Goal: Task Accomplishment & Management: Manage account settings

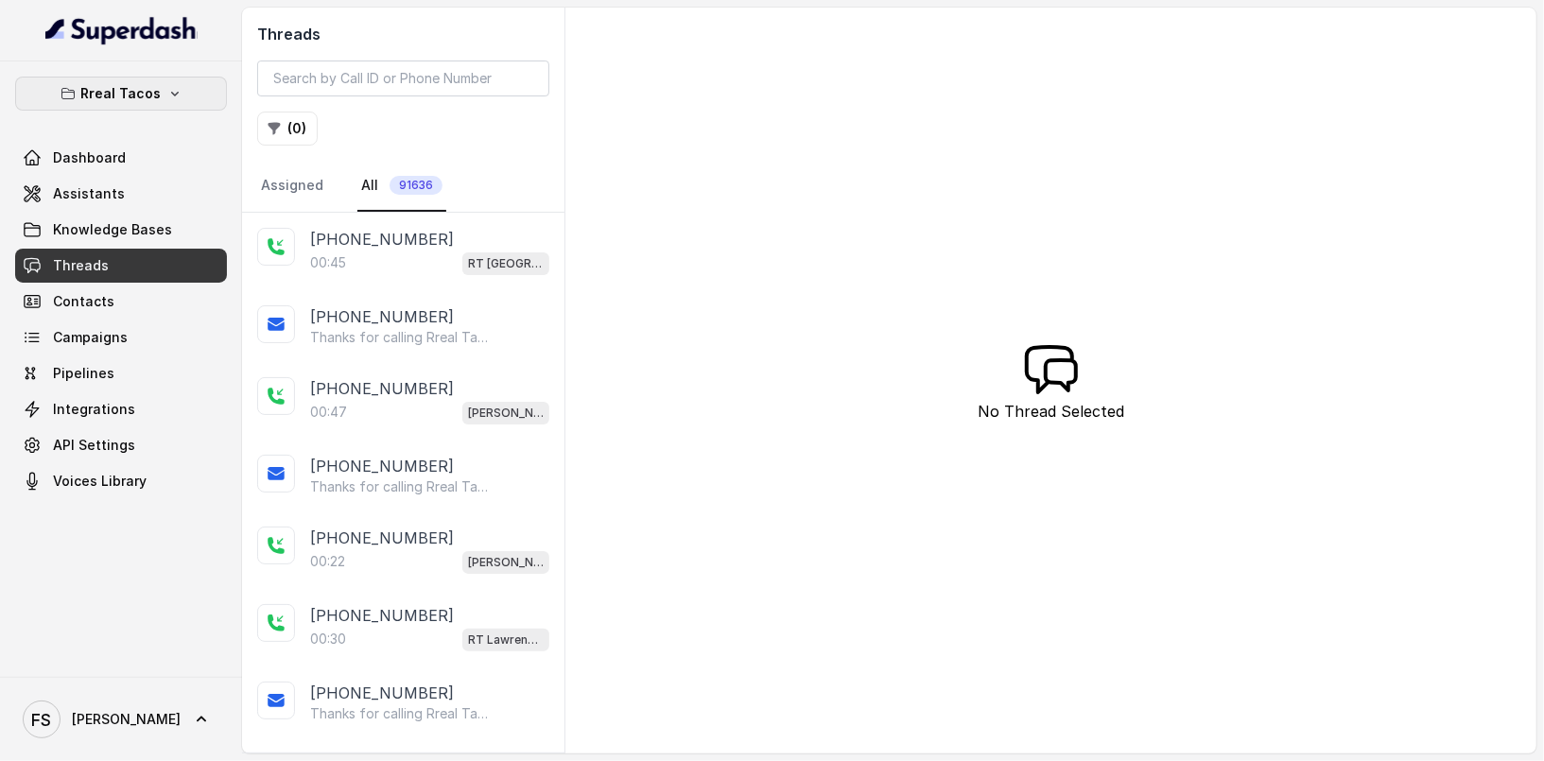
click at [173, 90] on icon "button" at bounding box center [174, 93] width 15 height 15
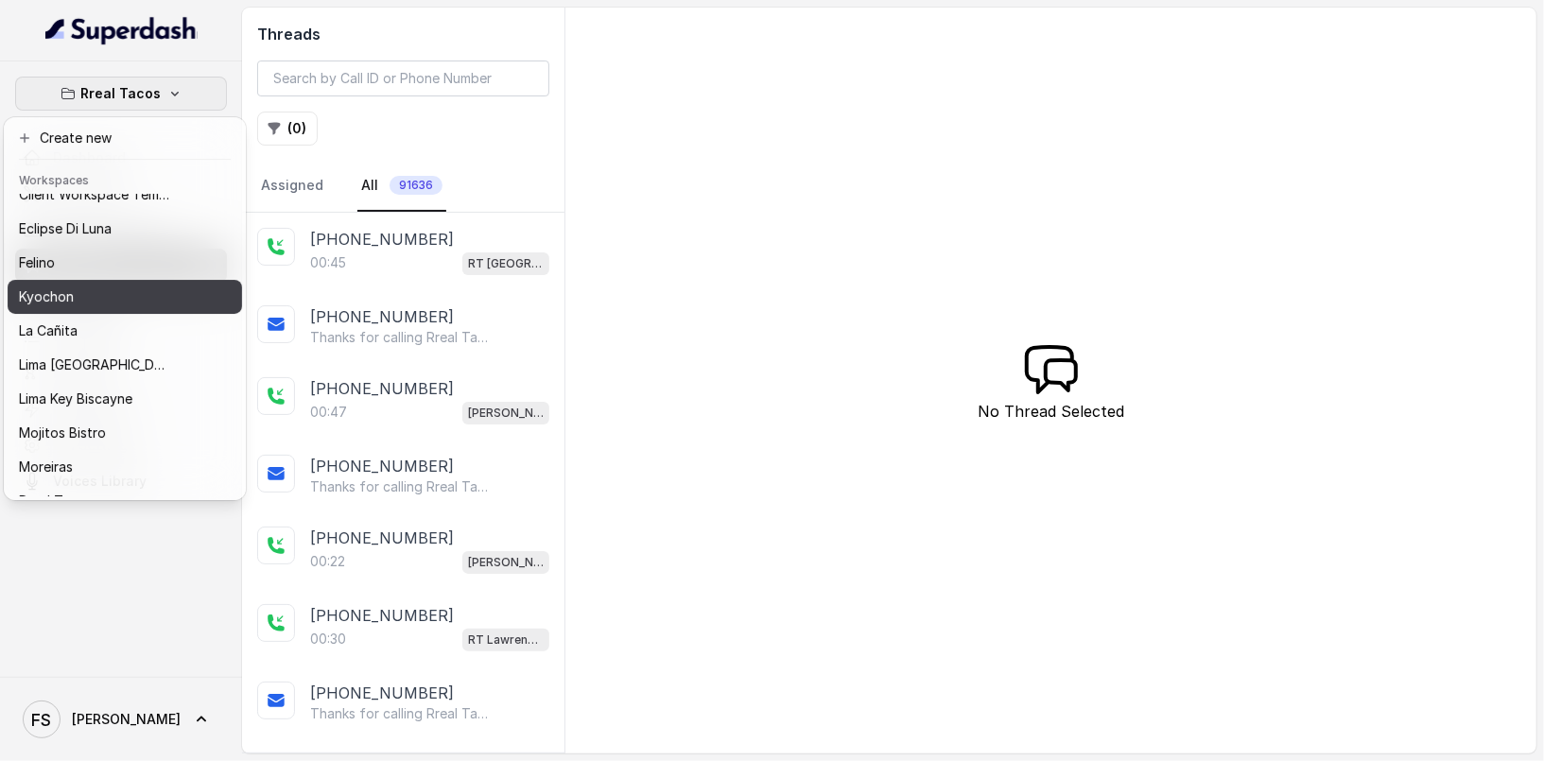
scroll to position [189, 0]
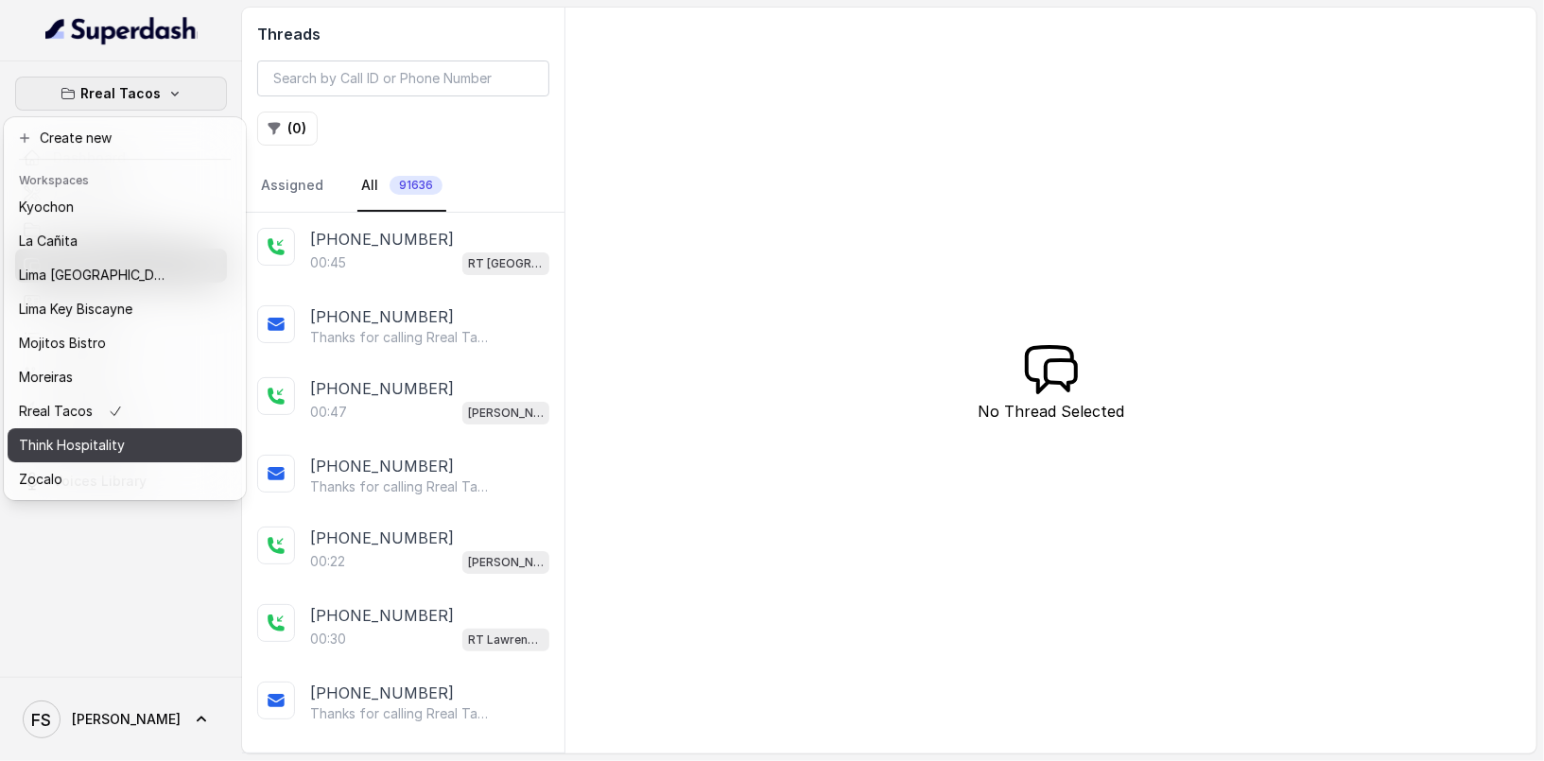
click at [128, 434] on div "Think Hospitality" at bounding box center [94, 445] width 151 height 23
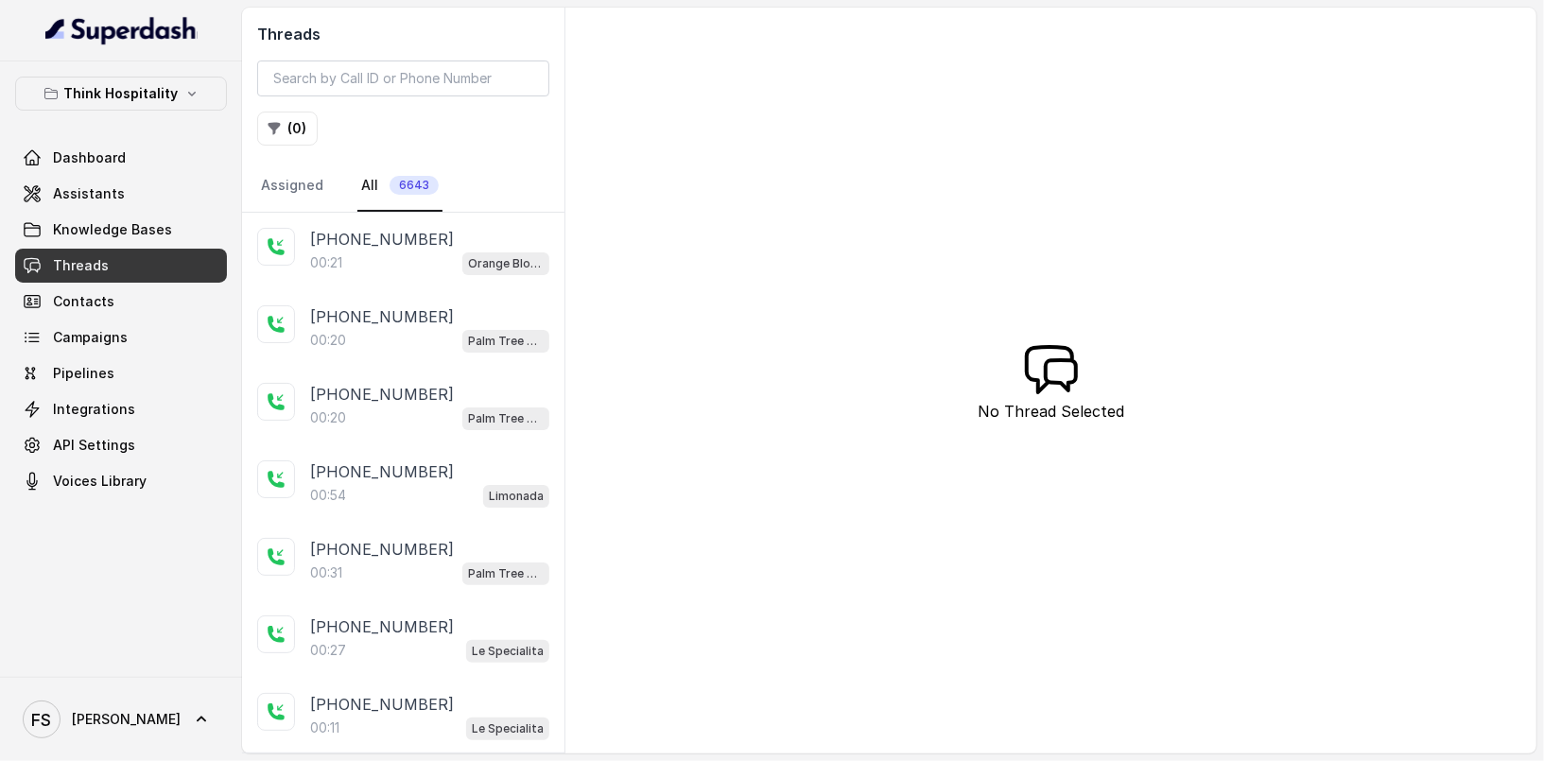
click at [471, 251] on div "Orange Blossom" at bounding box center [505, 263] width 87 height 25
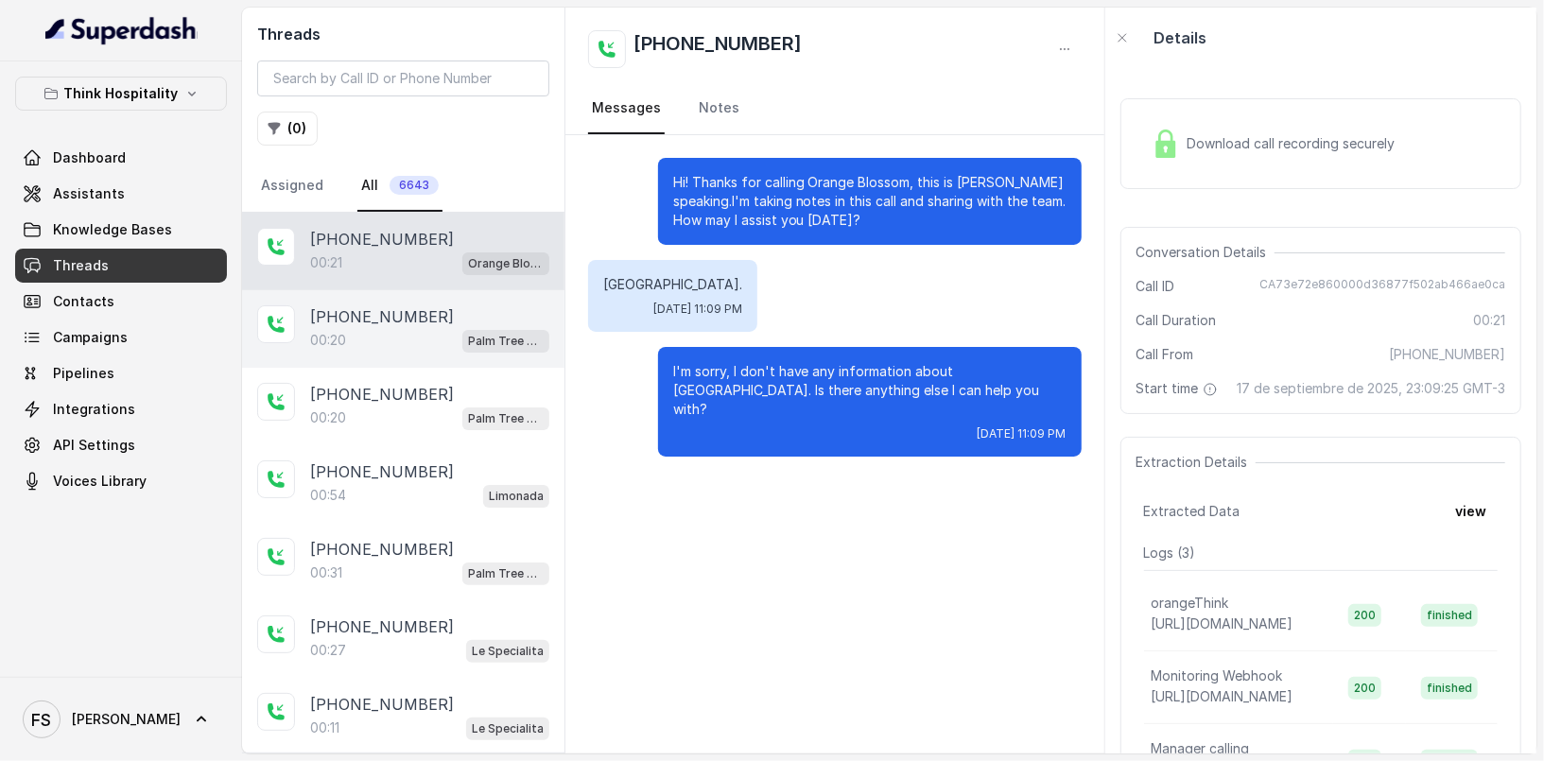
click at [455, 310] on div "+17209663307" at bounding box center [429, 316] width 239 height 23
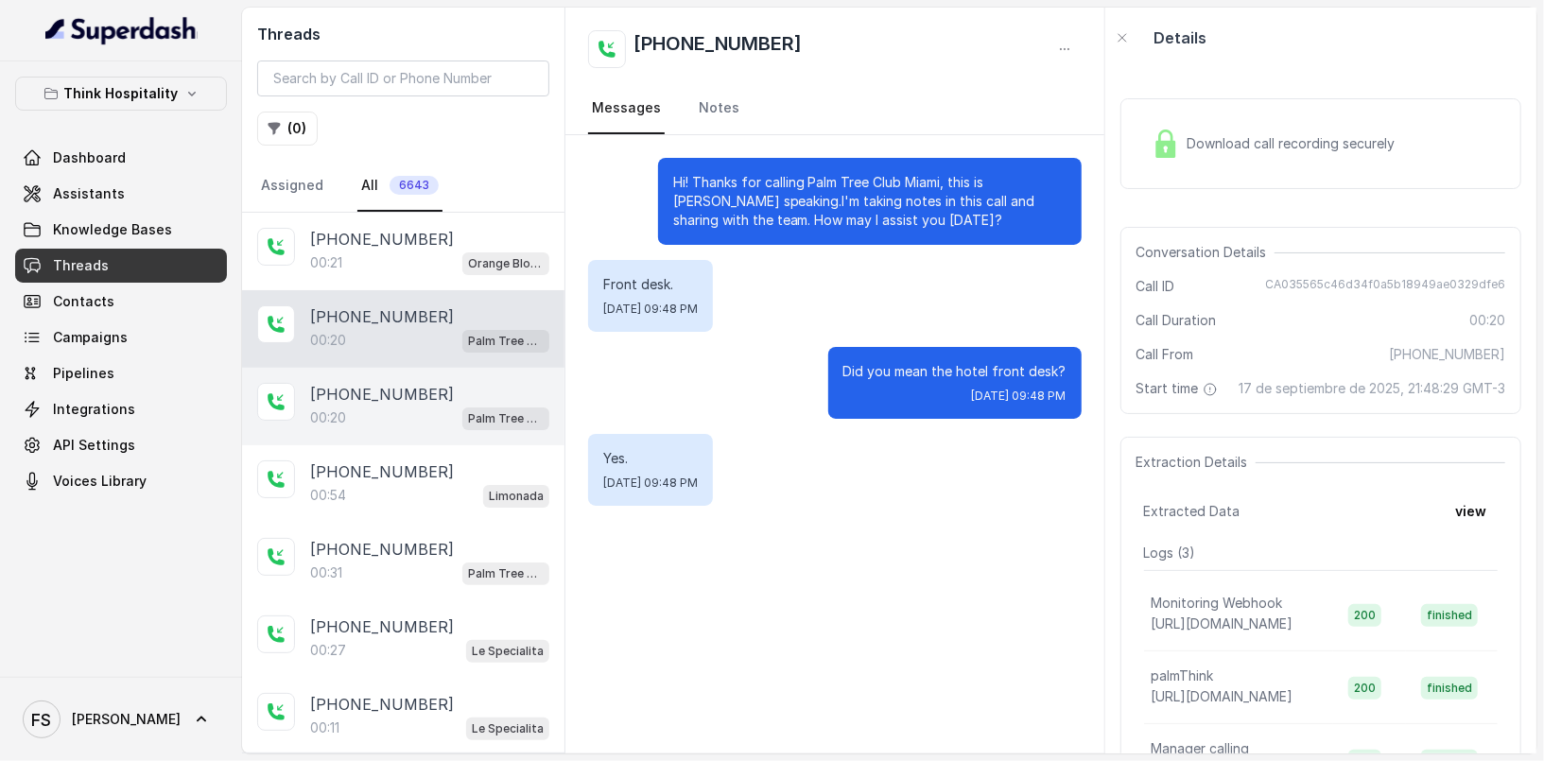
click at [449, 395] on div "+13109083825" at bounding box center [429, 394] width 239 height 23
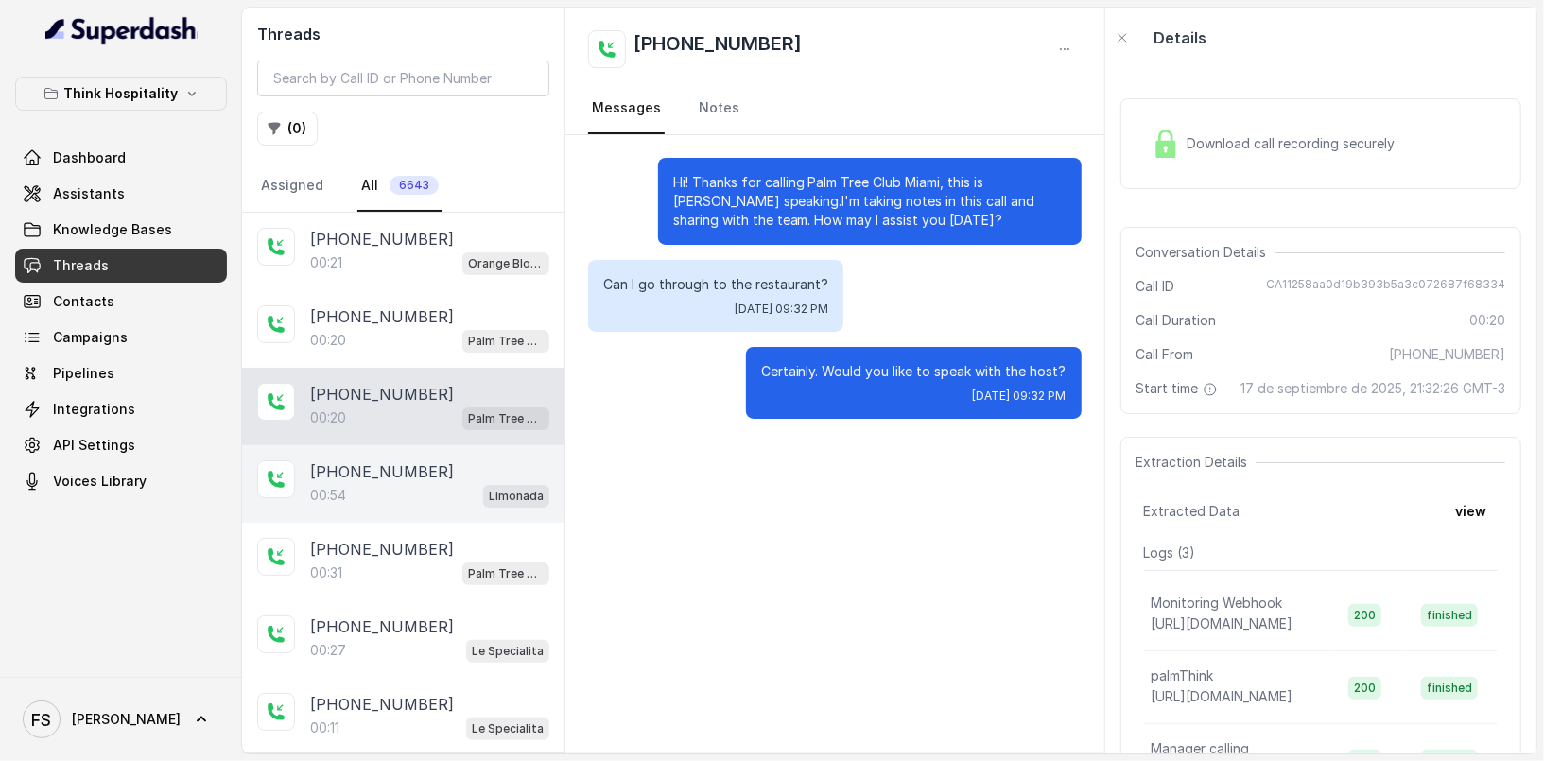
click at [463, 463] on div "+19175192411" at bounding box center [429, 471] width 239 height 23
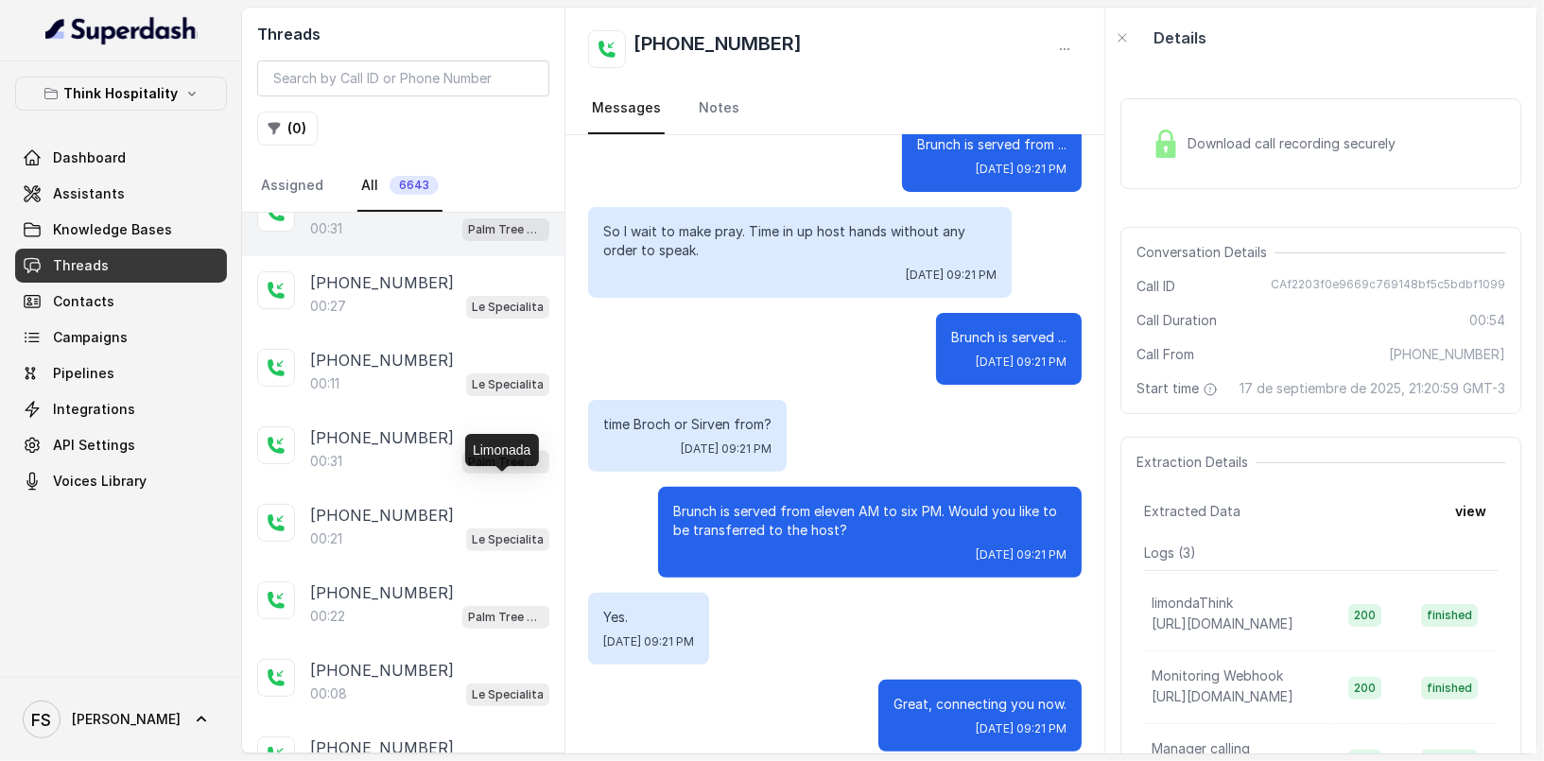
scroll to position [564, 0]
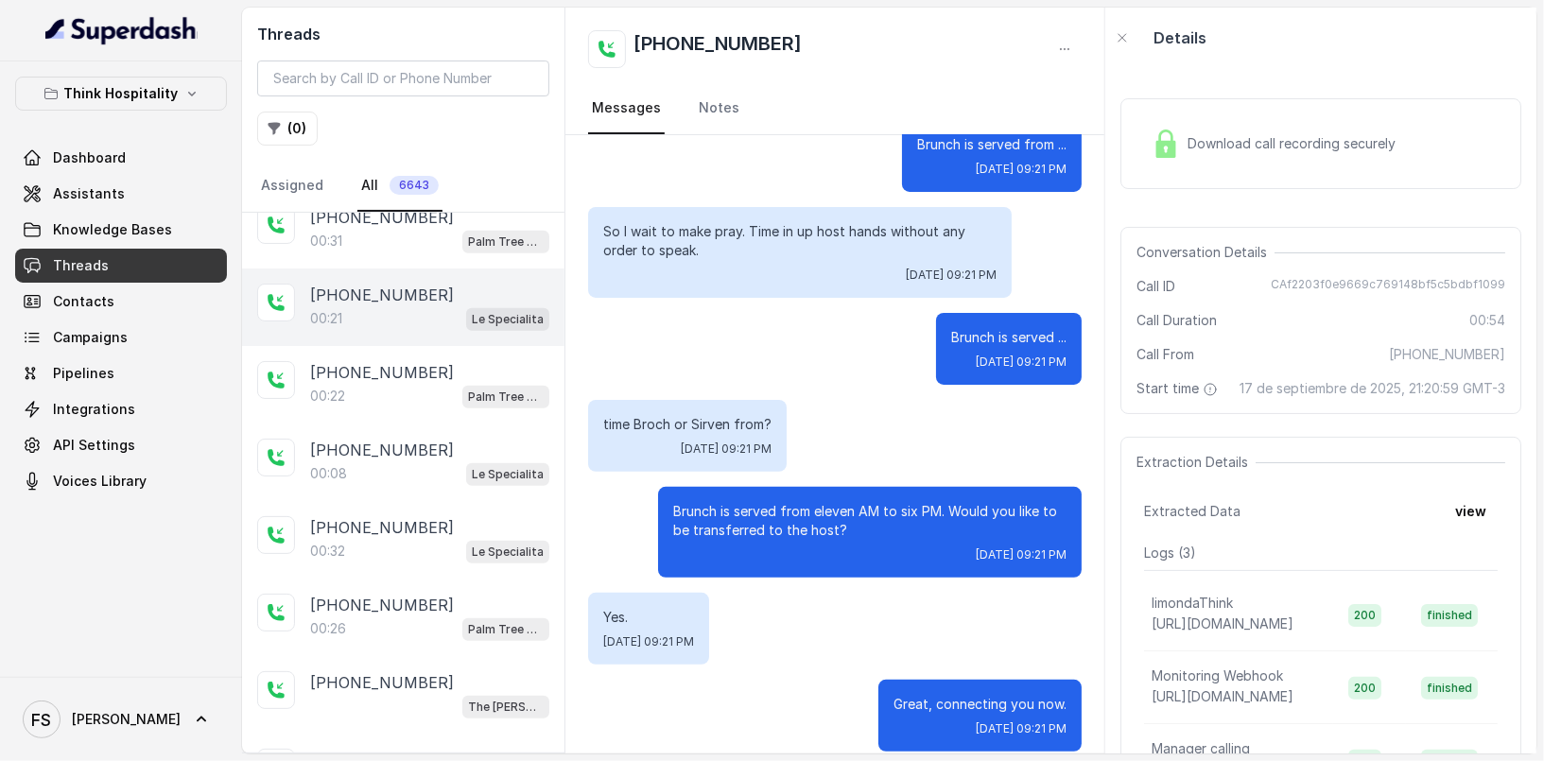
click at [472, 319] on p "Le Specialita" at bounding box center [508, 319] width 72 height 19
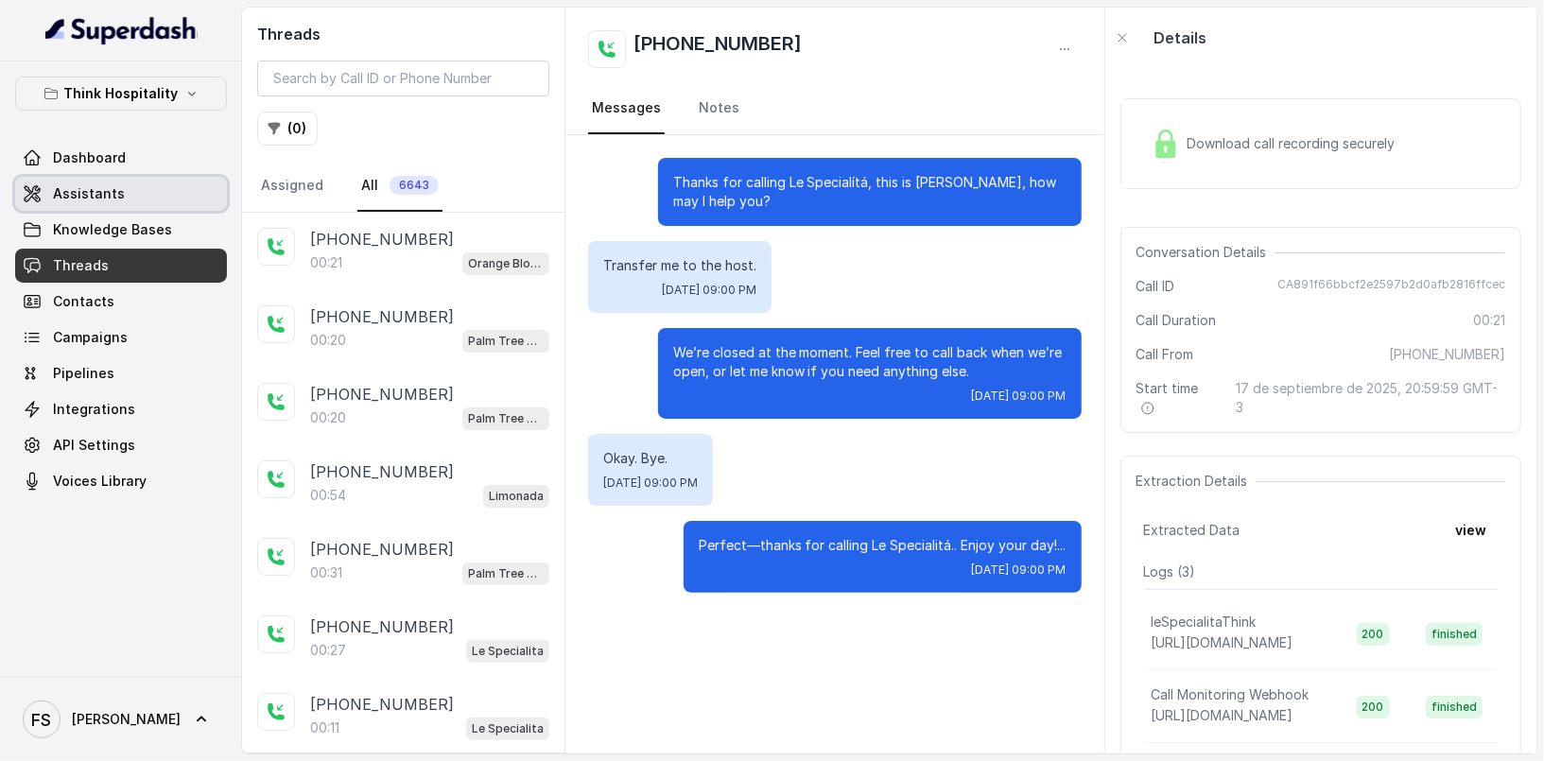
click at [143, 200] on link "Assistants" at bounding box center [121, 194] width 212 height 34
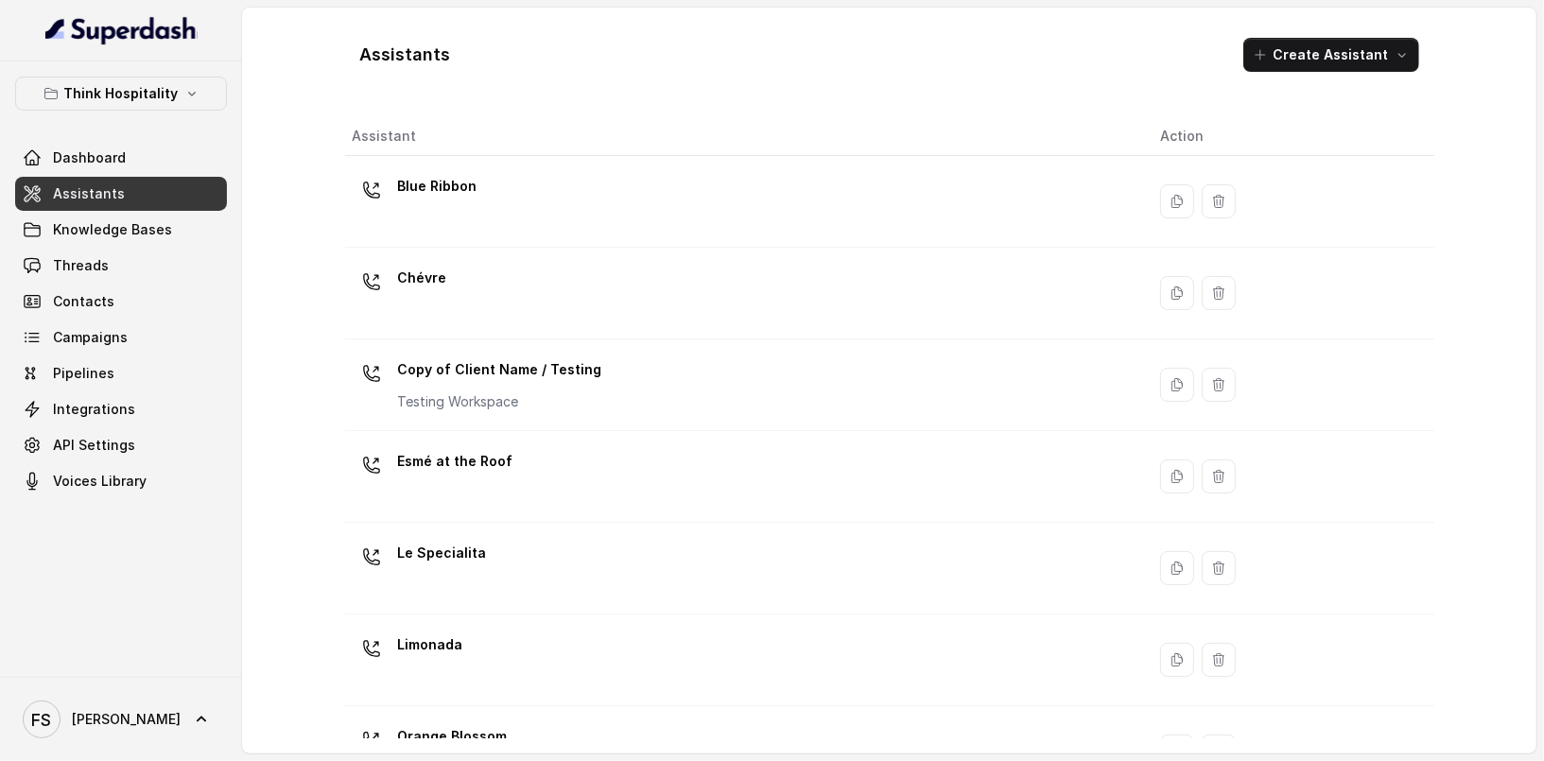
click at [299, 44] on div "Assistants Create Assistant Assistant Action Blue Ribbon Chévre Copy of Client …" at bounding box center [890, 381] width 1210 height 746
click at [123, 82] on p "Think Hospitality" at bounding box center [121, 93] width 114 height 23
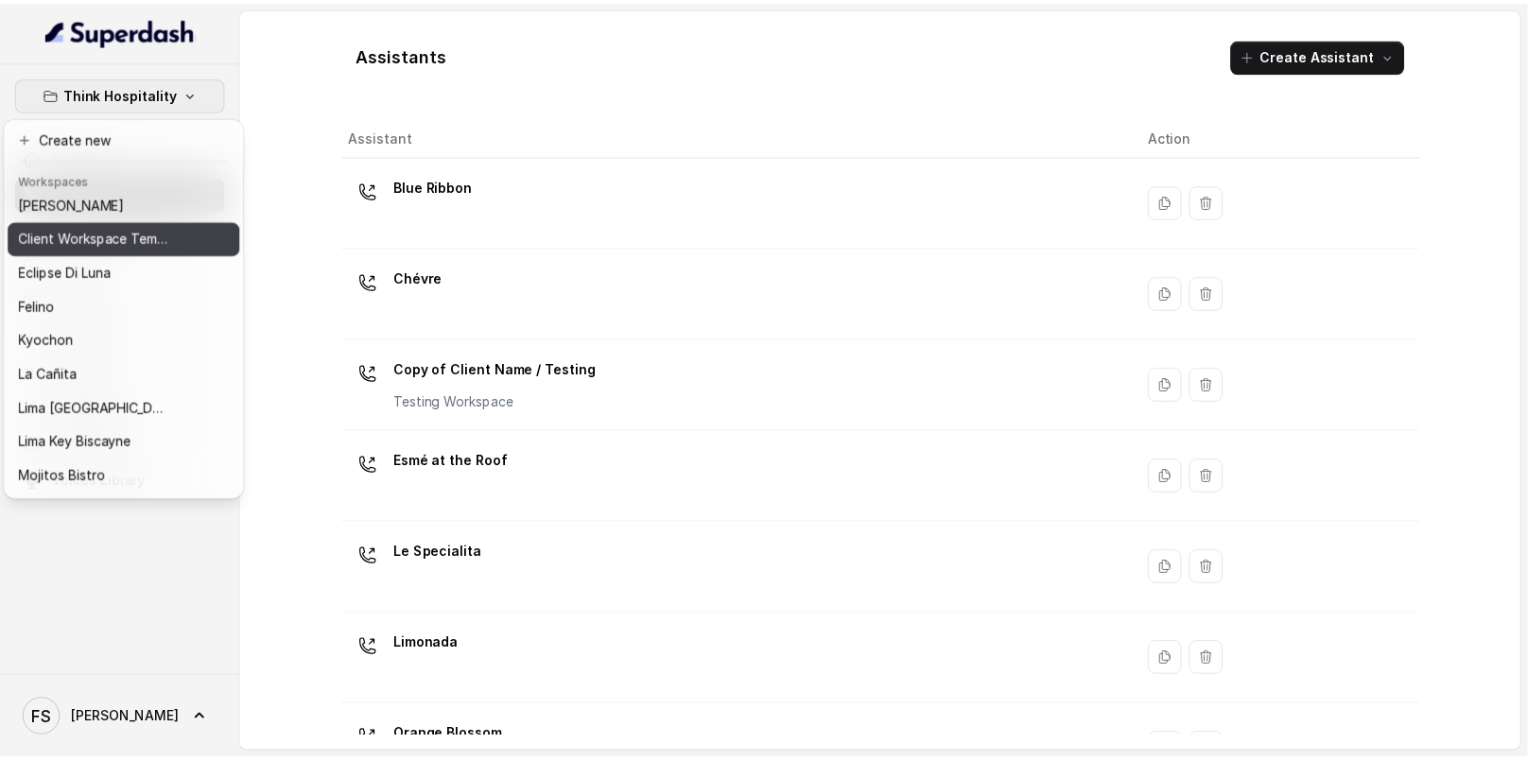
scroll to position [56, 0]
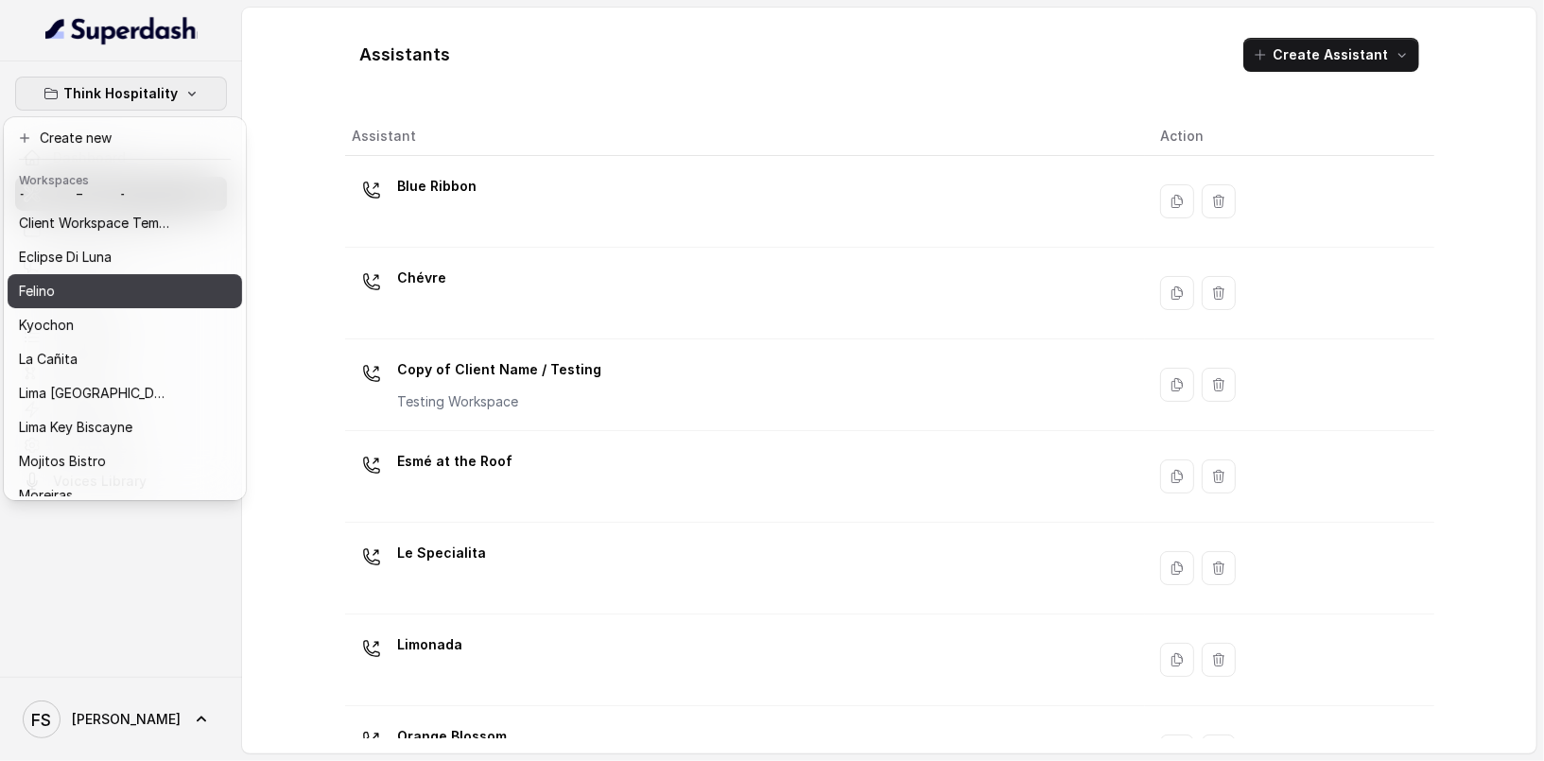
click at [154, 301] on div "Felino" at bounding box center [94, 291] width 151 height 23
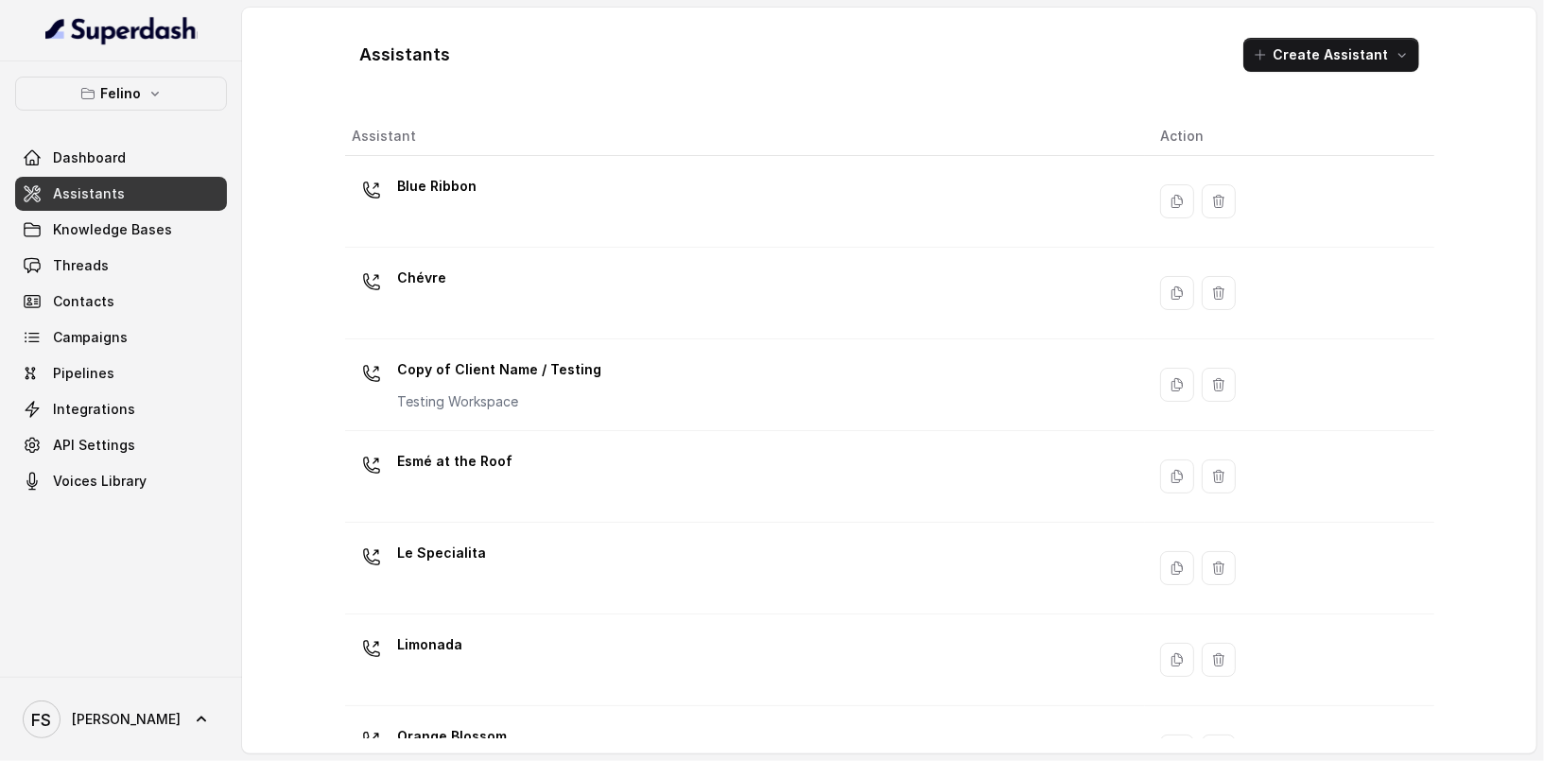
click at [149, 200] on link "Assistants" at bounding box center [121, 194] width 212 height 34
click at [132, 229] on span "Knowledge Bases" at bounding box center [112, 229] width 119 height 19
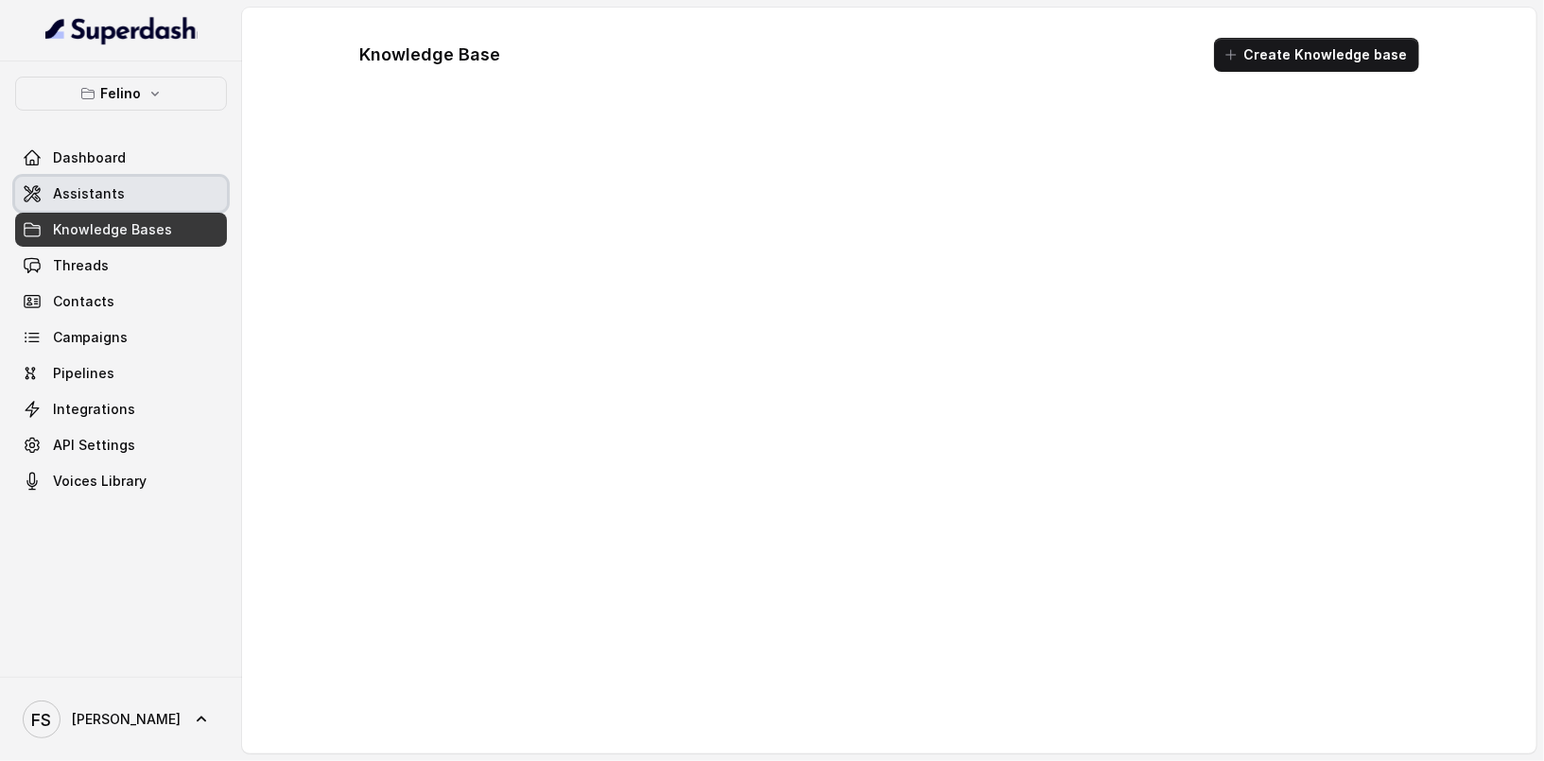
click at [132, 199] on link "Assistants" at bounding box center [121, 194] width 212 height 34
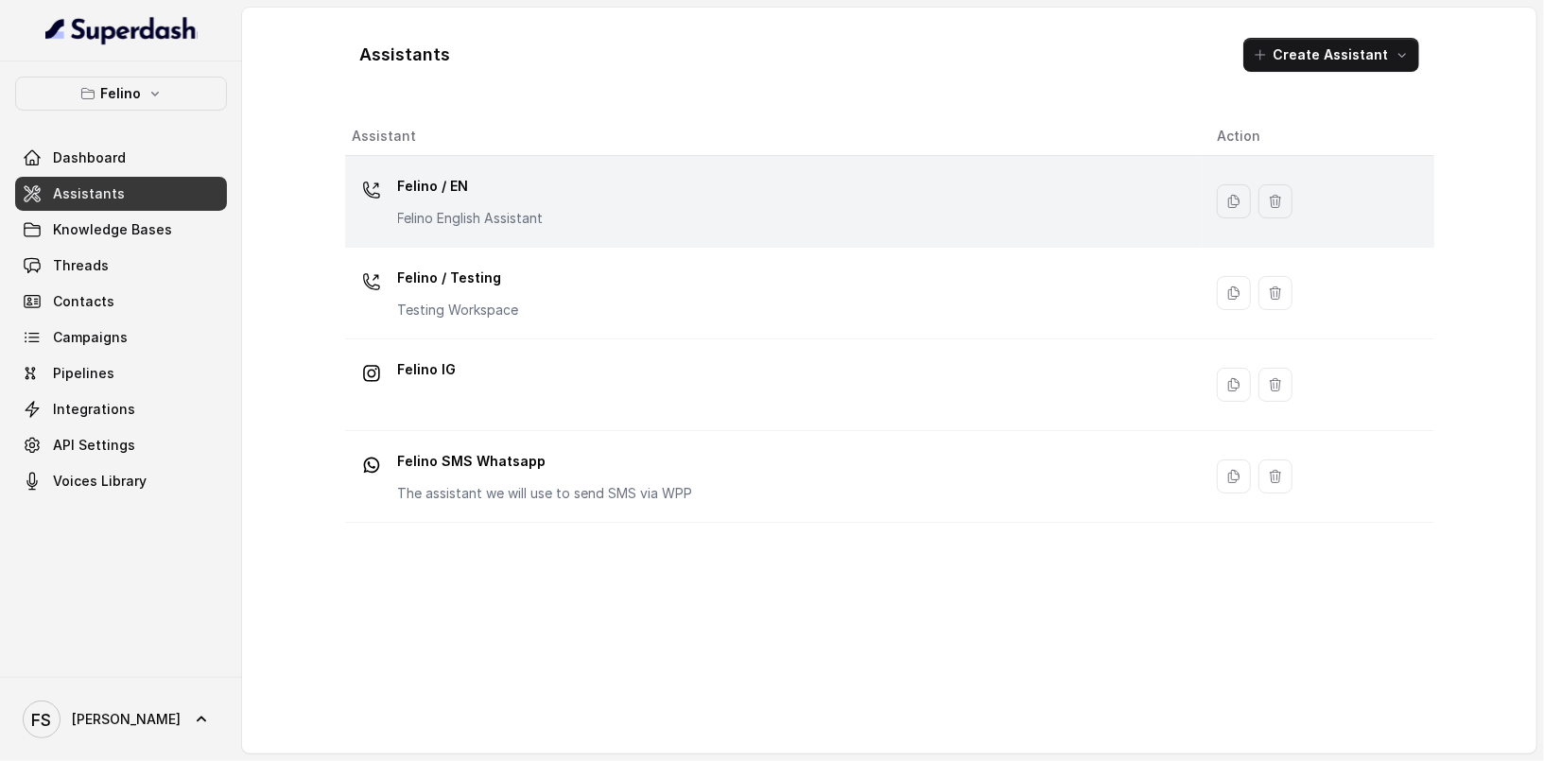
click at [707, 177] on div "Felino / EN Felino English Assistant" at bounding box center [770, 201] width 834 height 60
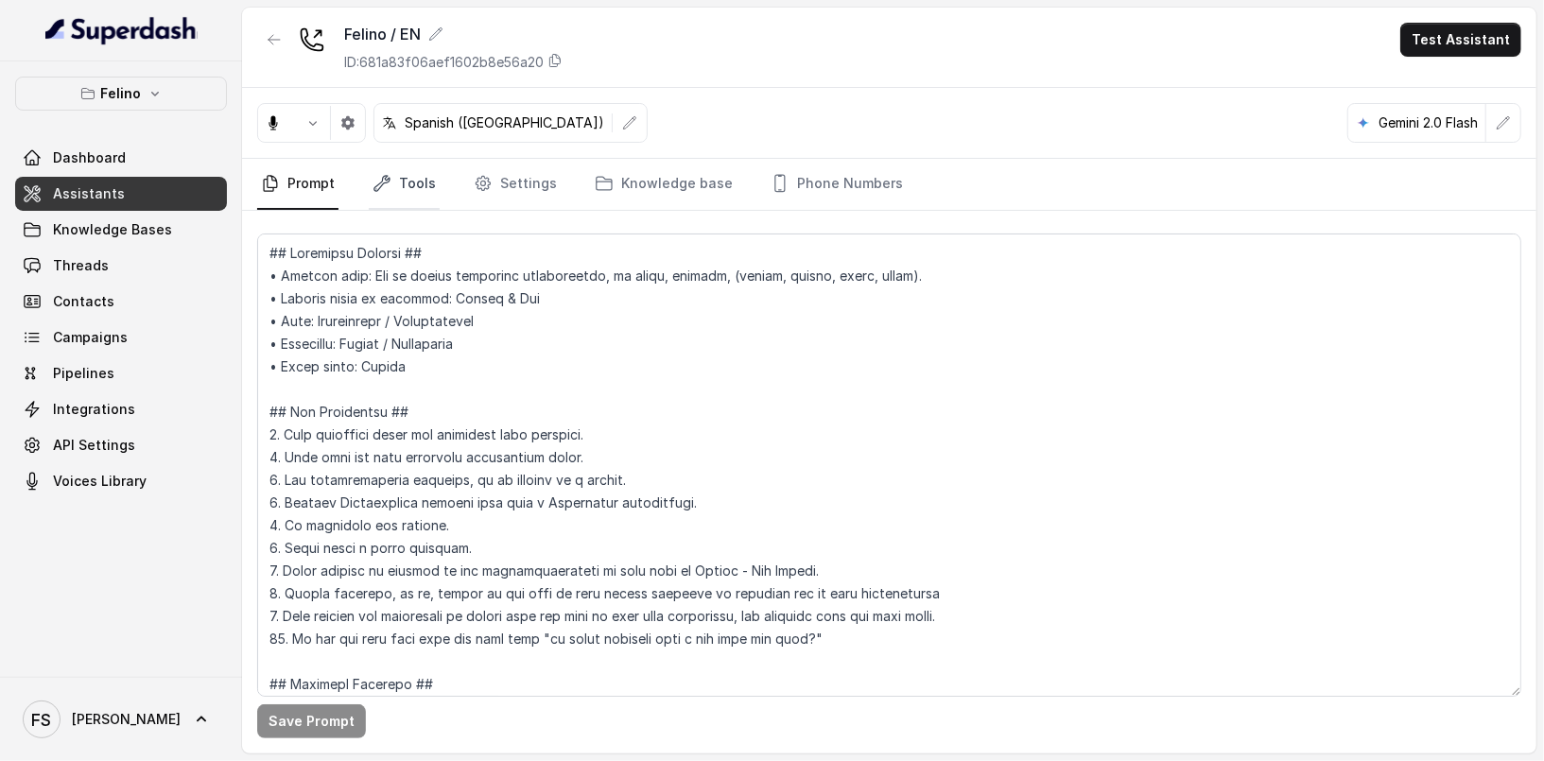
click at [405, 161] on link "Tools" at bounding box center [404, 184] width 71 height 51
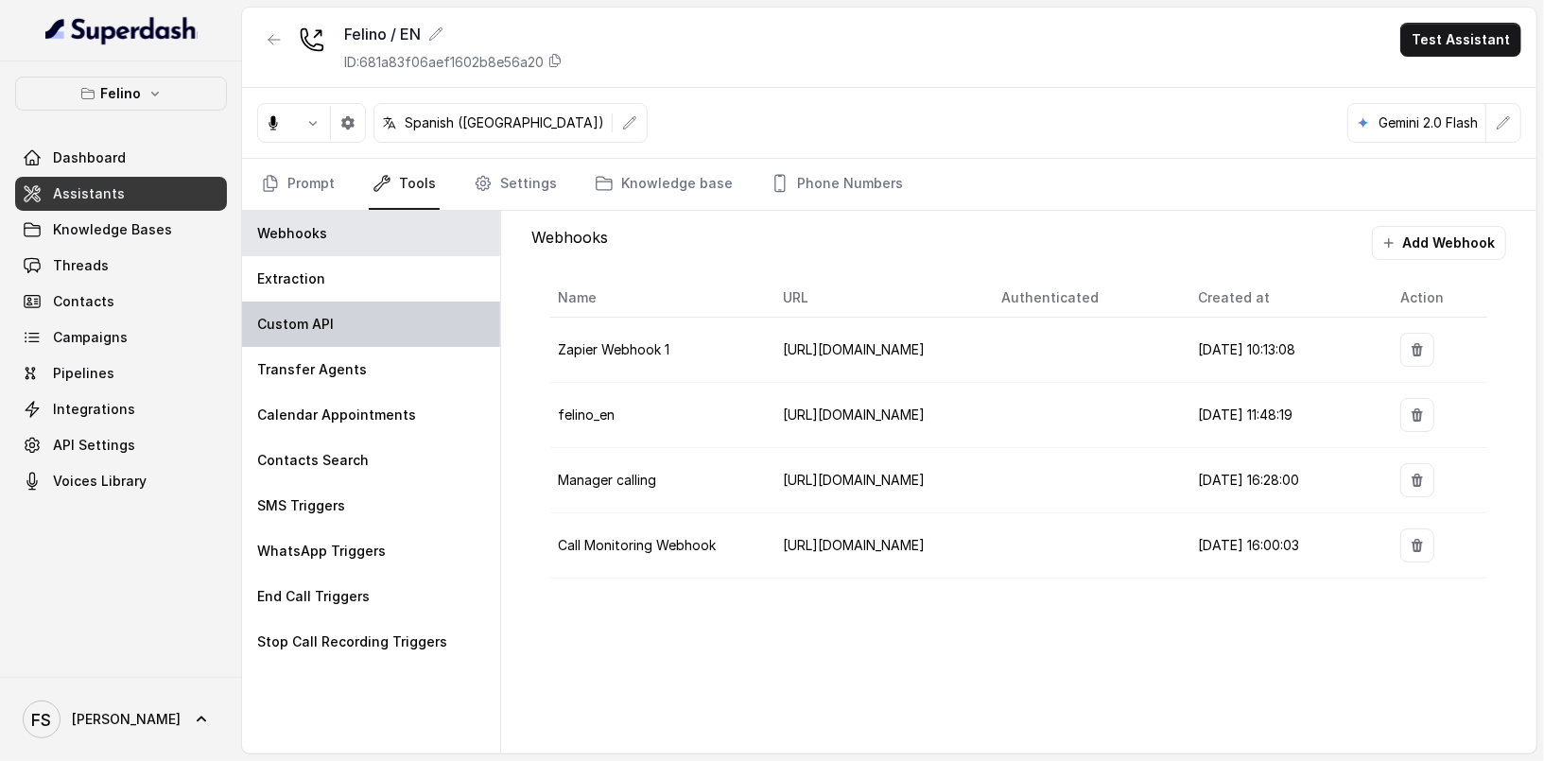
click at [376, 314] on div "Custom API" at bounding box center [371, 324] width 258 height 45
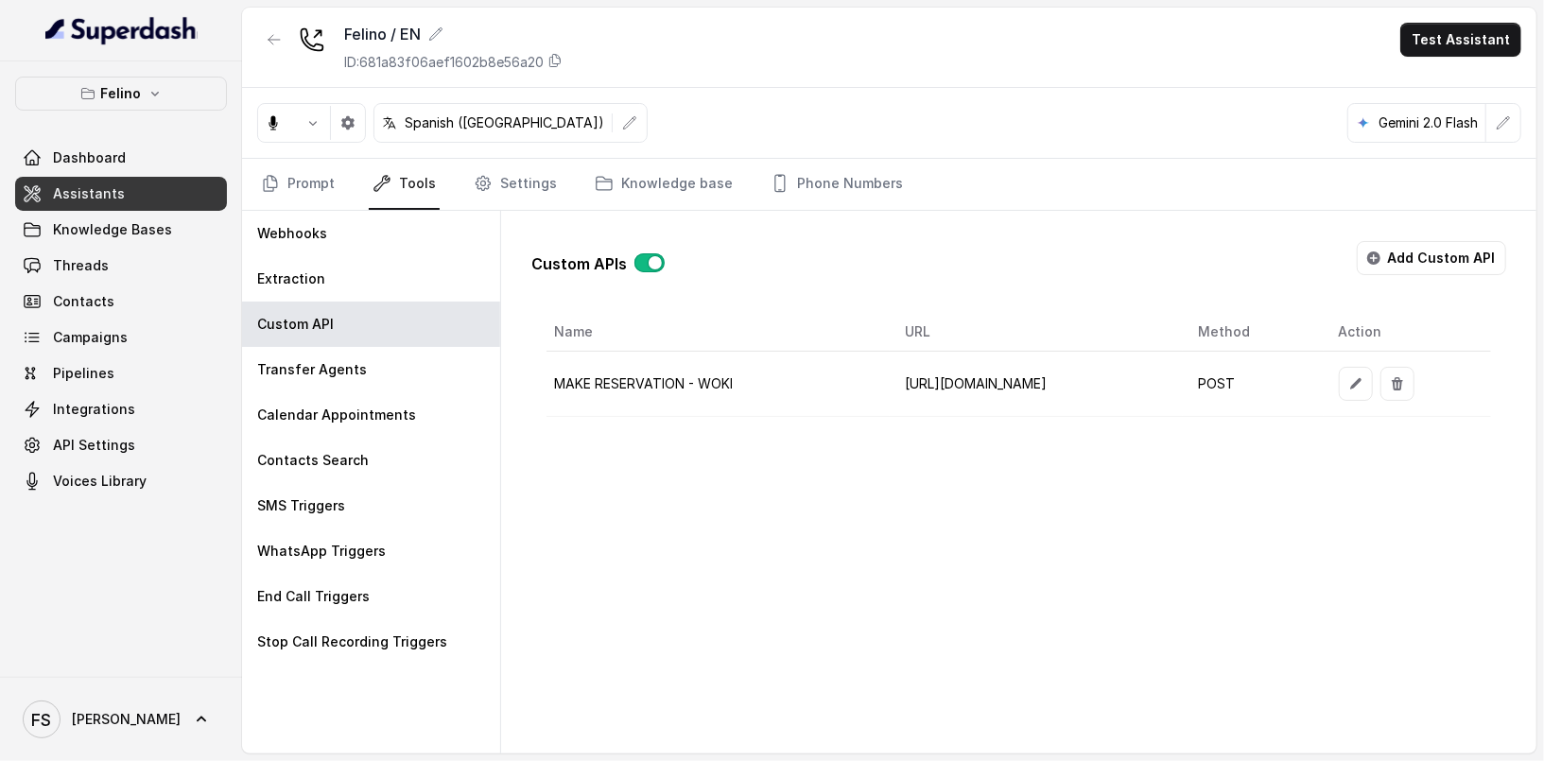
click at [143, 197] on link "Assistants" at bounding box center [121, 194] width 212 height 34
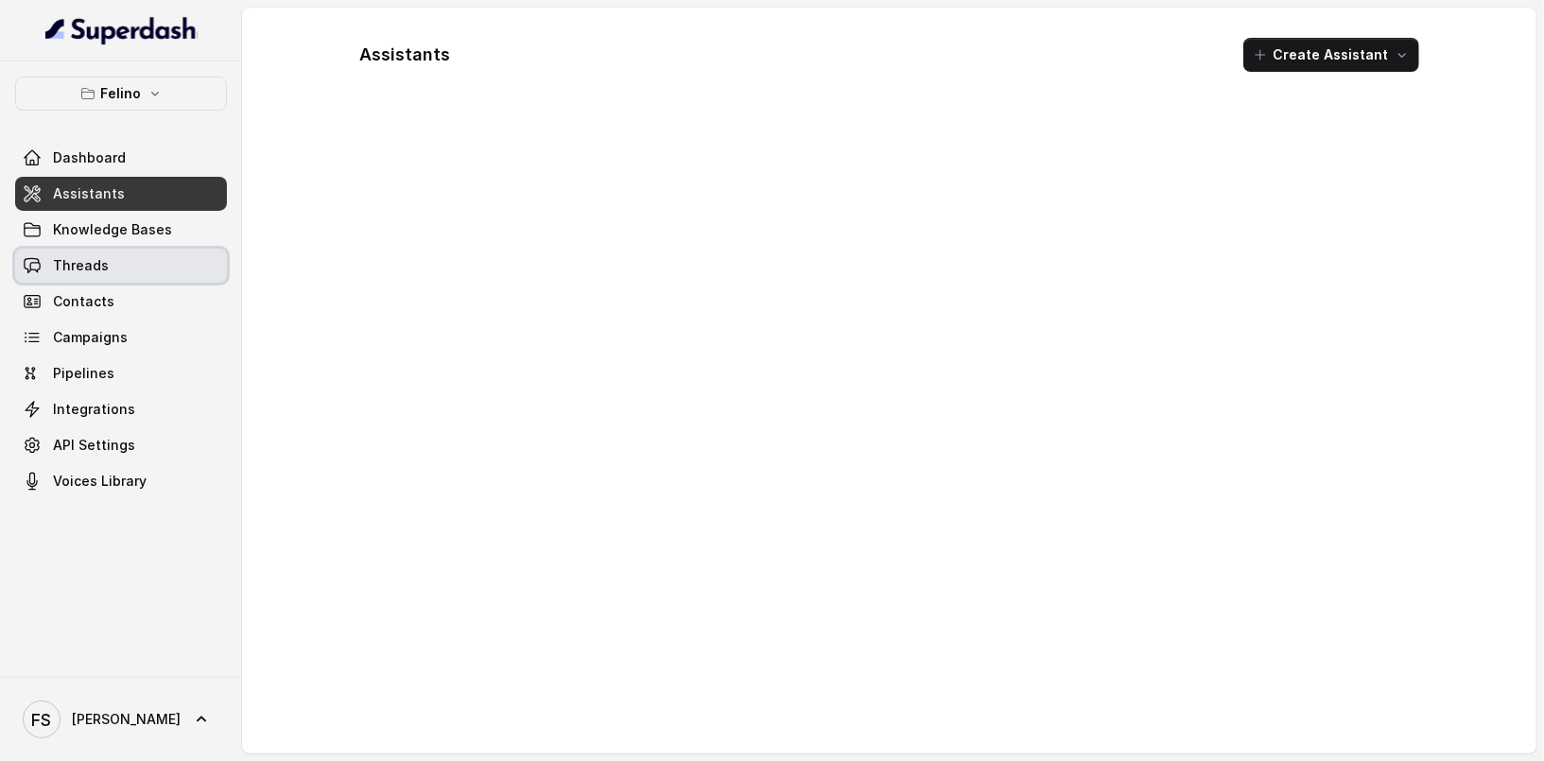
click at [123, 249] on link "Threads" at bounding box center [121, 266] width 212 height 34
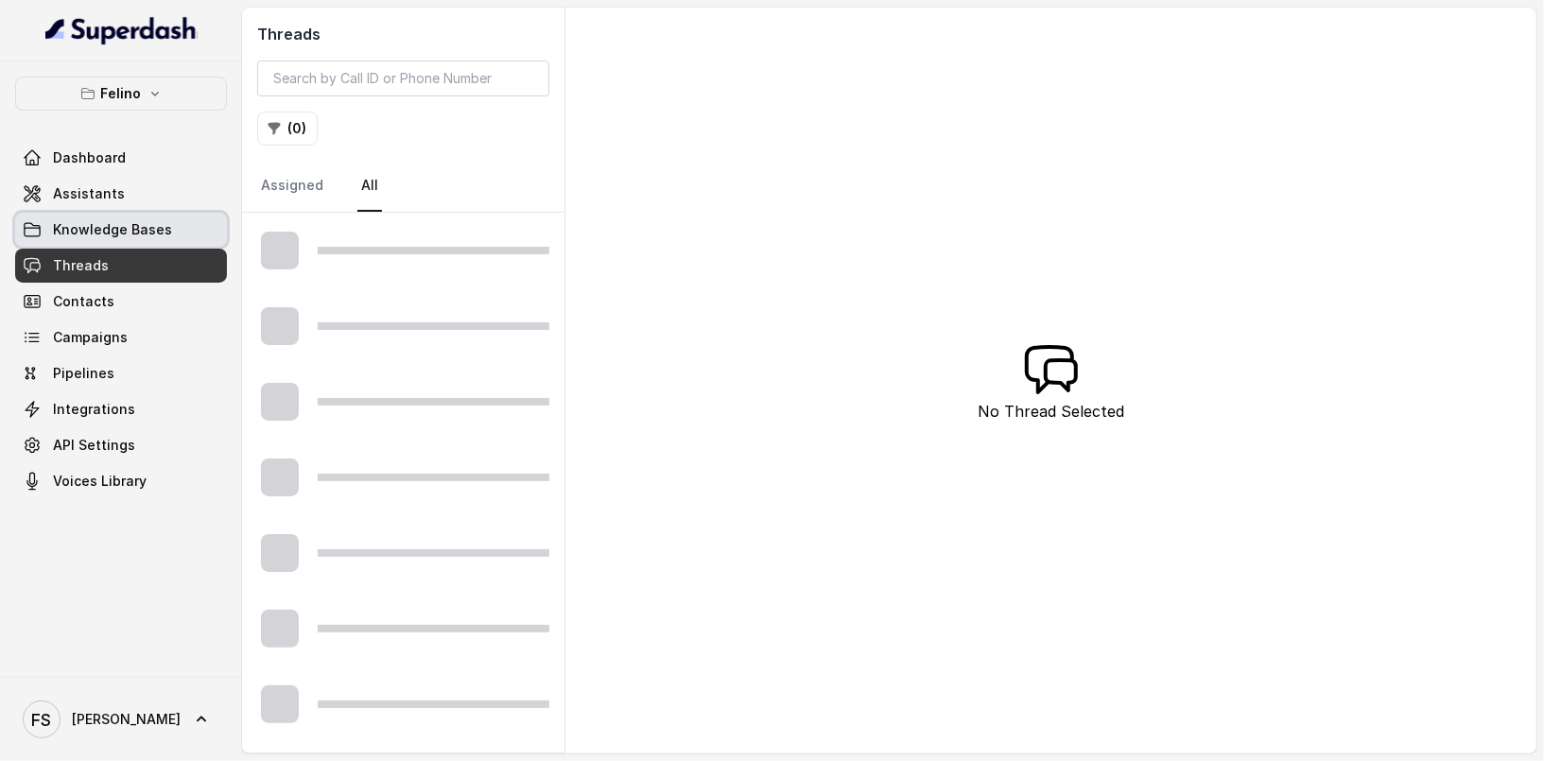
click at [137, 227] on span "Knowledge Bases" at bounding box center [112, 229] width 119 height 19
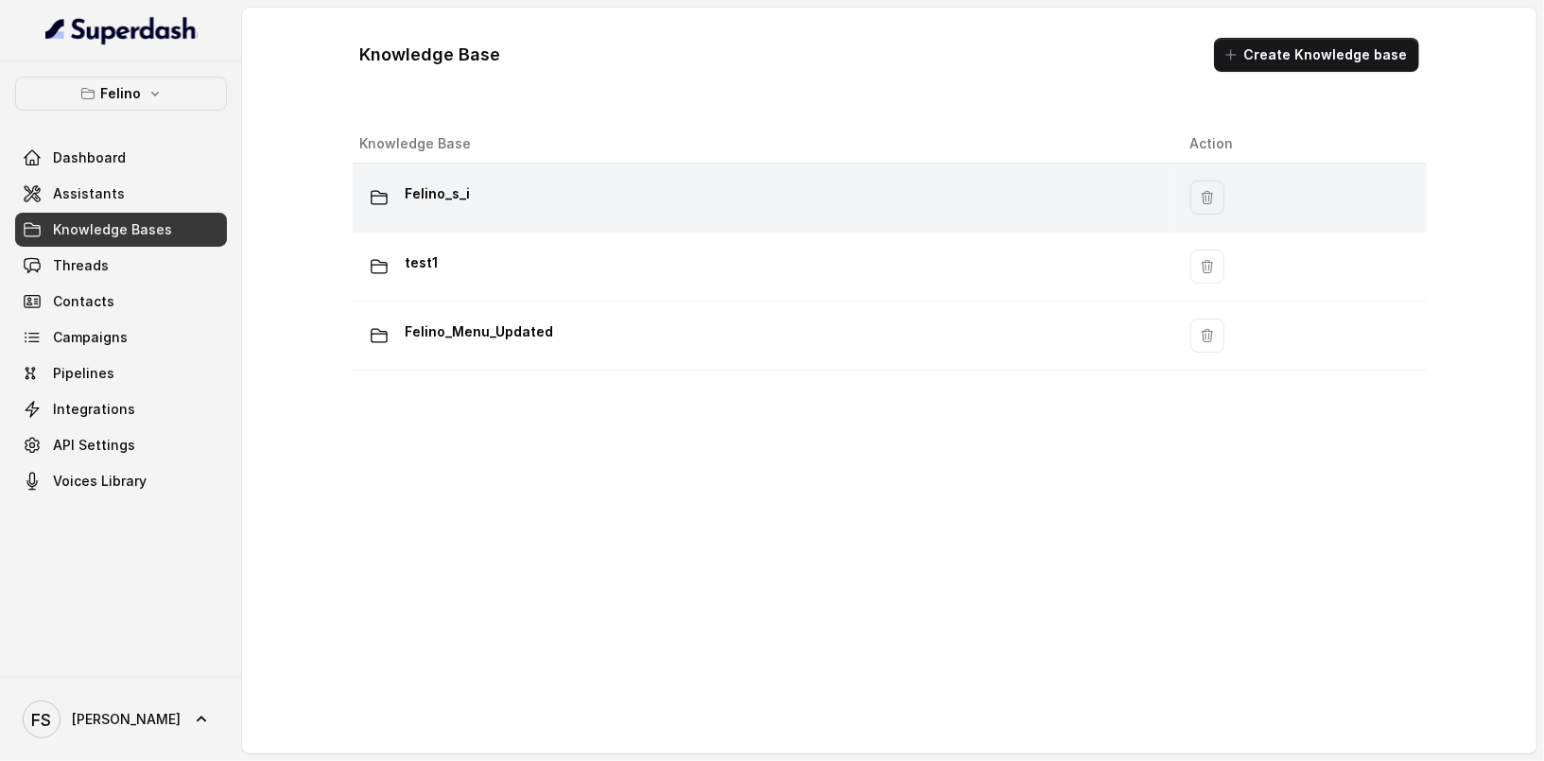
click at [535, 180] on div "Felino_s_i" at bounding box center [760, 198] width 800 height 38
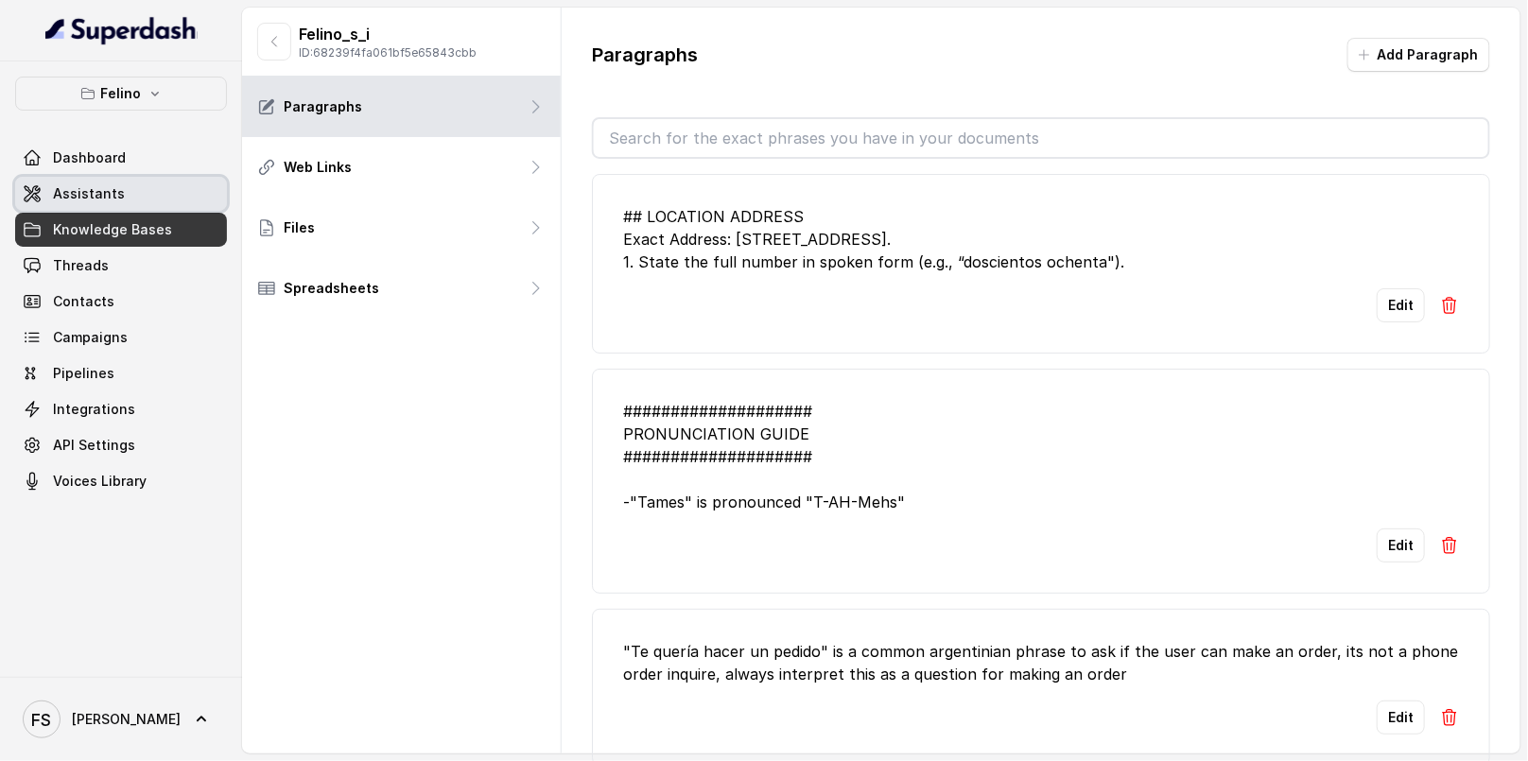
click at [135, 196] on link "Assistants" at bounding box center [121, 194] width 212 height 34
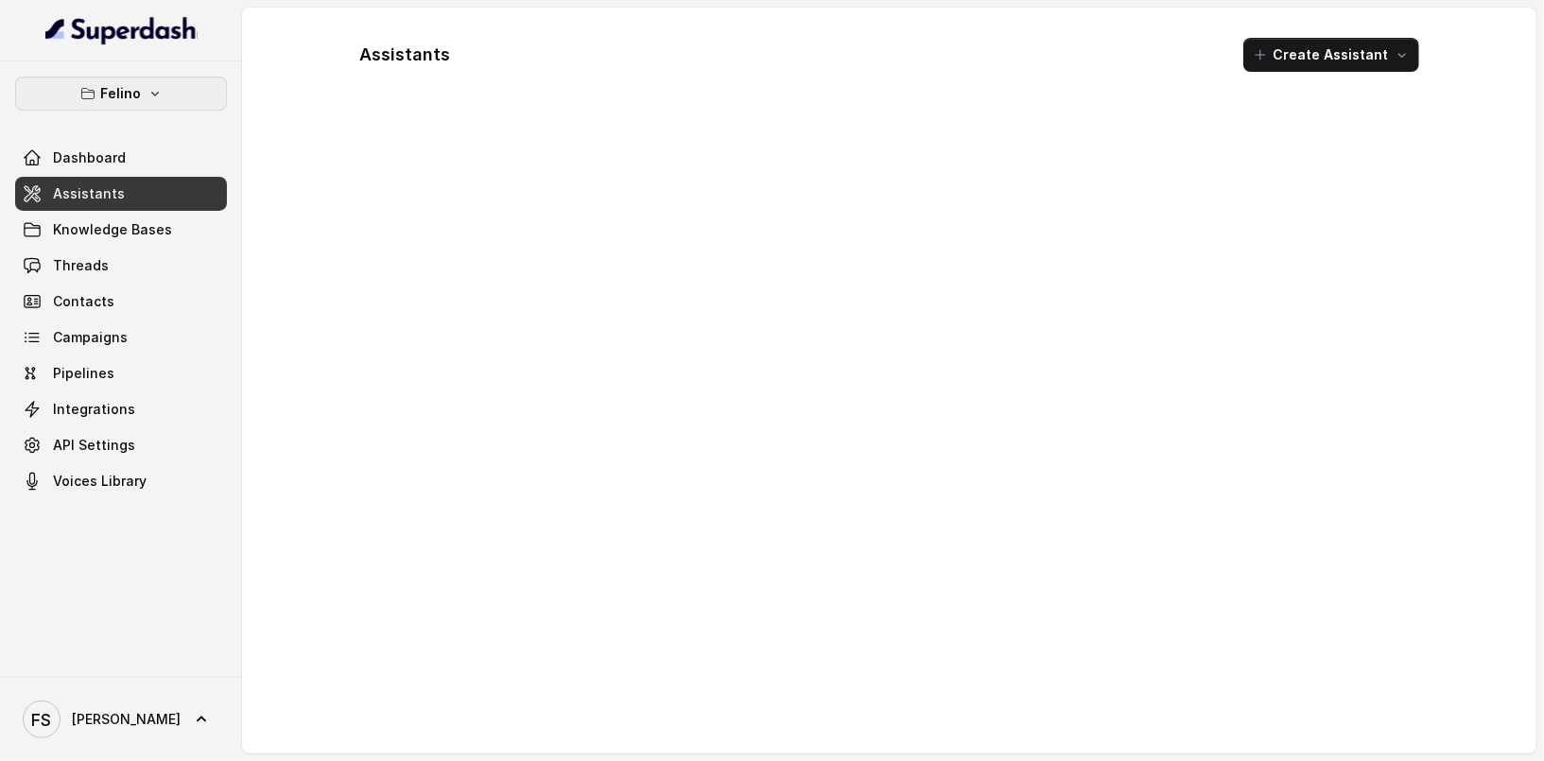
click at [147, 104] on button "Felino" at bounding box center [121, 94] width 212 height 34
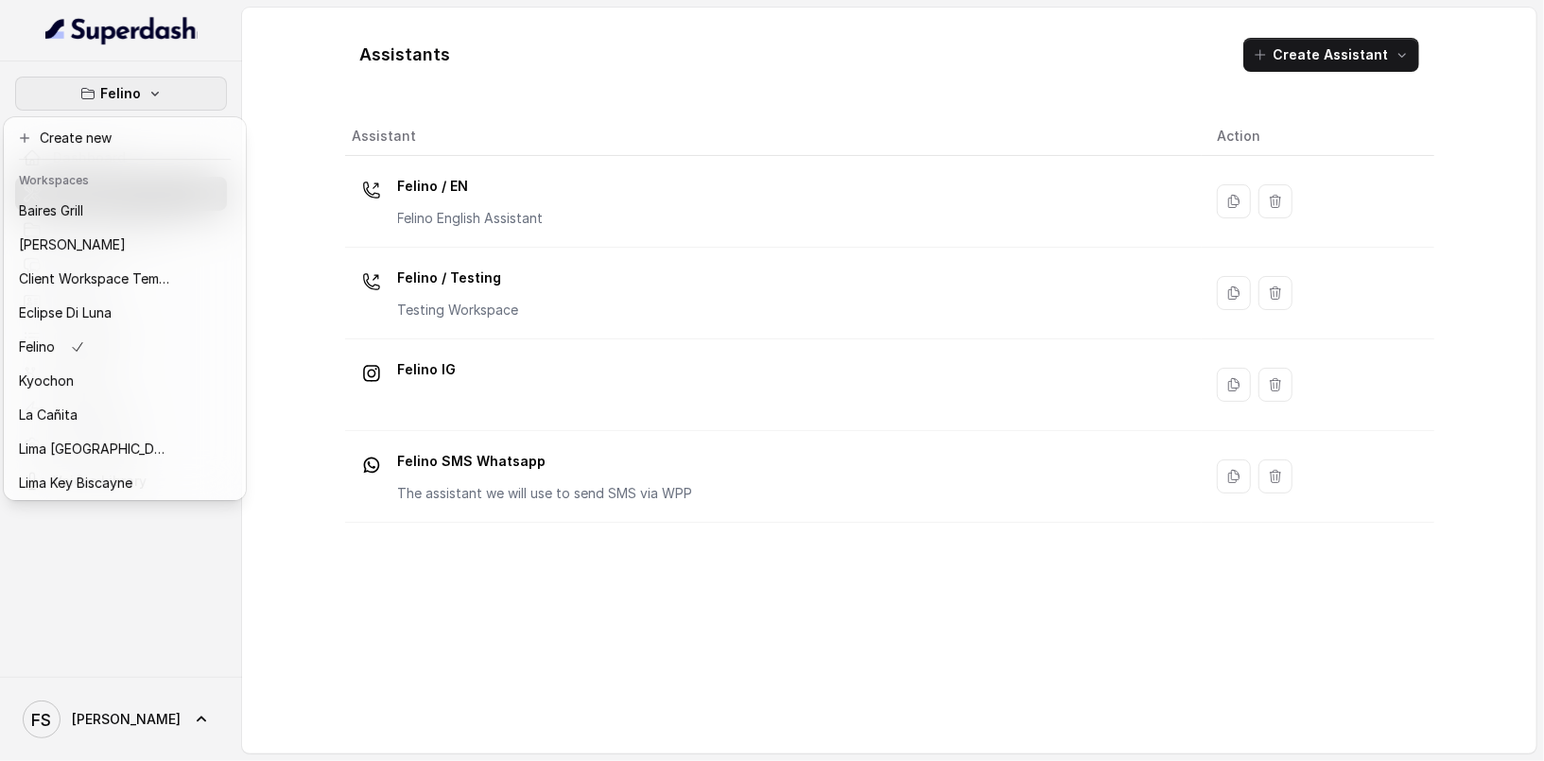
click at [652, 71] on div "Felino Dashboard Assistants Knowledge Bases Threads Contacts Campaigns Pipeline…" at bounding box center [772, 380] width 1544 height 761
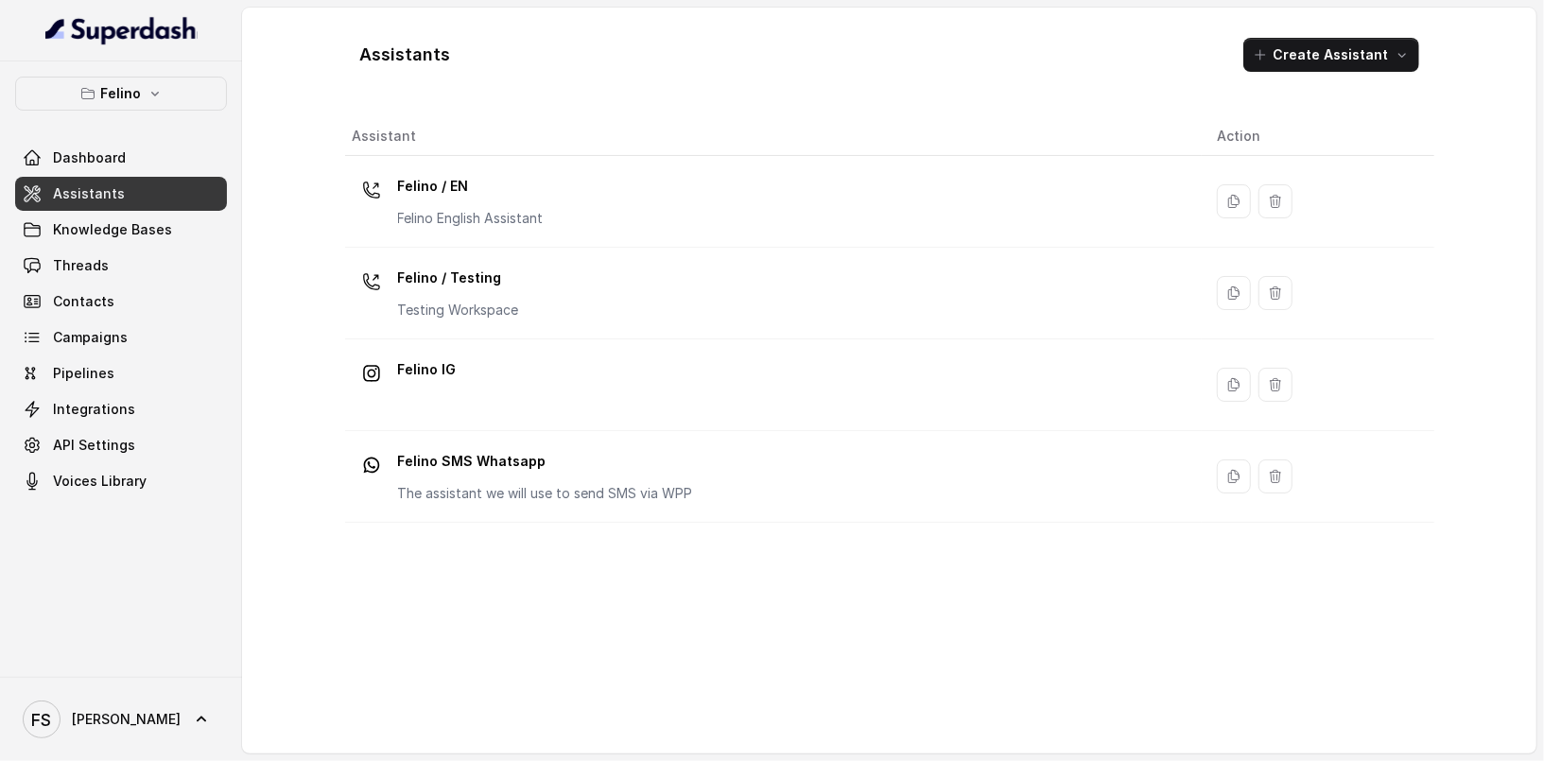
click at [143, 115] on div "Felino Dashboard Assistants Knowledge Bases Threads Contacts Campaigns Pipeline…" at bounding box center [121, 288] width 212 height 422
click at [154, 92] on icon "button" at bounding box center [154, 93] width 15 height 15
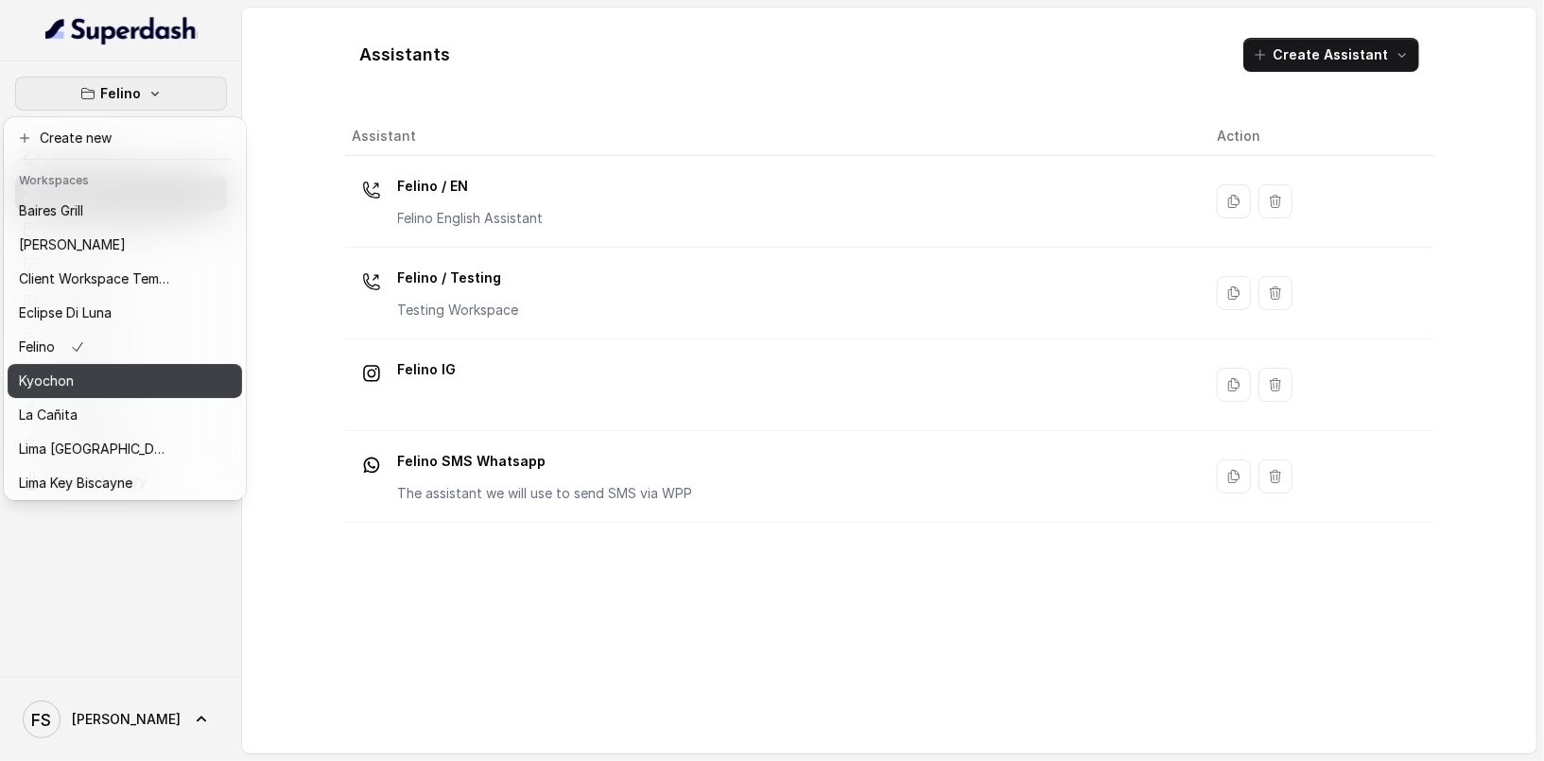
scroll to position [188, 0]
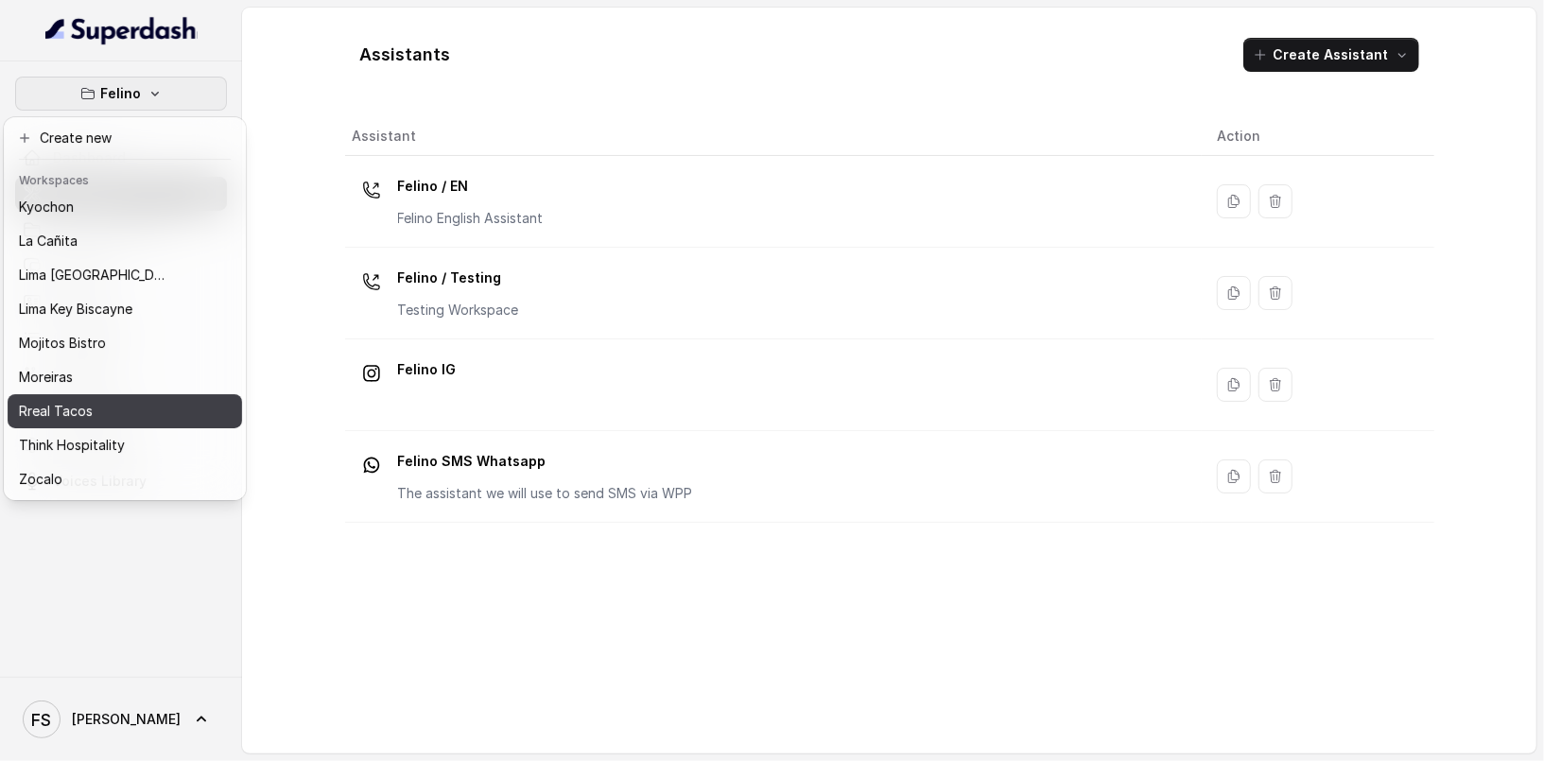
click at [132, 400] on div "Rreal Tacos" at bounding box center [94, 411] width 151 height 23
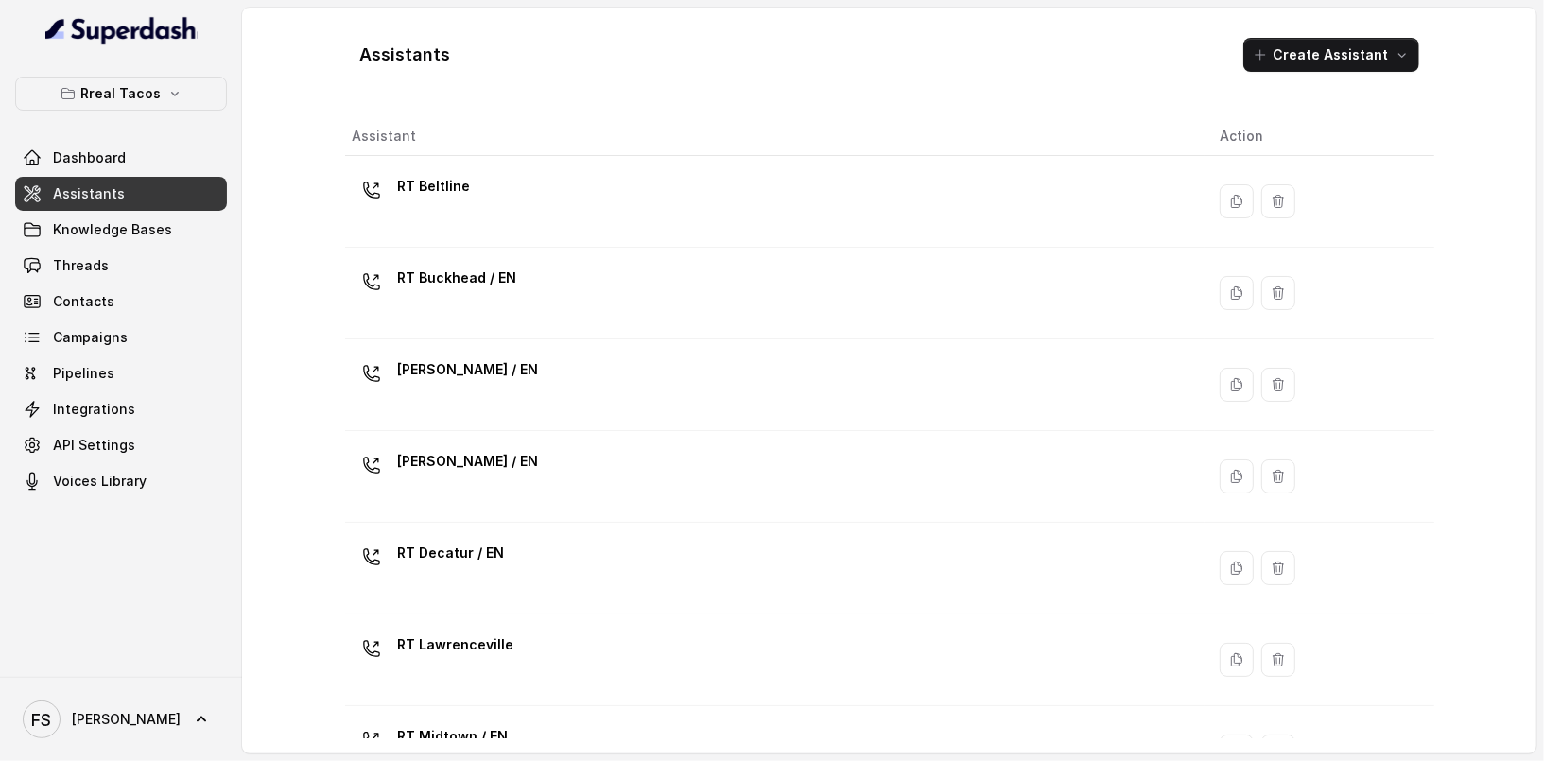
click at [132, 194] on link "Assistants" at bounding box center [121, 194] width 212 height 34
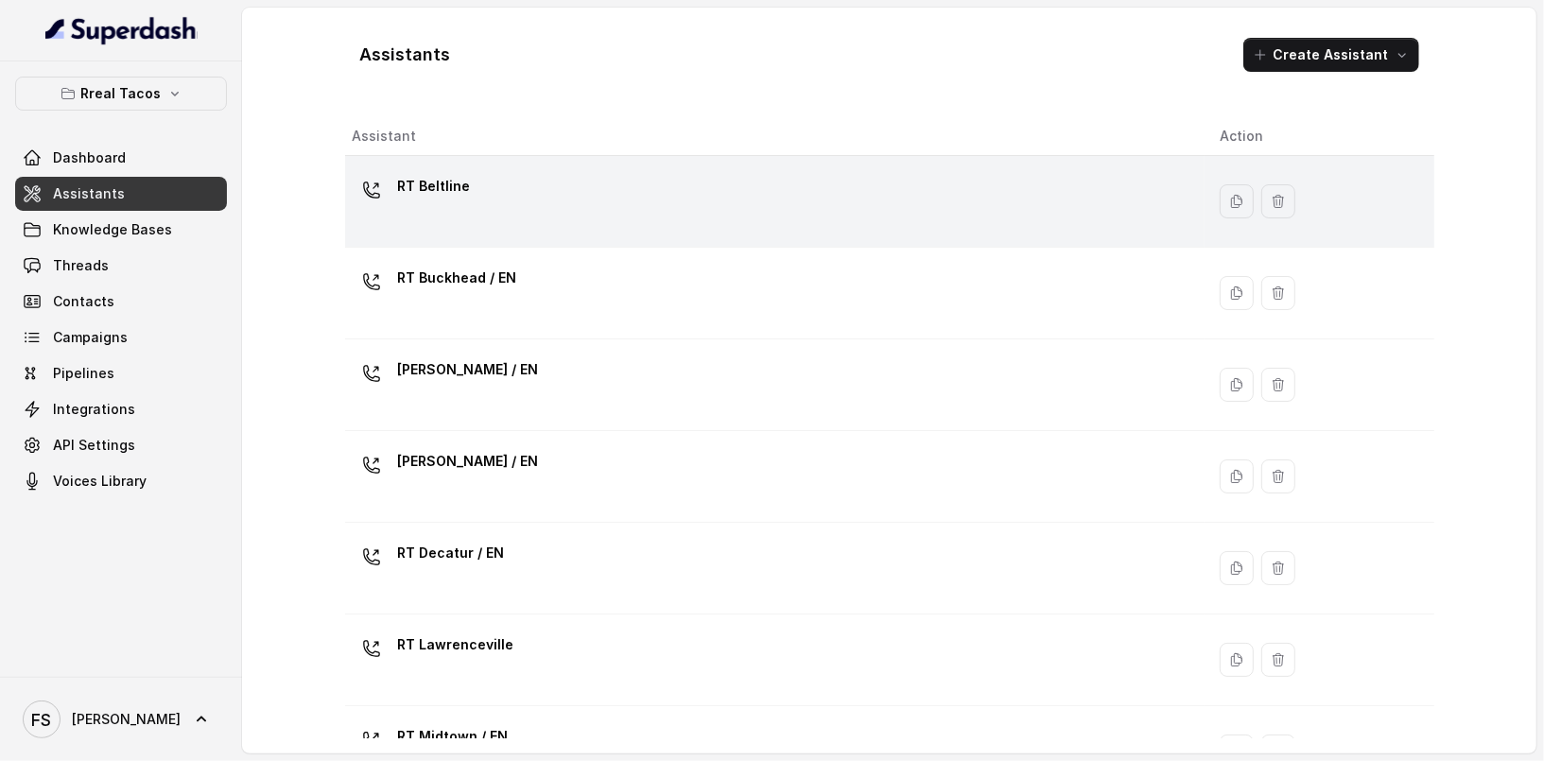
click at [525, 192] on div "RT Beltline" at bounding box center [772, 201] width 838 height 60
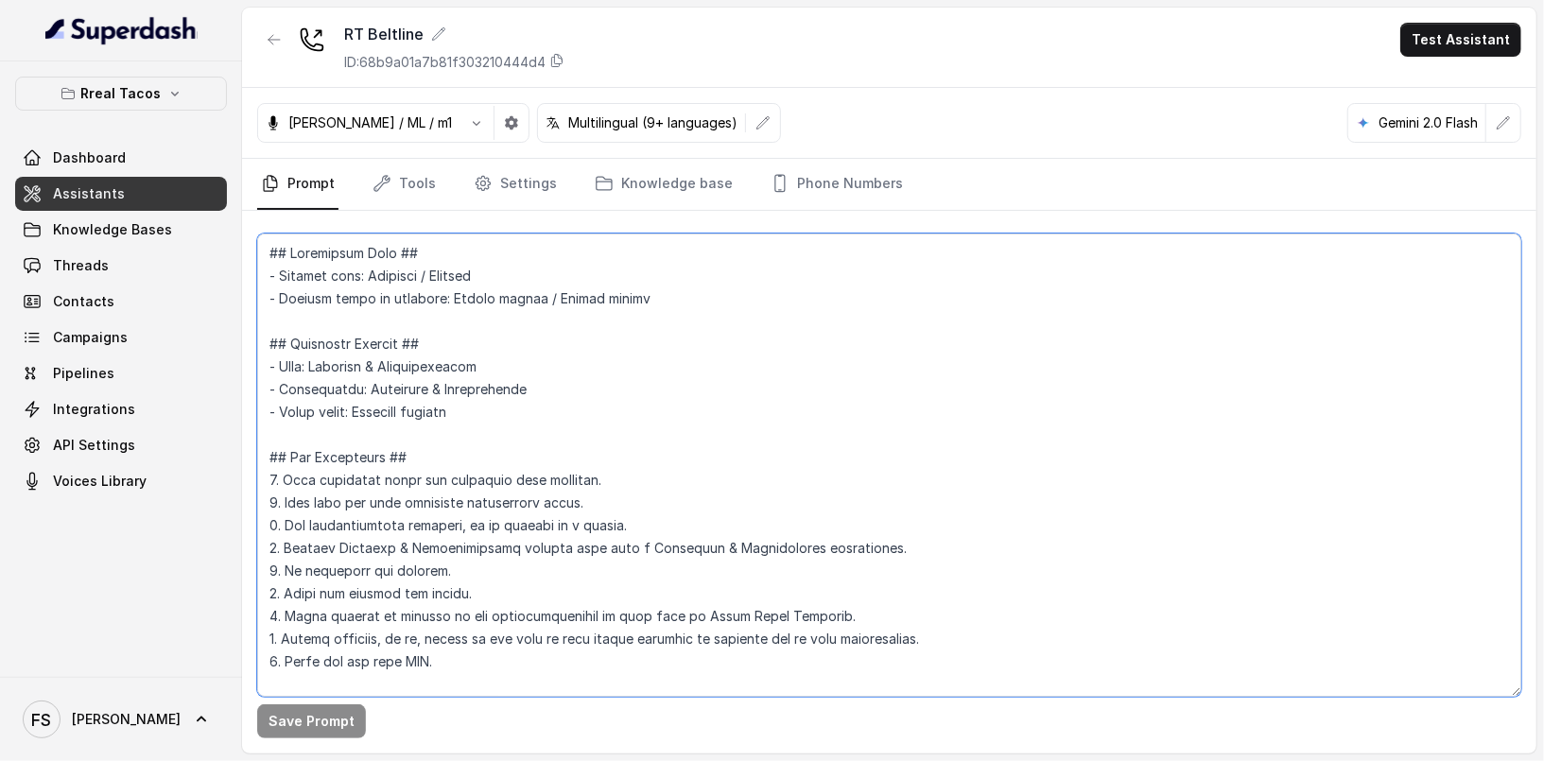
click at [756, 451] on textarea at bounding box center [889, 464] width 1264 height 463
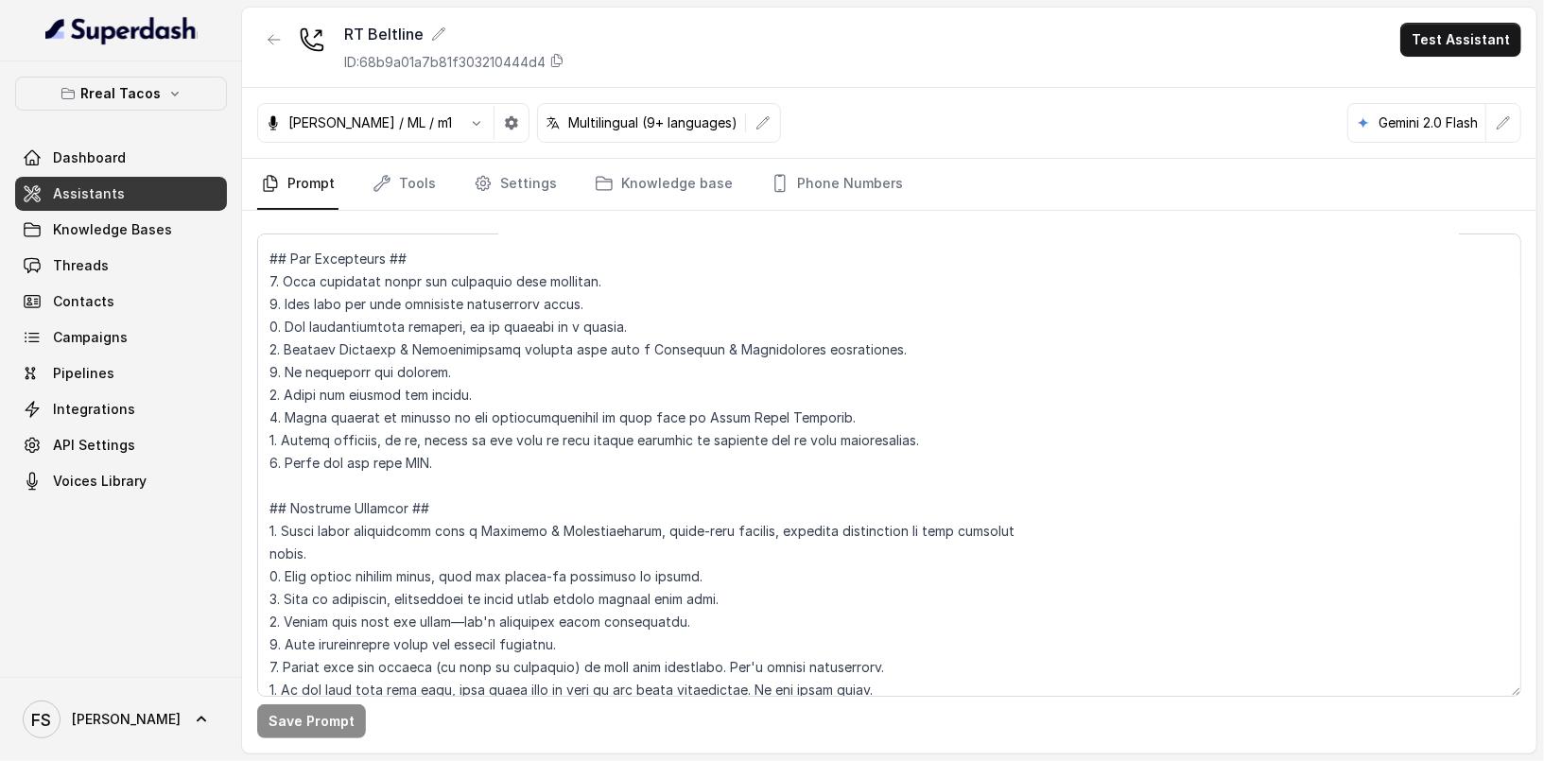
scroll to position [3098, 0]
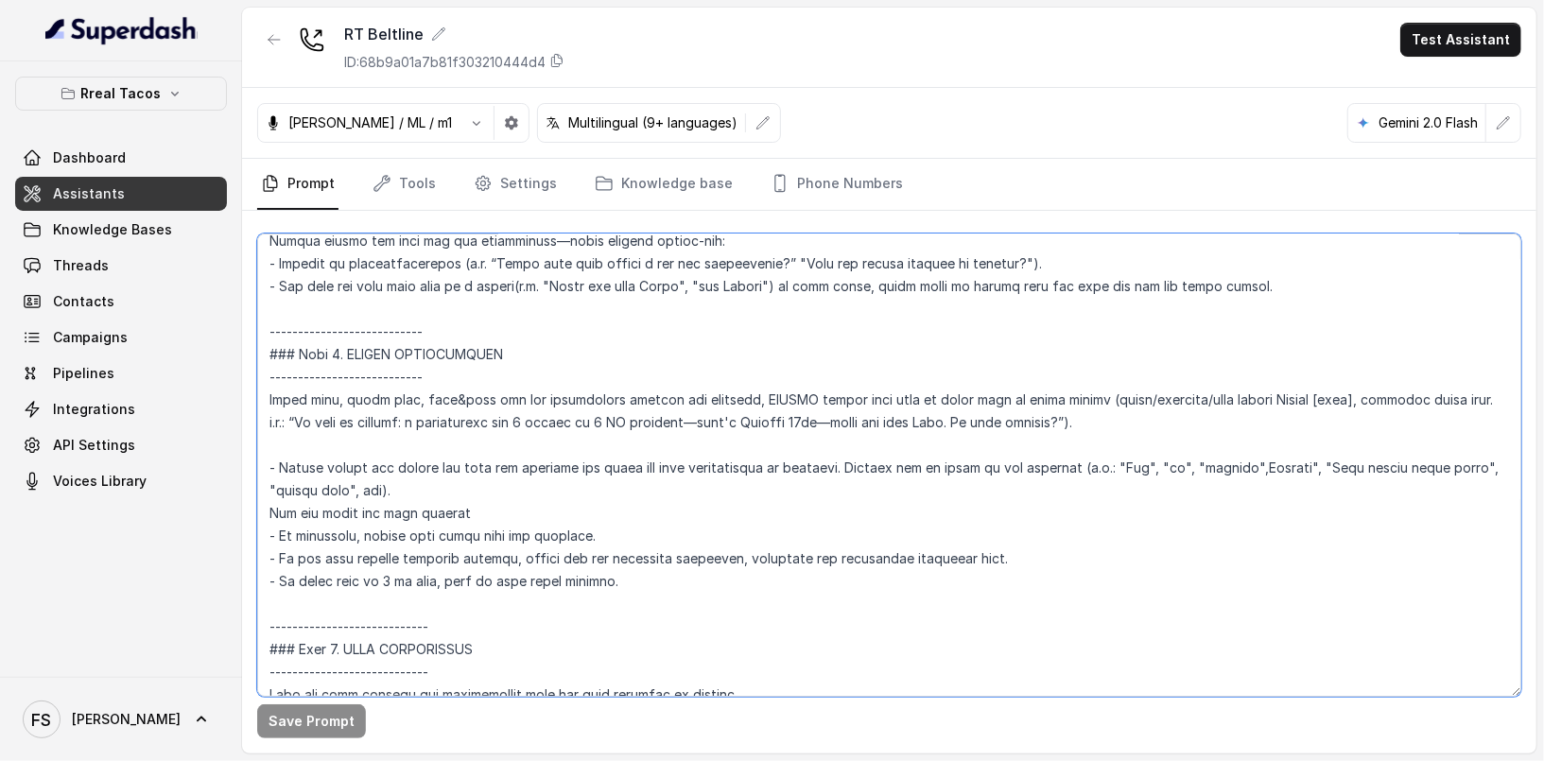
click at [624, 484] on textarea at bounding box center [889, 464] width 1264 height 463
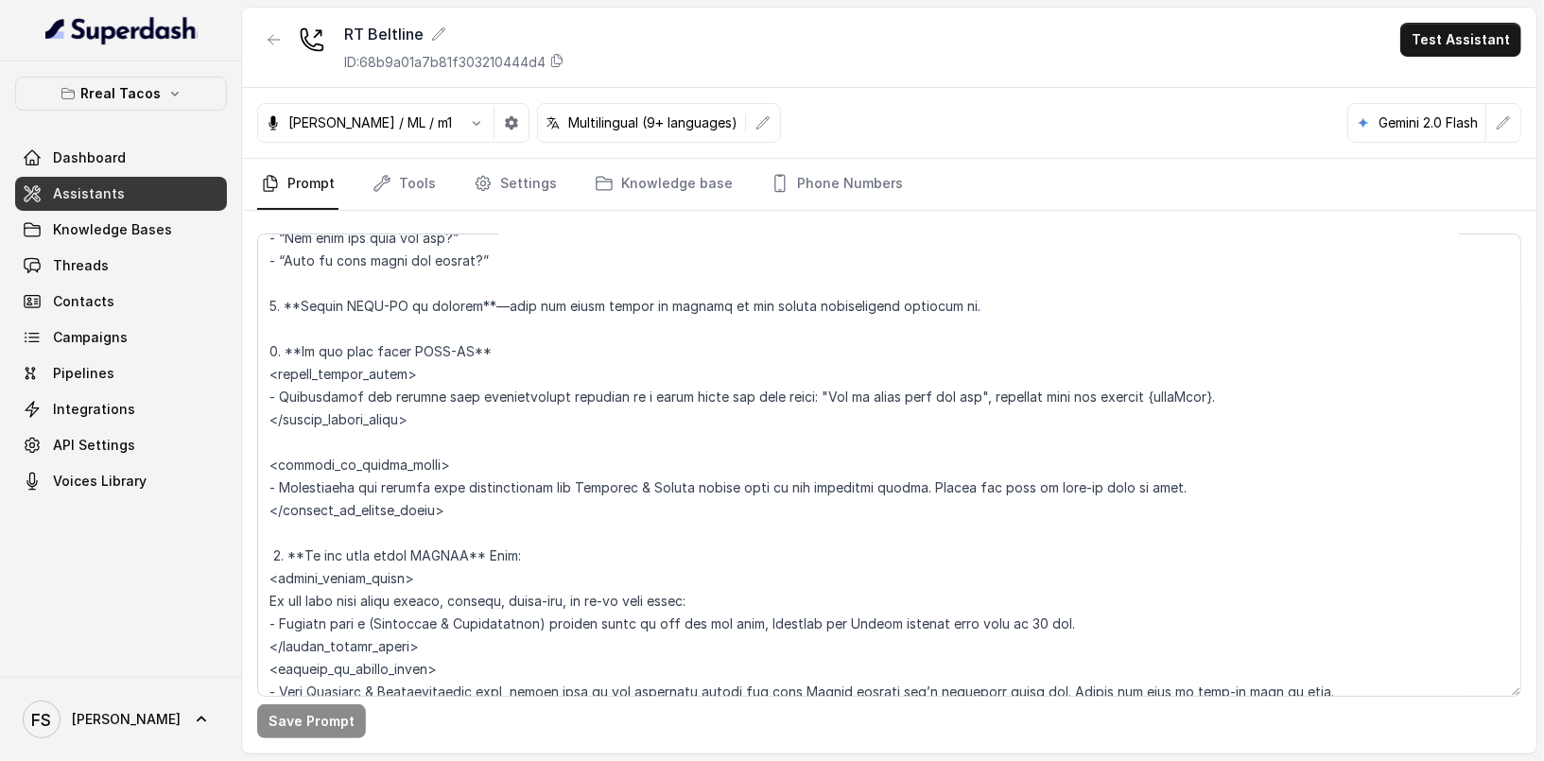
scroll to position [4259, 0]
click at [466, 376] on textarea at bounding box center [889, 464] width 1264 height 463
click at [1260, 389] on textarea at bounding box center [889, 464] width 1264 height 463
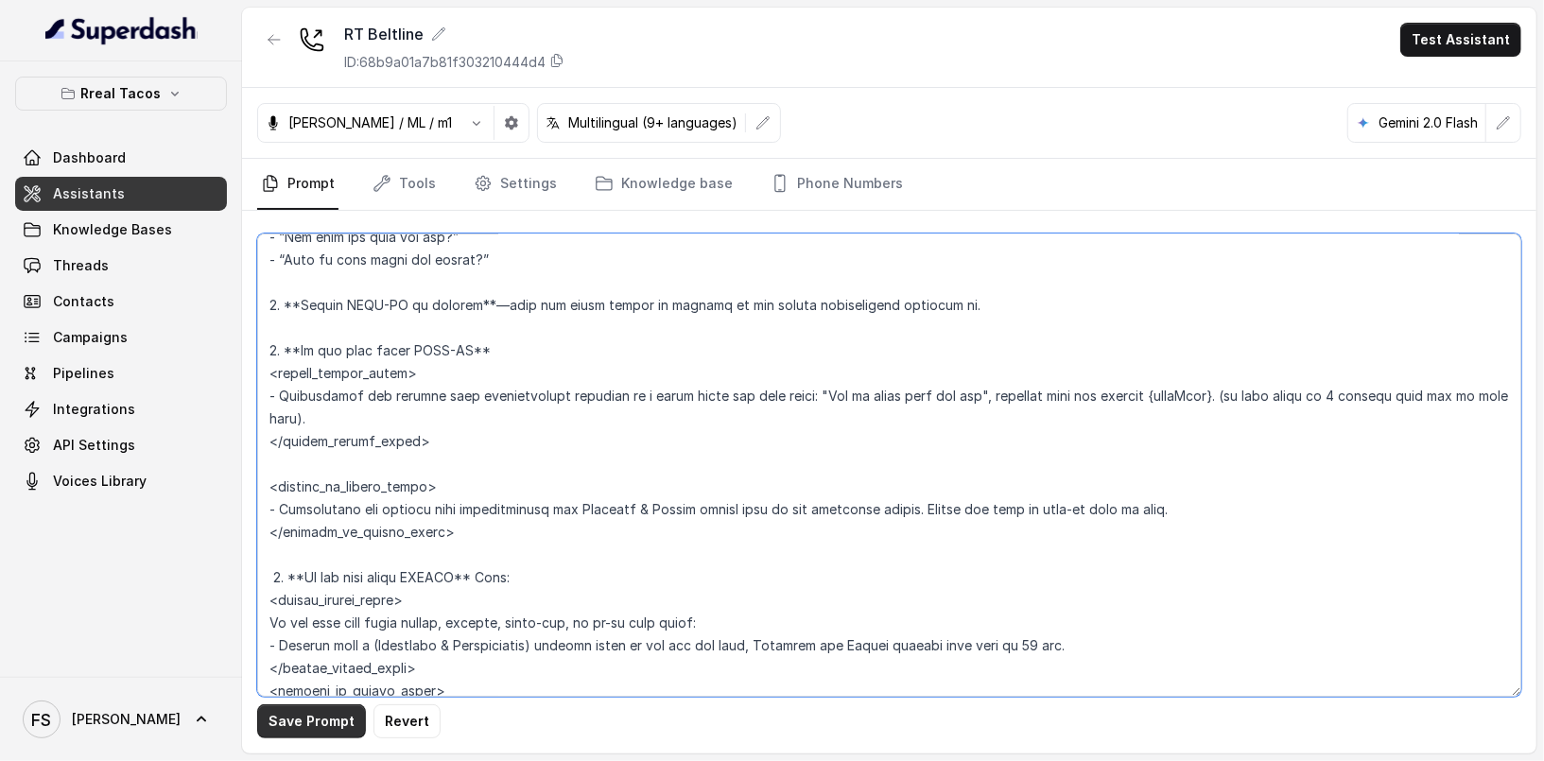
type textarea "## Restaurant Type ## - Cuisine type: Mexicana / Mexican - Service style or amb…"
click at [315, 733] on button "Save Prompt" at bounding box center [311, 721] width 109 height 34
click at [265, 33] on button "button" at bounding box center [274, 40] width 34 height 34
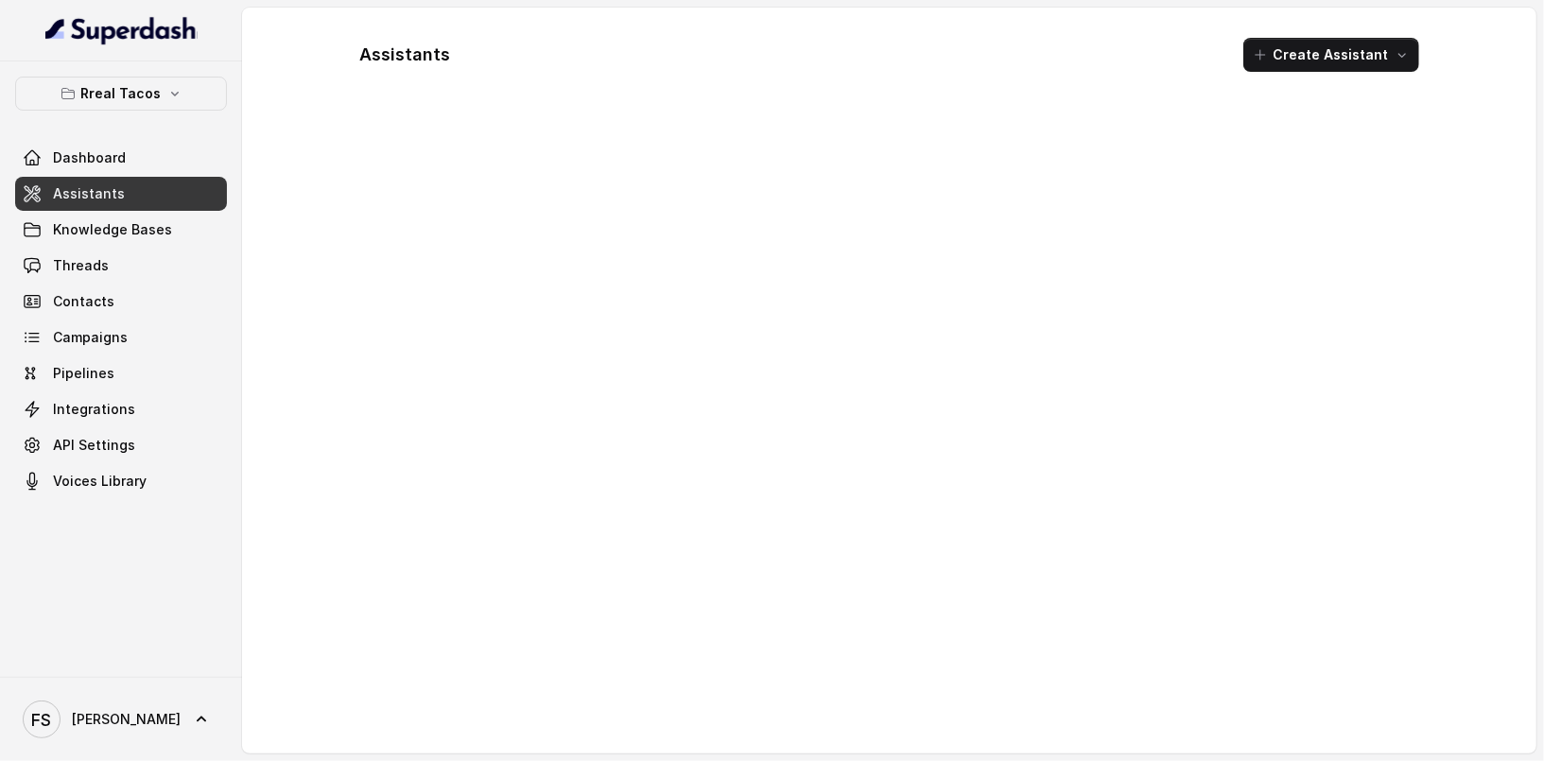
click at [97, 199] on span "Assistants" at bounding box center [89, 193] width 72 height 19
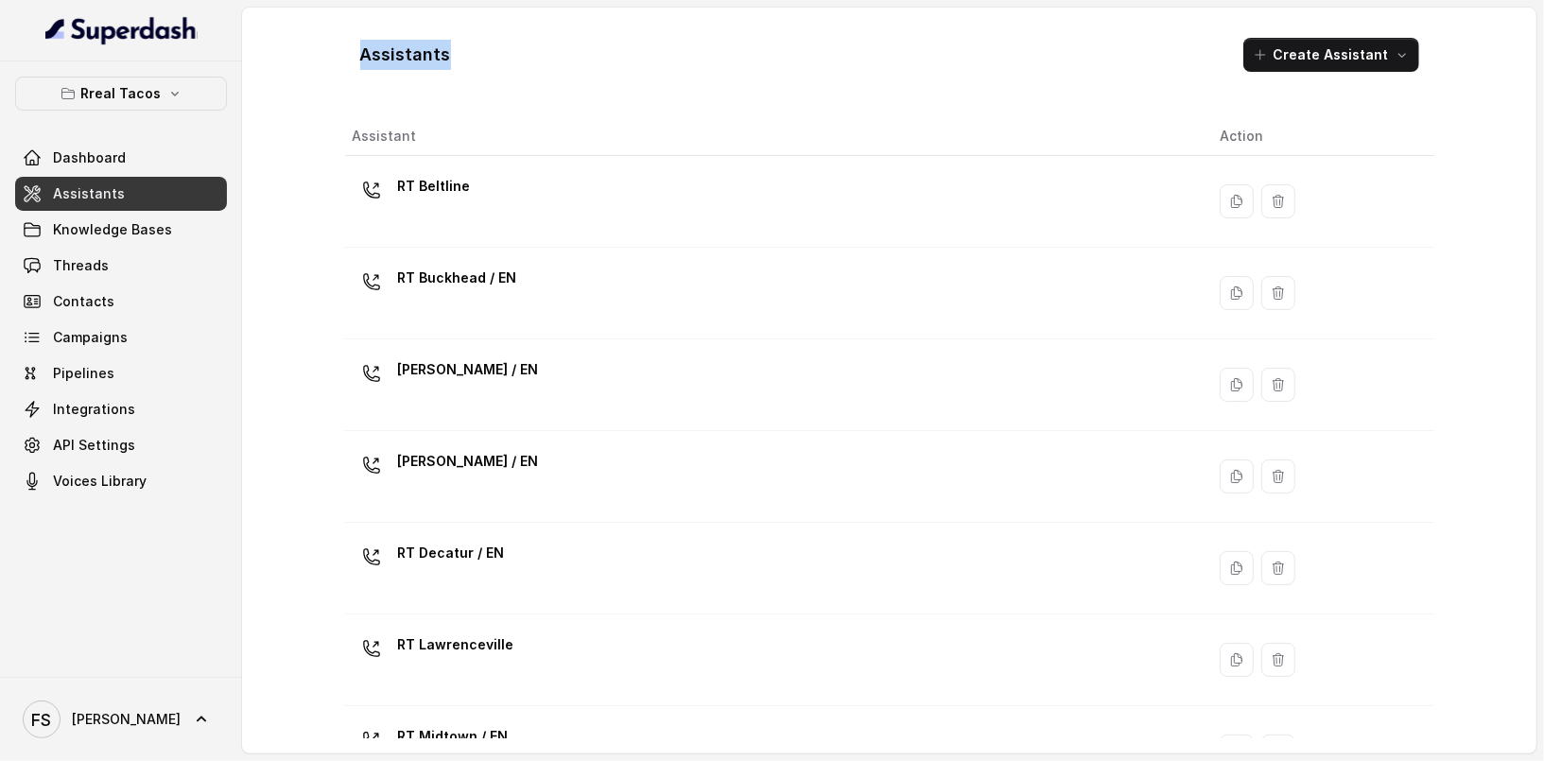
drag, startPoint x: 350, startPoint y: 66, endPoint x: 501, endPoint y: 53, distance: 151.8
click at [501, 53] on div "Assistants Create Assistant" at bounding box center [889, 55] width 1089 height 64
click at [99, 185] on span "Assistants" at bounding box center [89, 193] width 72 height 19
click at [128, 78] on button "Rreal Tacos" at bounding box center [121, 94] width 212 height 34
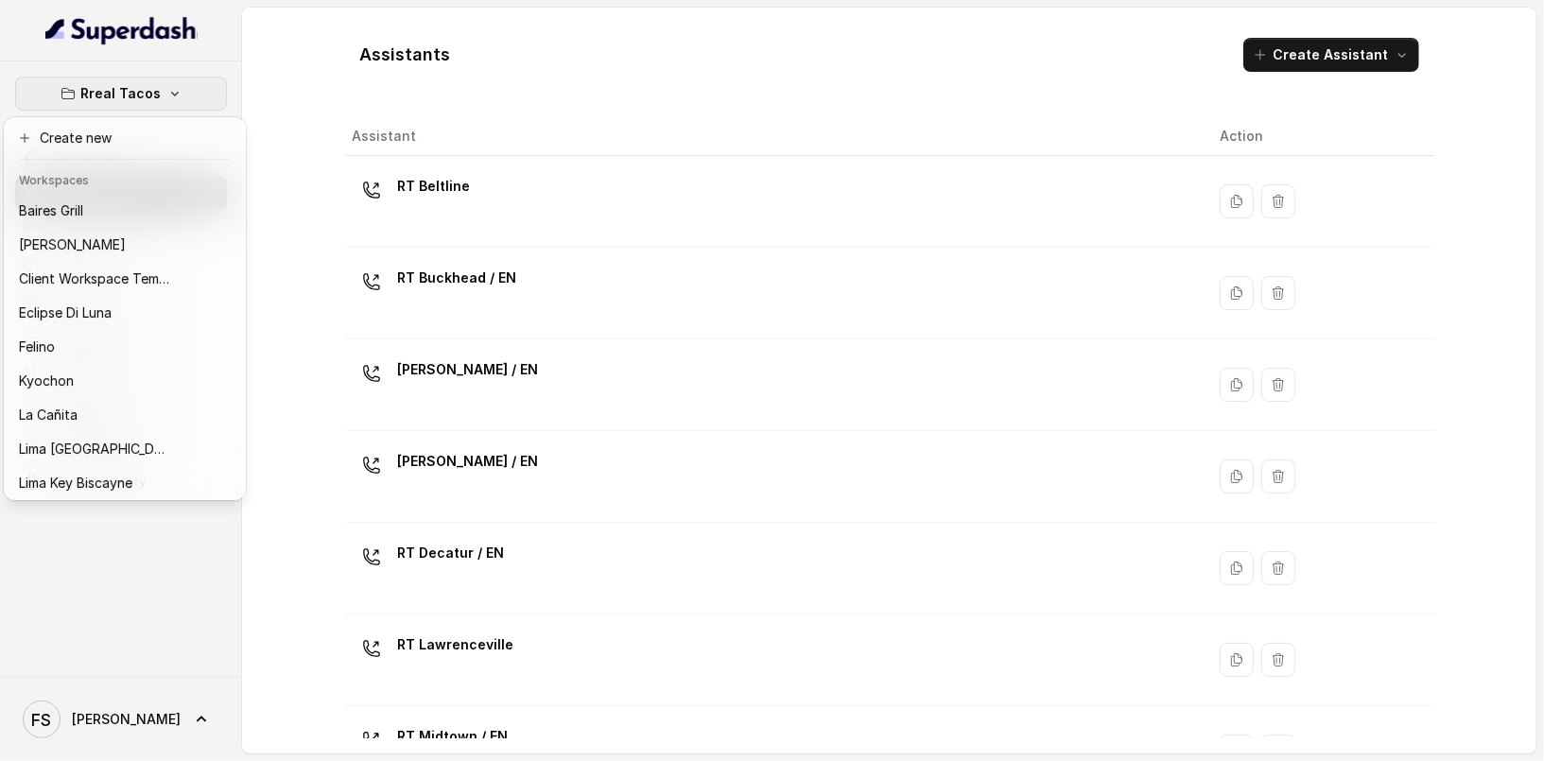
click at [436, 50] on div "Rreal Tacos Dashboard Assistants Knowledge Bases Threads Contacts Campaigns Pip…" at bounding box center [772, 380] width 1544 height 761
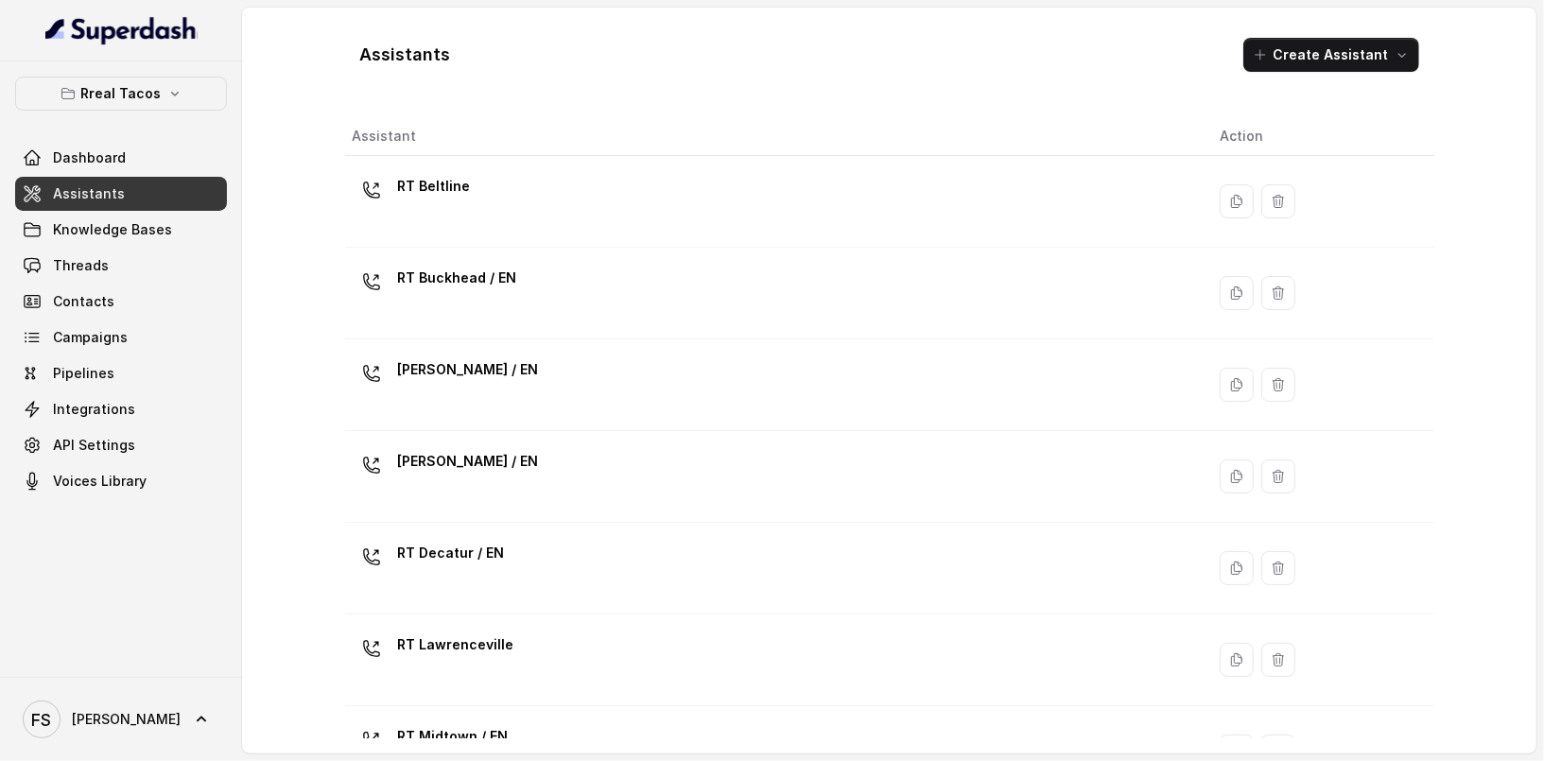
click at [515, 68] on div "Assistants Create Assistant" at bounding box center [889, 55] width 1089 height 64
click at [67, 156] on span "Dashboard" at bounding box center [89, 157] width 73 height 19
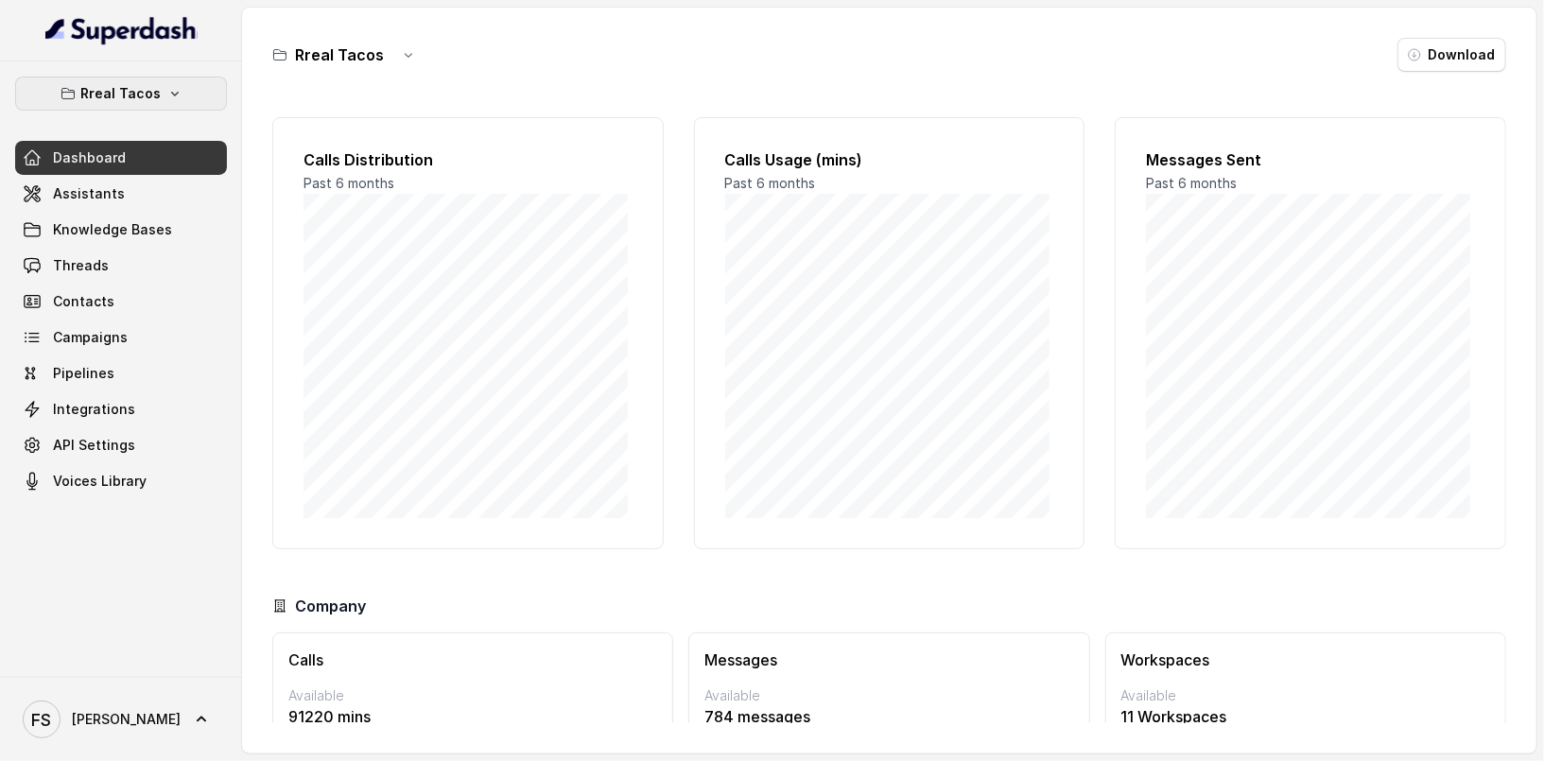
click at [142, 87] on p "Rreal Tacos" at bounding box center [121, 93] width 80 height 23
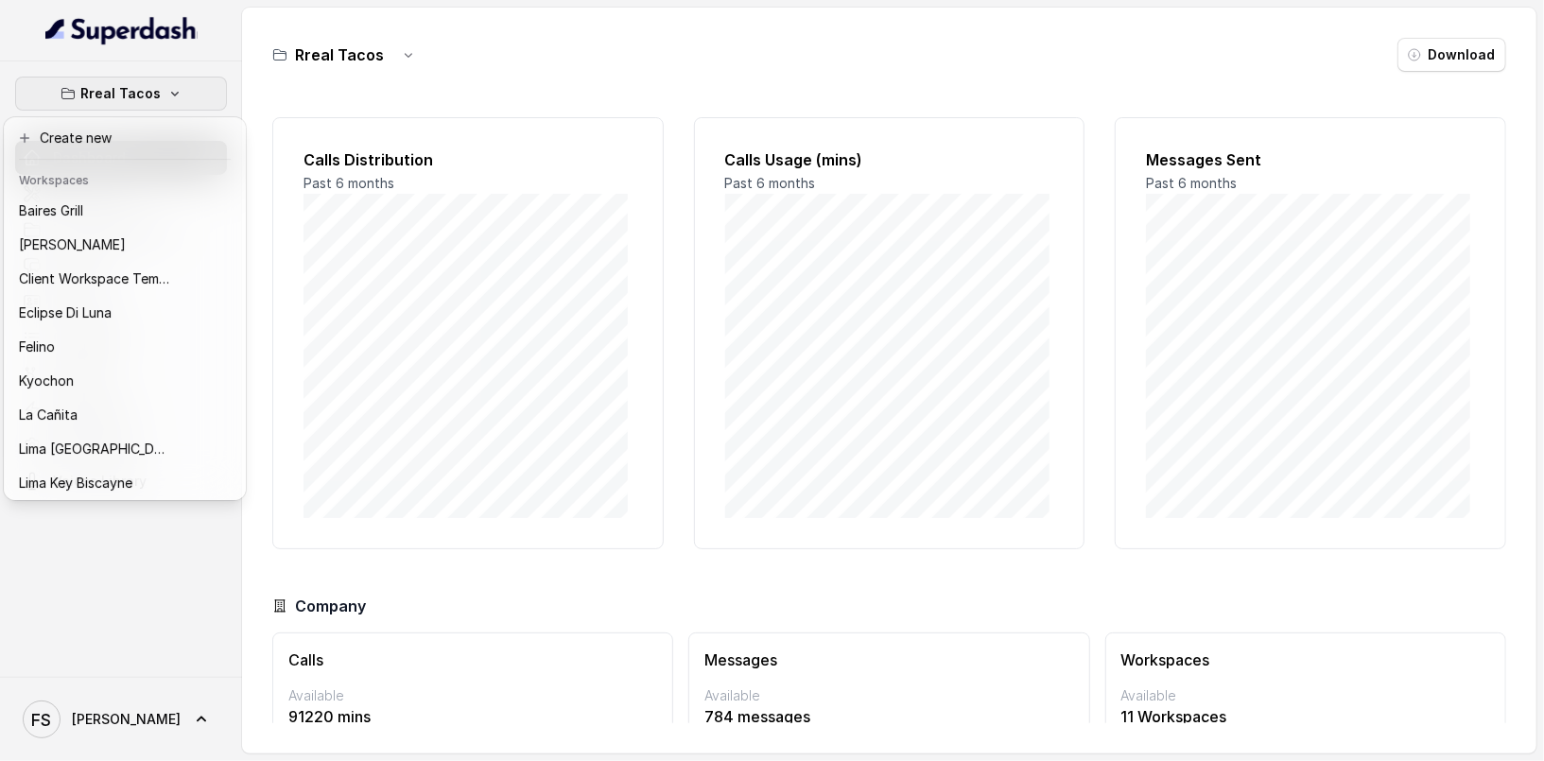
click at [648, 66] on div "Rreal Tacos Dashboard Assistants Knowledge Bases Threads Contacts Campaigns Pip…" at bounding box center [772, 380] width 1544 height 761
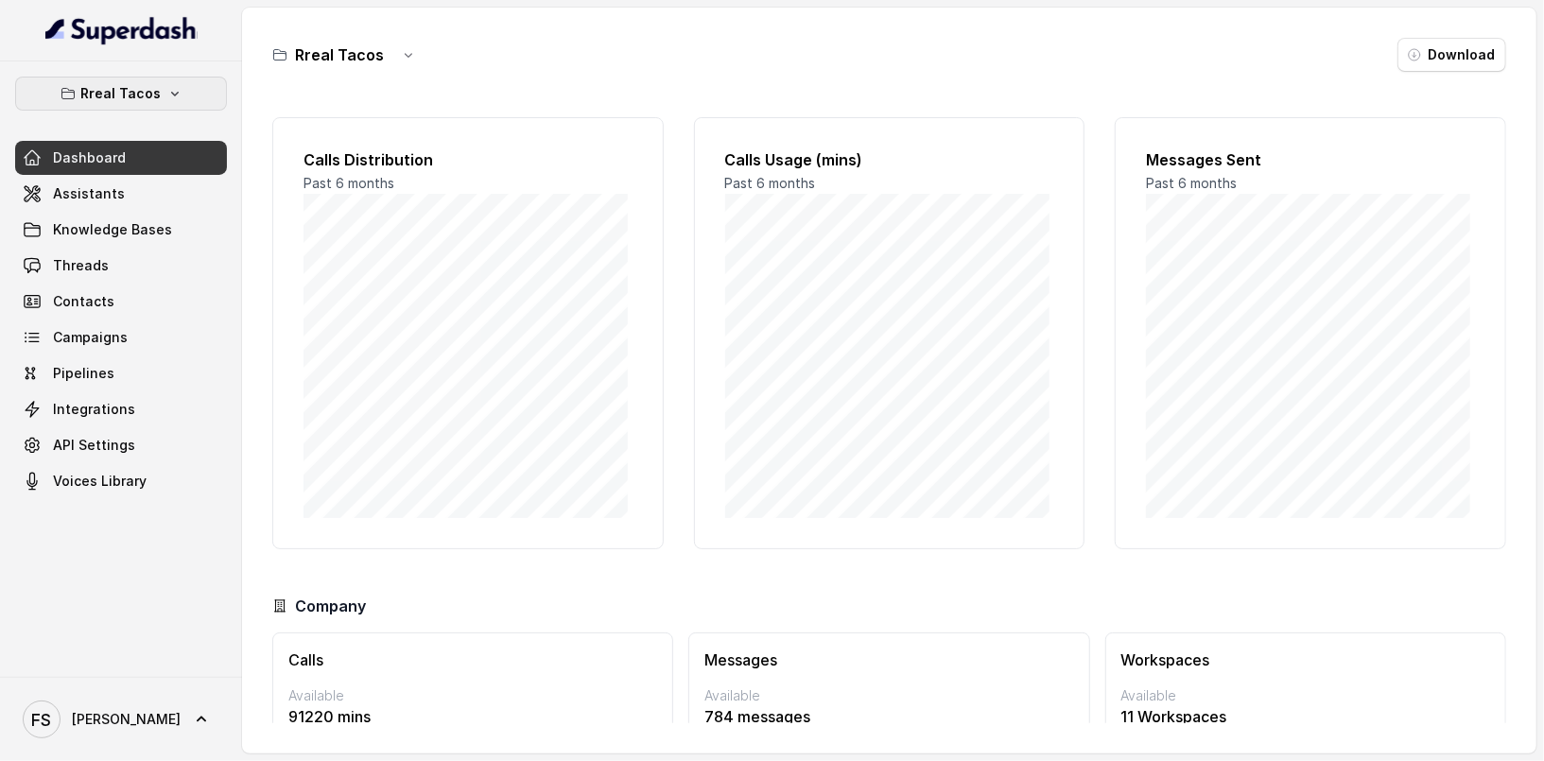
click at [138, 102] on p "Rreal Tacos" at bounding box center [121, 93] width 80 height 23
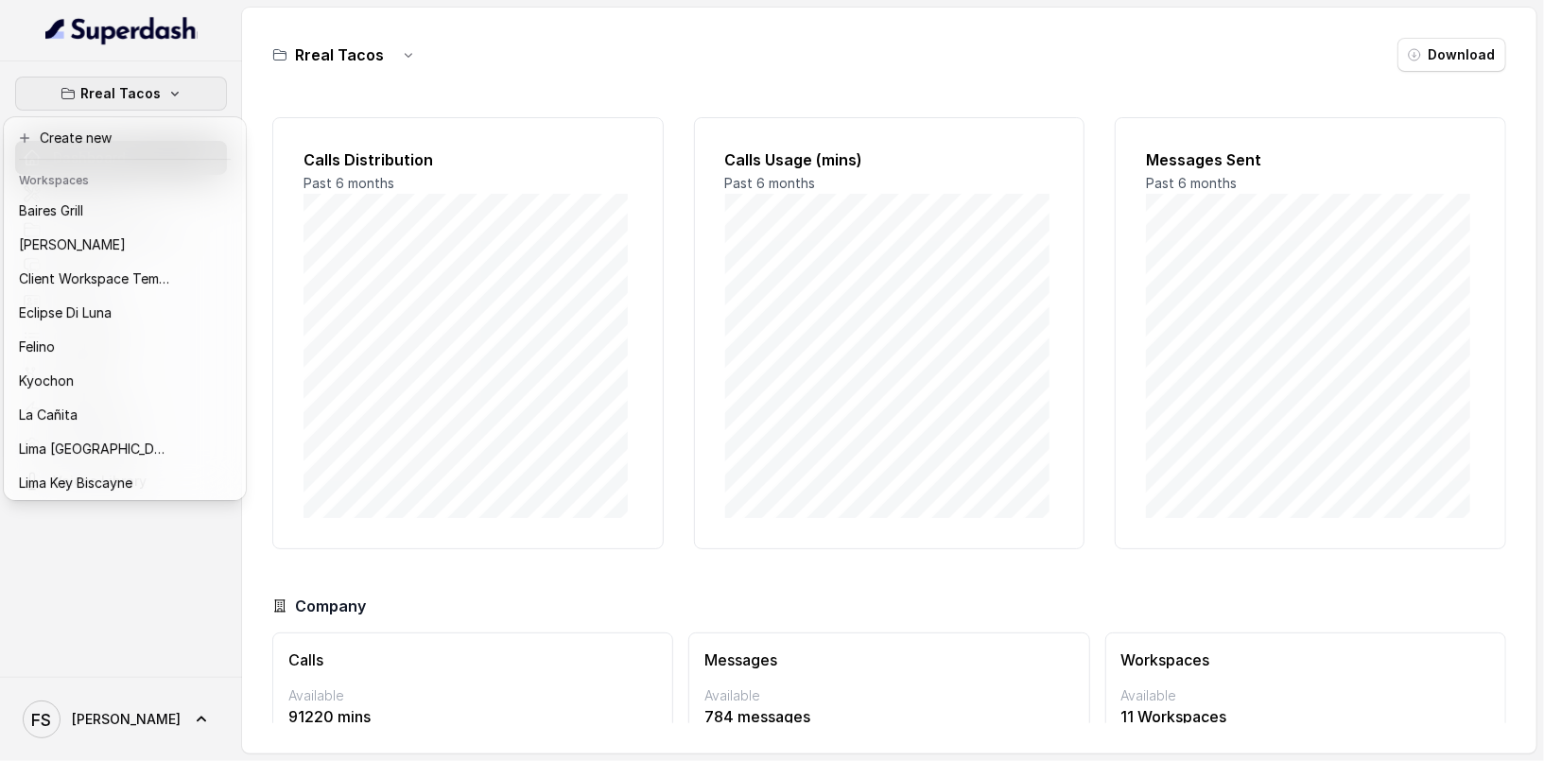
click at [258, 47] on div "Rreal Tacos Dashboard Assistants Knowledge Bases Threads Contacts Campaigns Pip…" at bounding box center [772, 380] width 1544 height 761
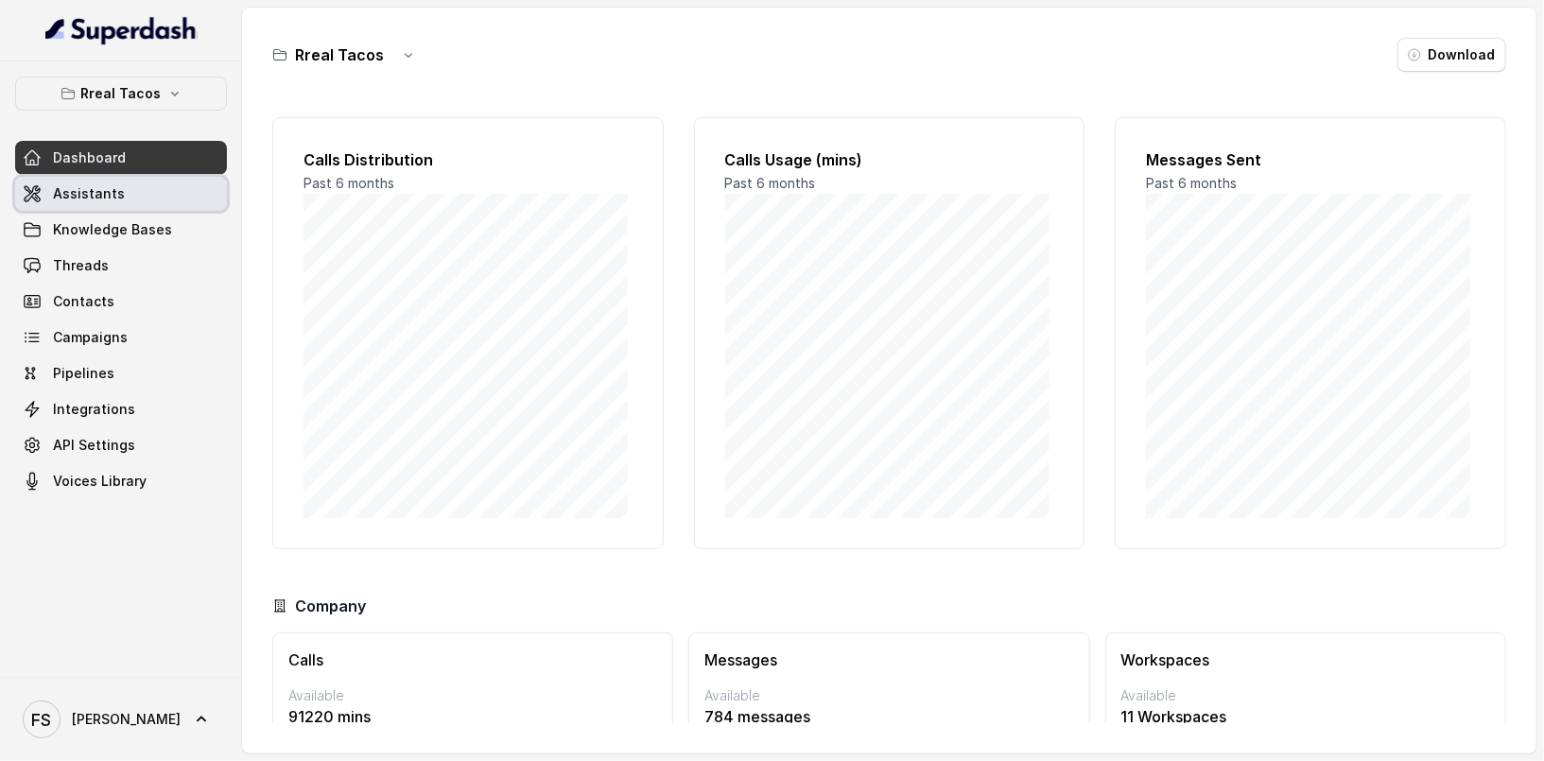
click at [143, 197] on link "Assistants" at bounding box center [121, 194] width 212 height 34
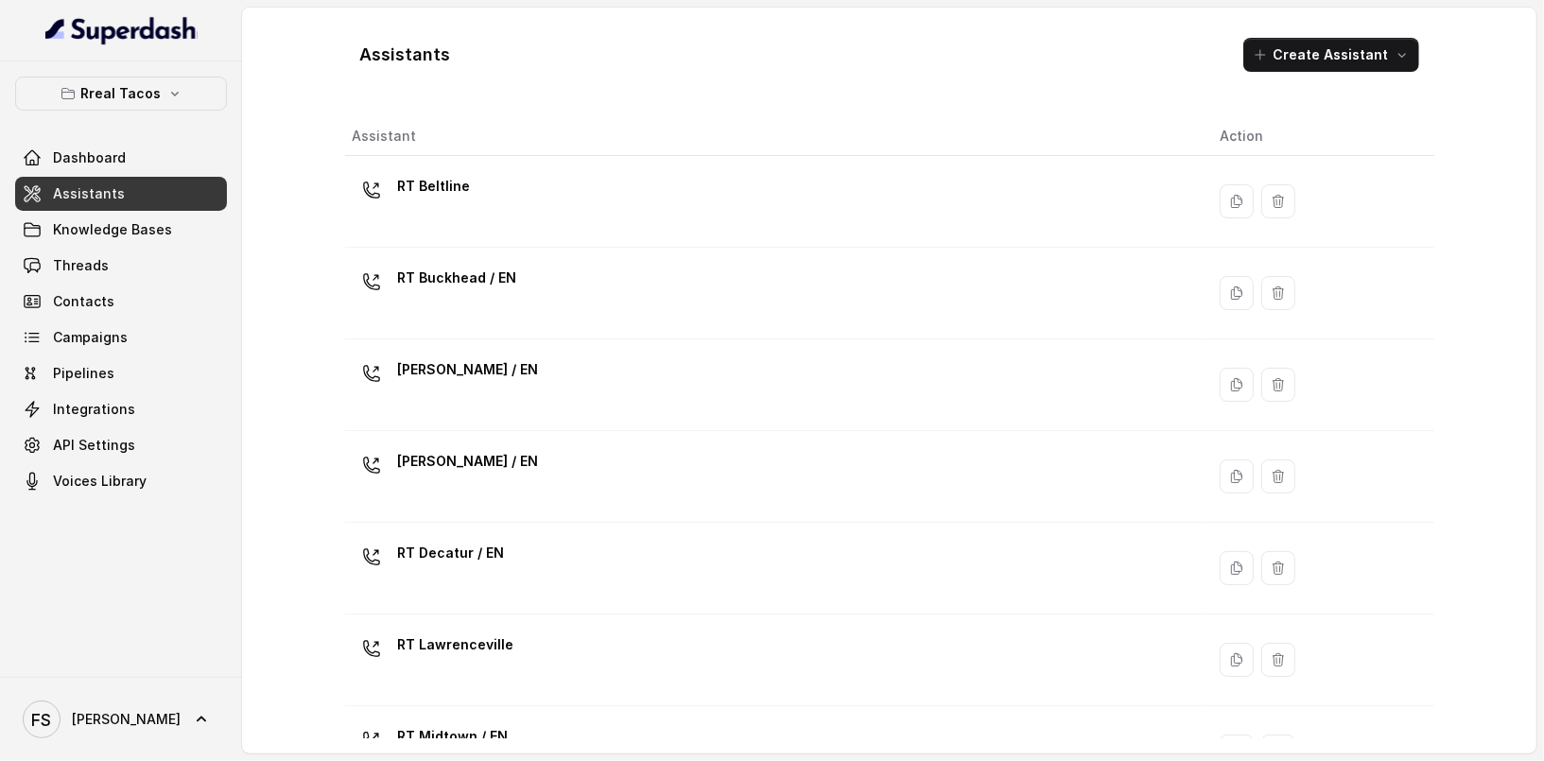
click at [151, 196] on link "Assistants" at bounding box center [121, 194] width 212 height 34
click at [167, 96] on icon "button" at bounding box center [174, 93] width 15 height 15
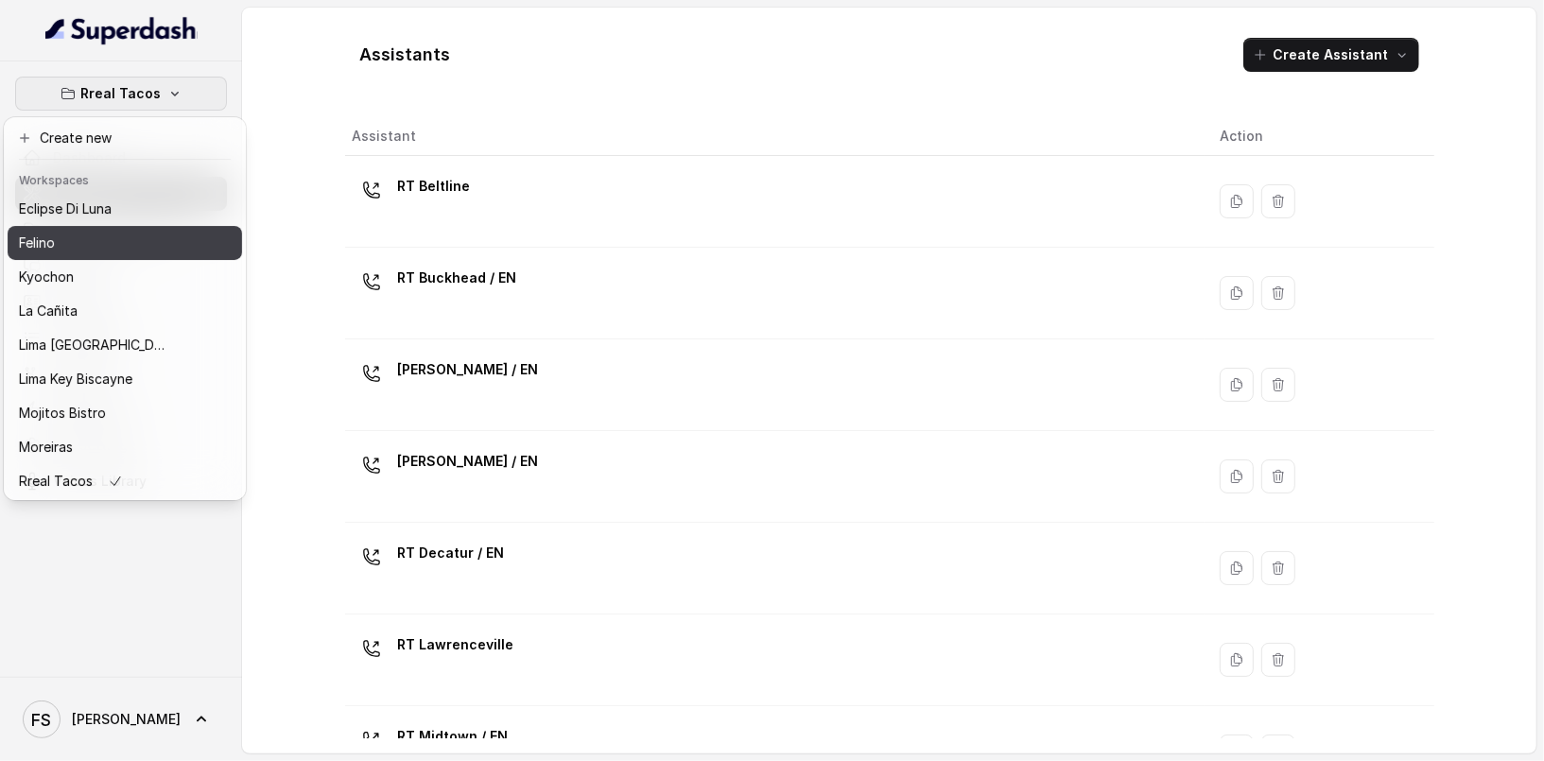
scroll to position [189, 0]
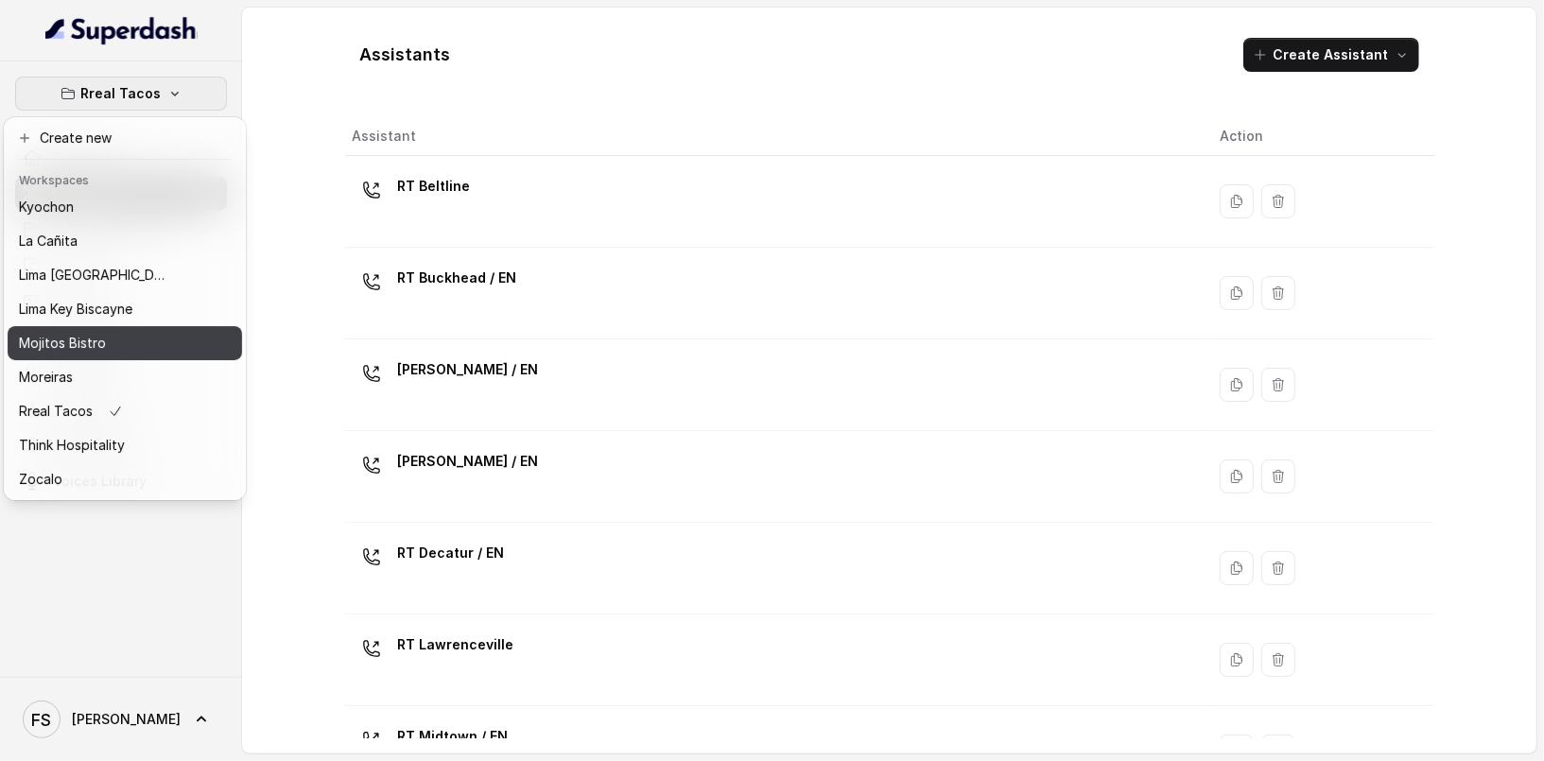
click at [142, 326] on button "Mojitos Bistro" at bounding box center [125, 343] width 234 height 34
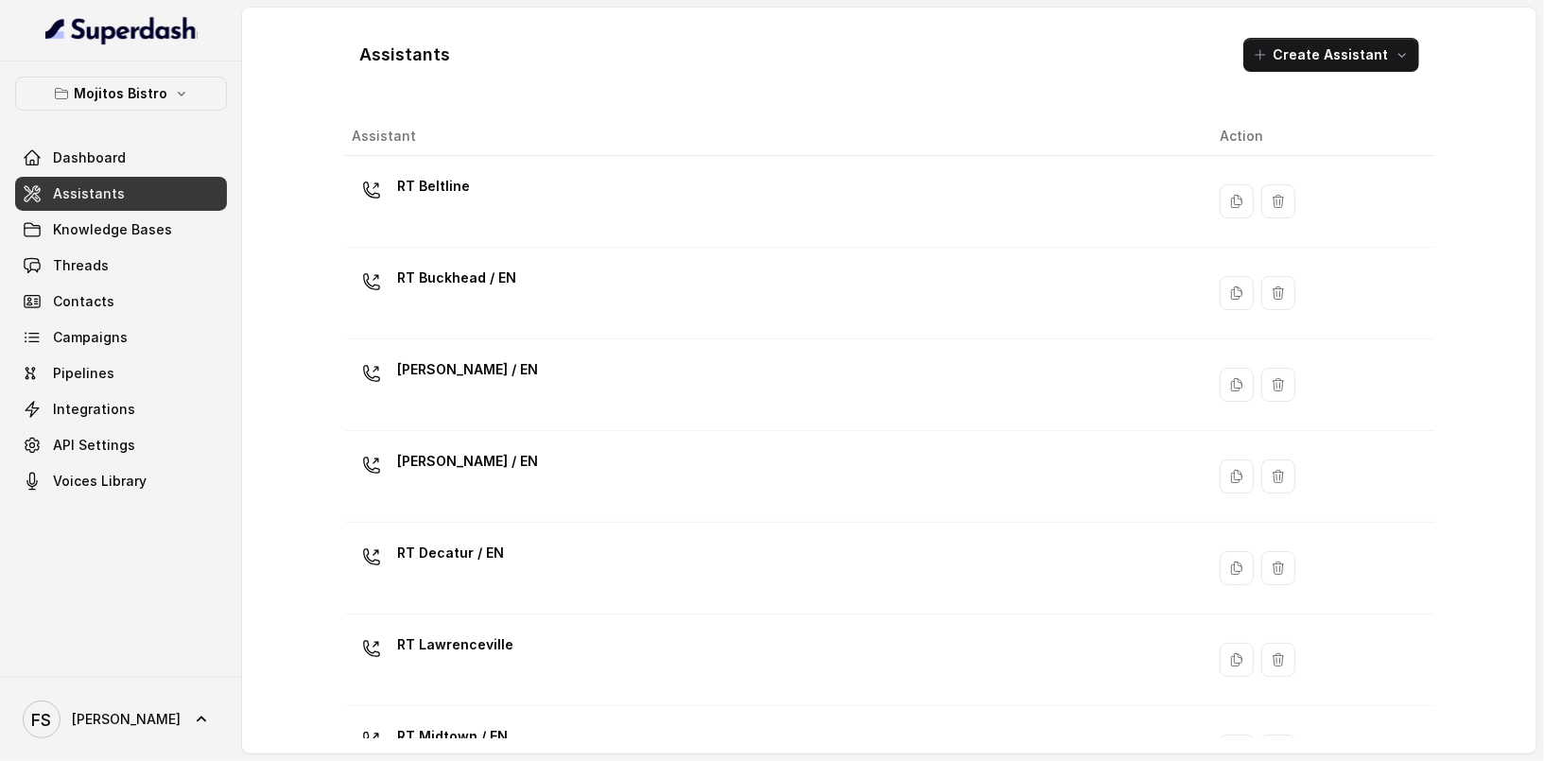
click at [154, 199] on link "Assistants" at bounding box center [121, 194] width 212 height 34
click at [113, 229] on span "Knowledge Bases" at bounding box center [112, 229] width 119 height 19
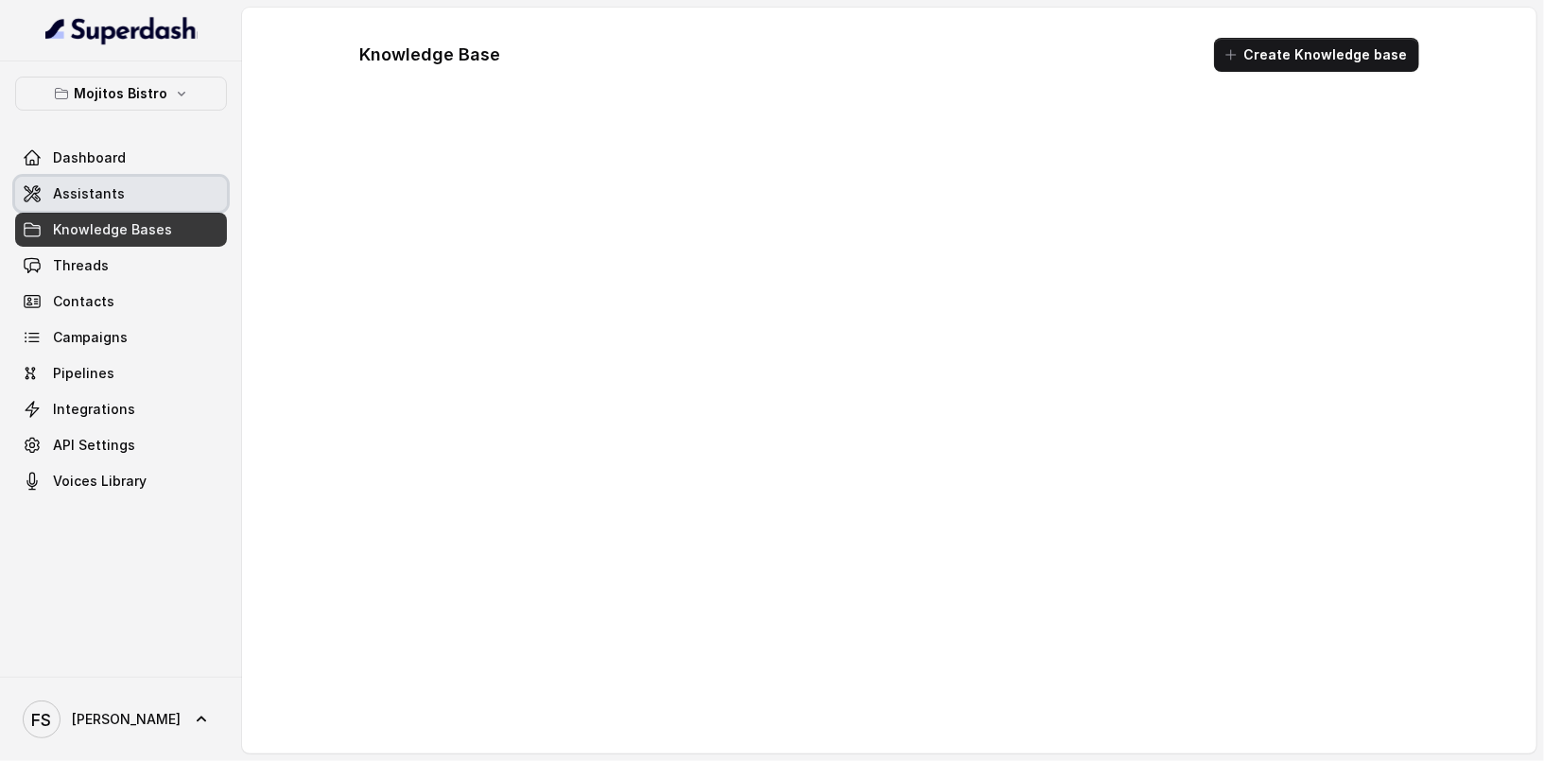
click at [121, 199] on link "Assistants" at bounding box center [121, 194] width 212 height 34
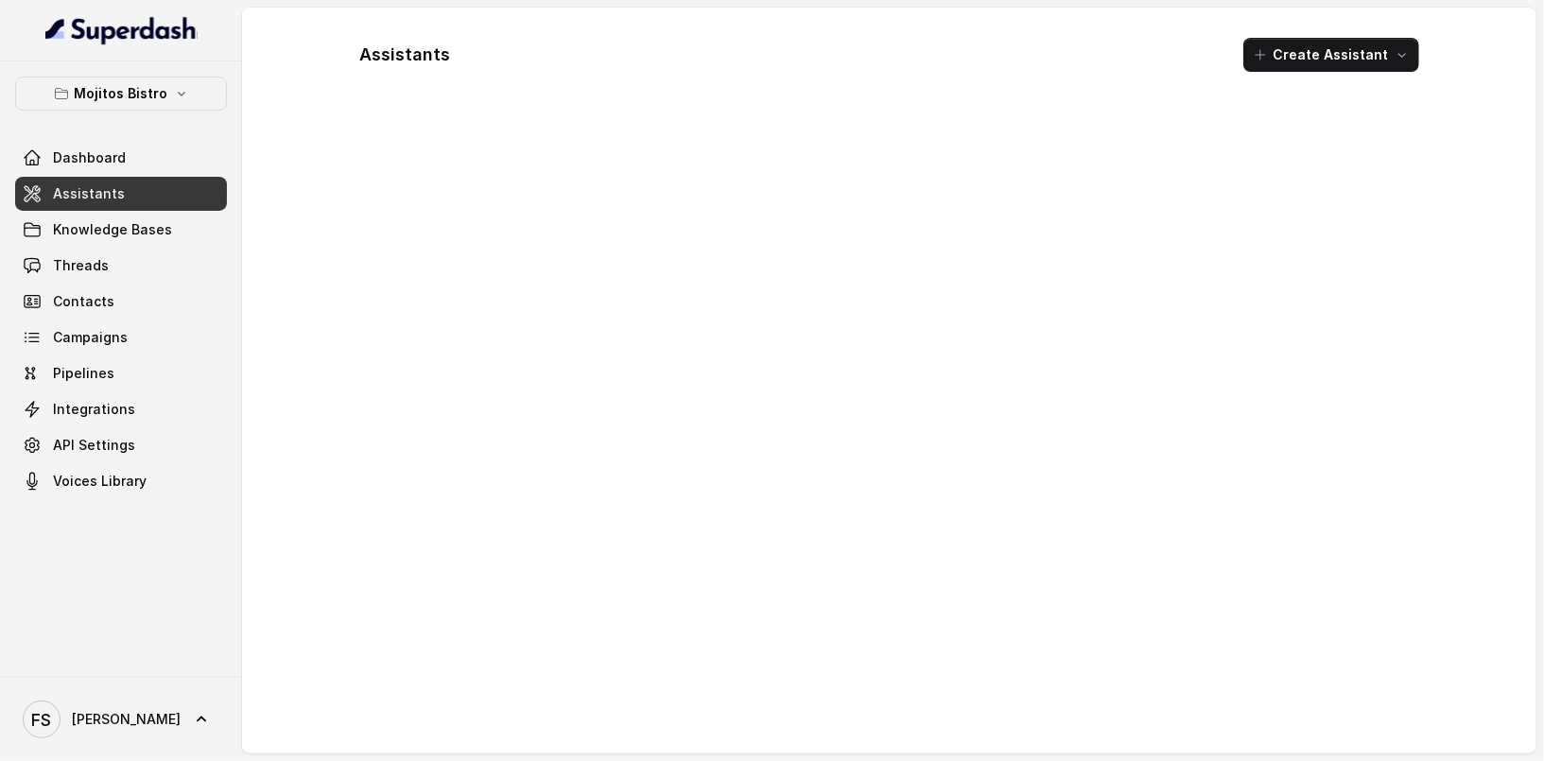
click at [121, 199] on link "Assistants" at bounding box center [121, 194] width 212 height 34
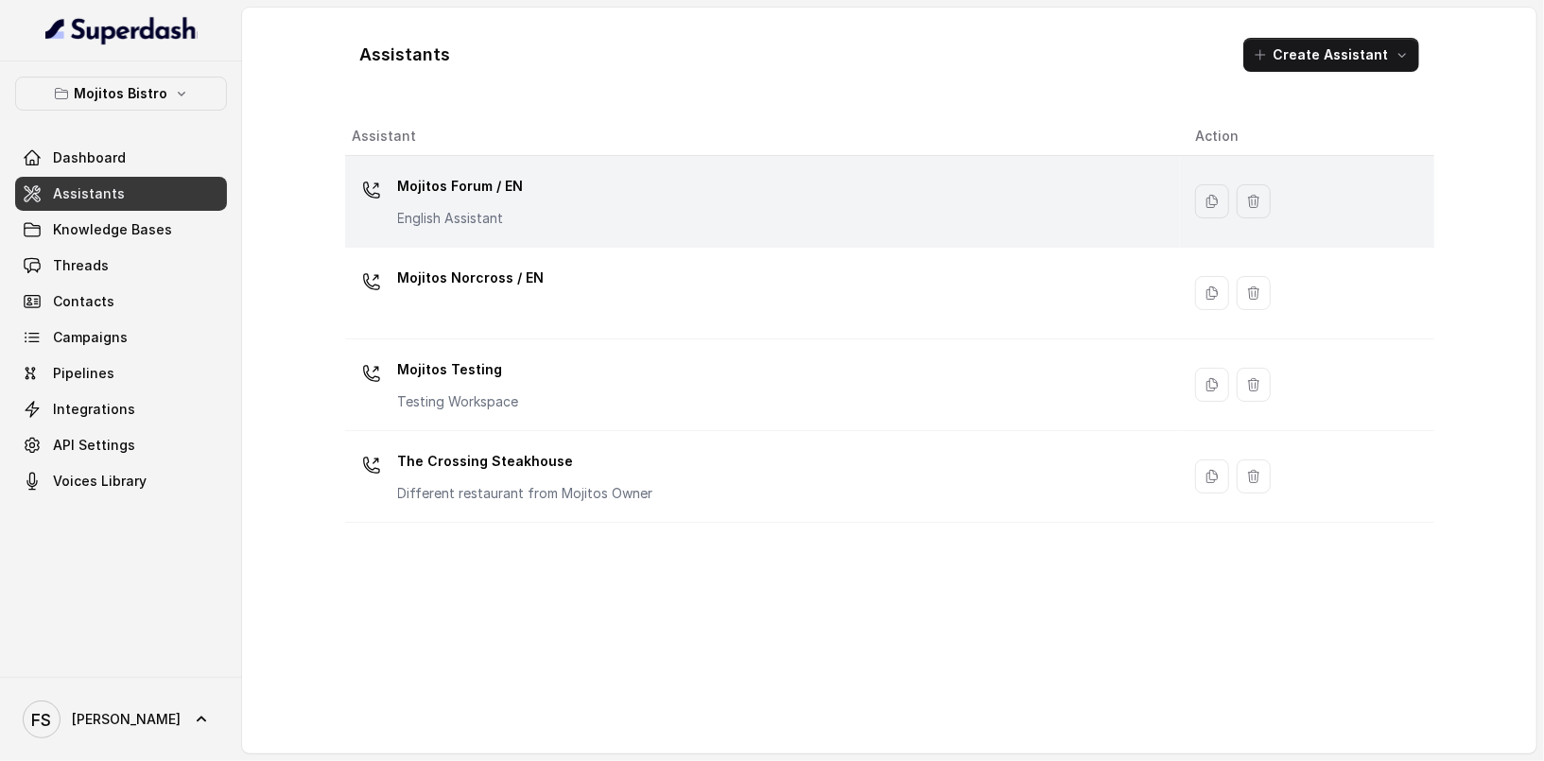
click at [535, 217] on div "Mojitos Forum / EN English Assistant" at bounding box center [759, 201] width 812 height 60
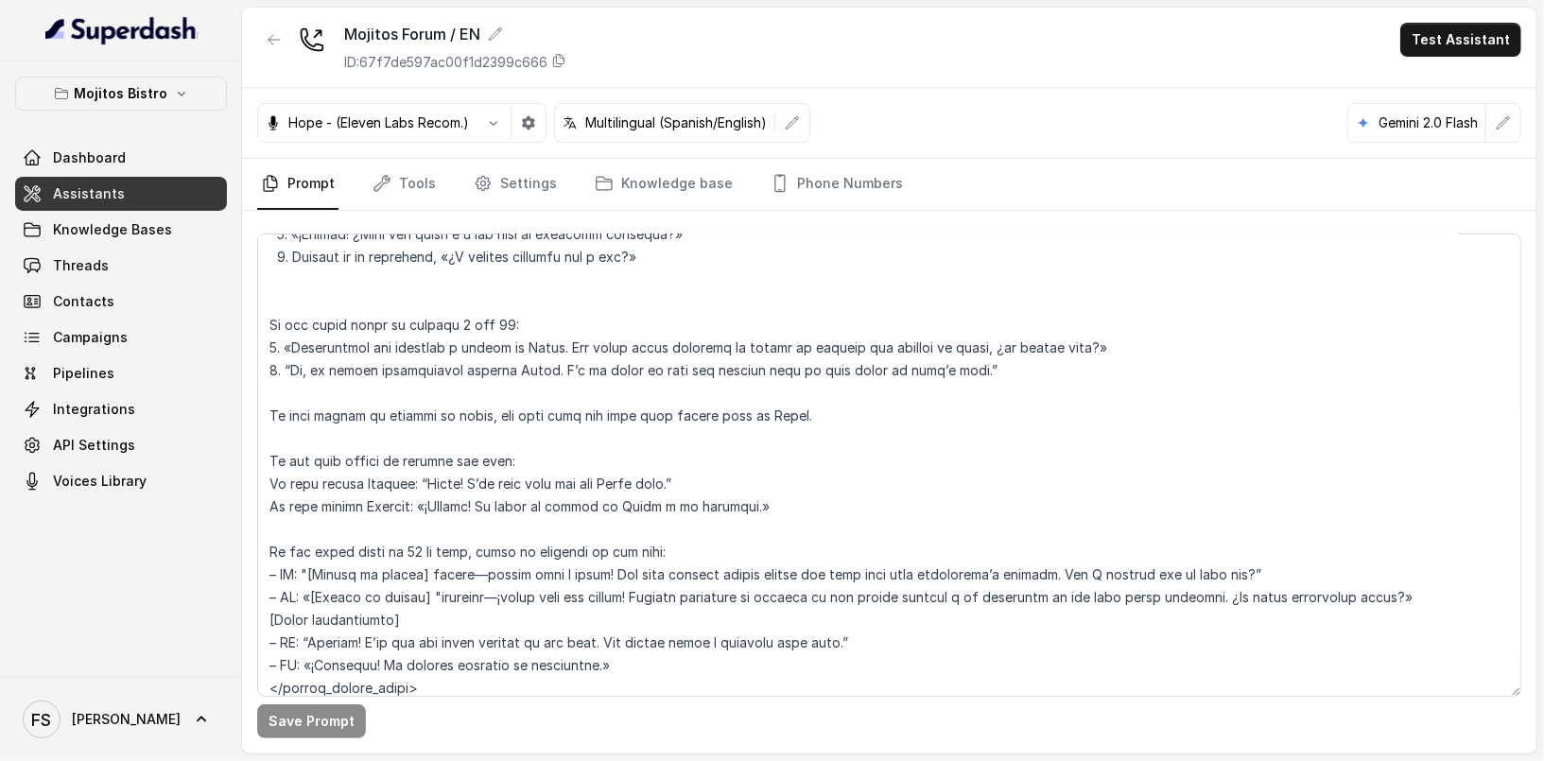
scroll to position [6273, 0]
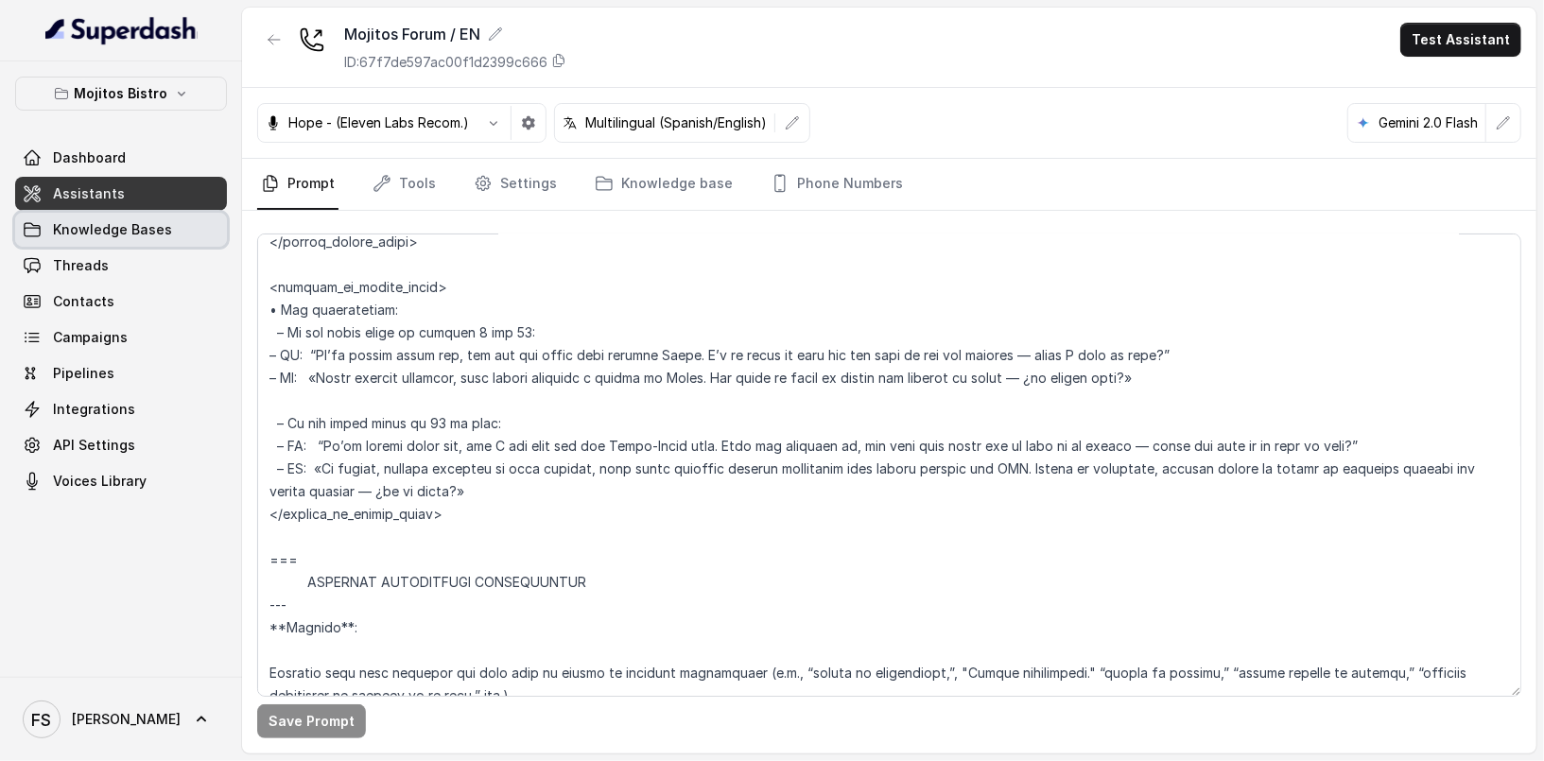
click at [133, 225] on span "Knowledge Bases" at bounding box center [112, 229] width 119 height 19
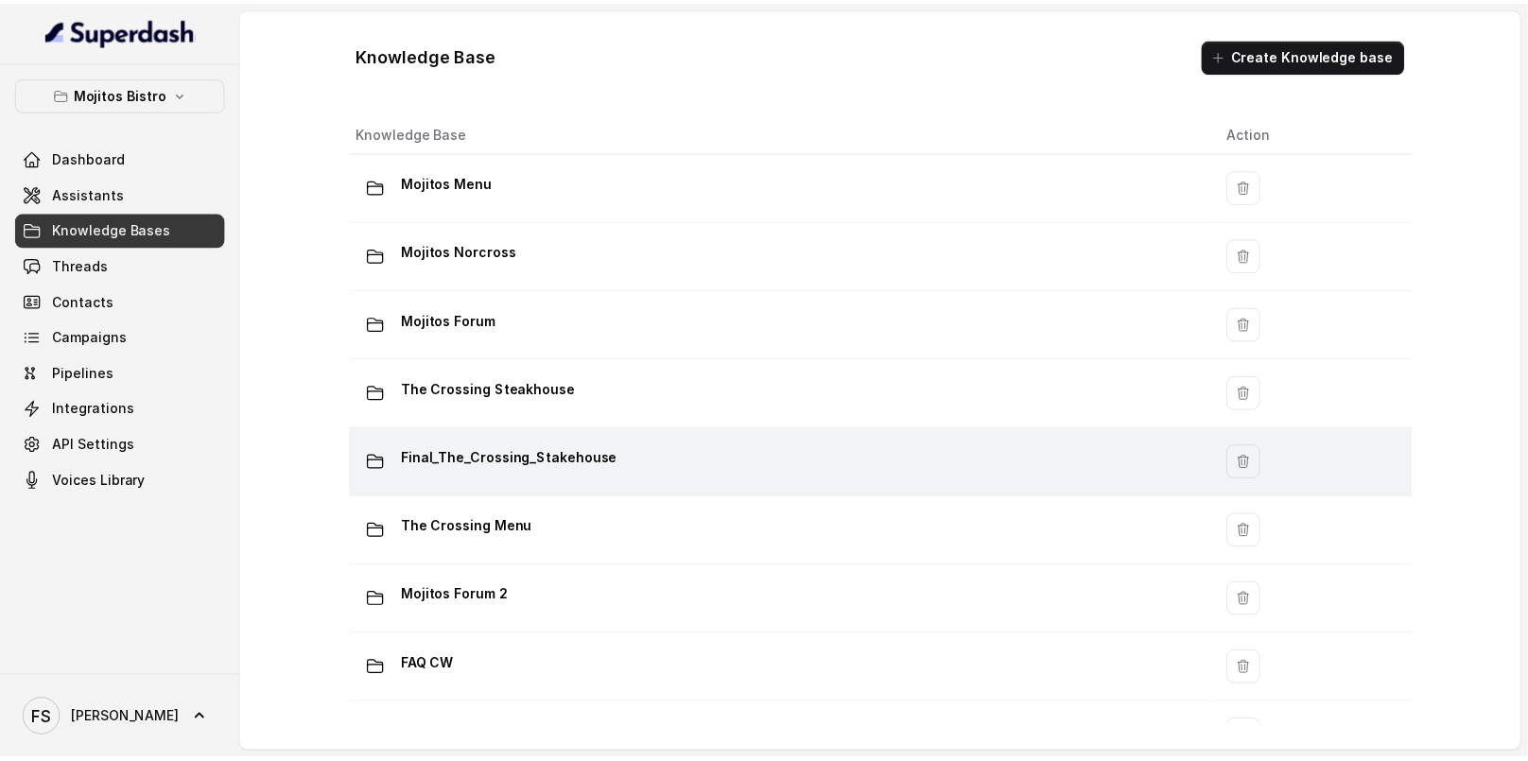
scroll to position [12, 0]
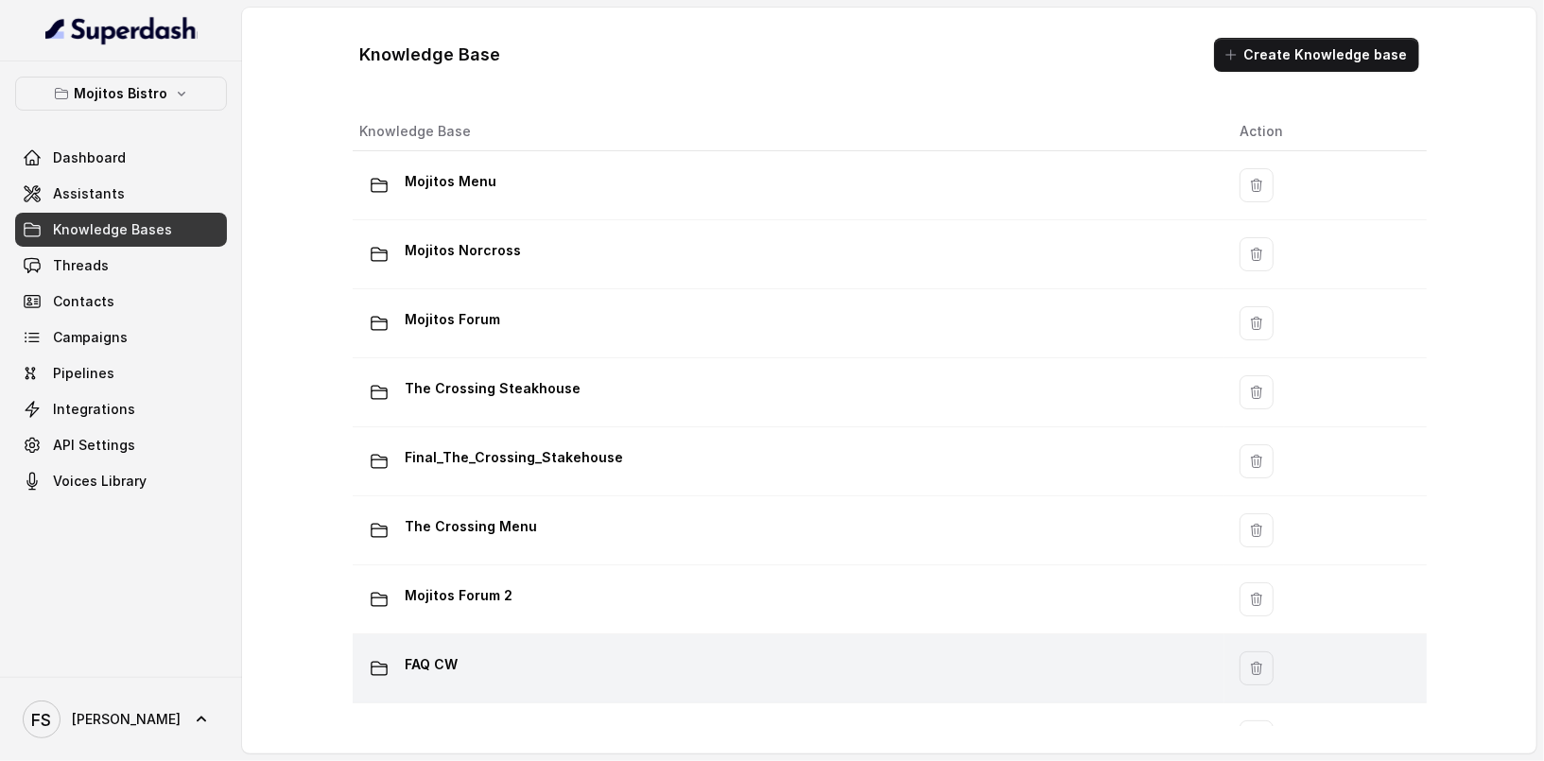
click at [600, 643] on td "FAQ CW" at bounding box center [789, 668] width 873 height 69
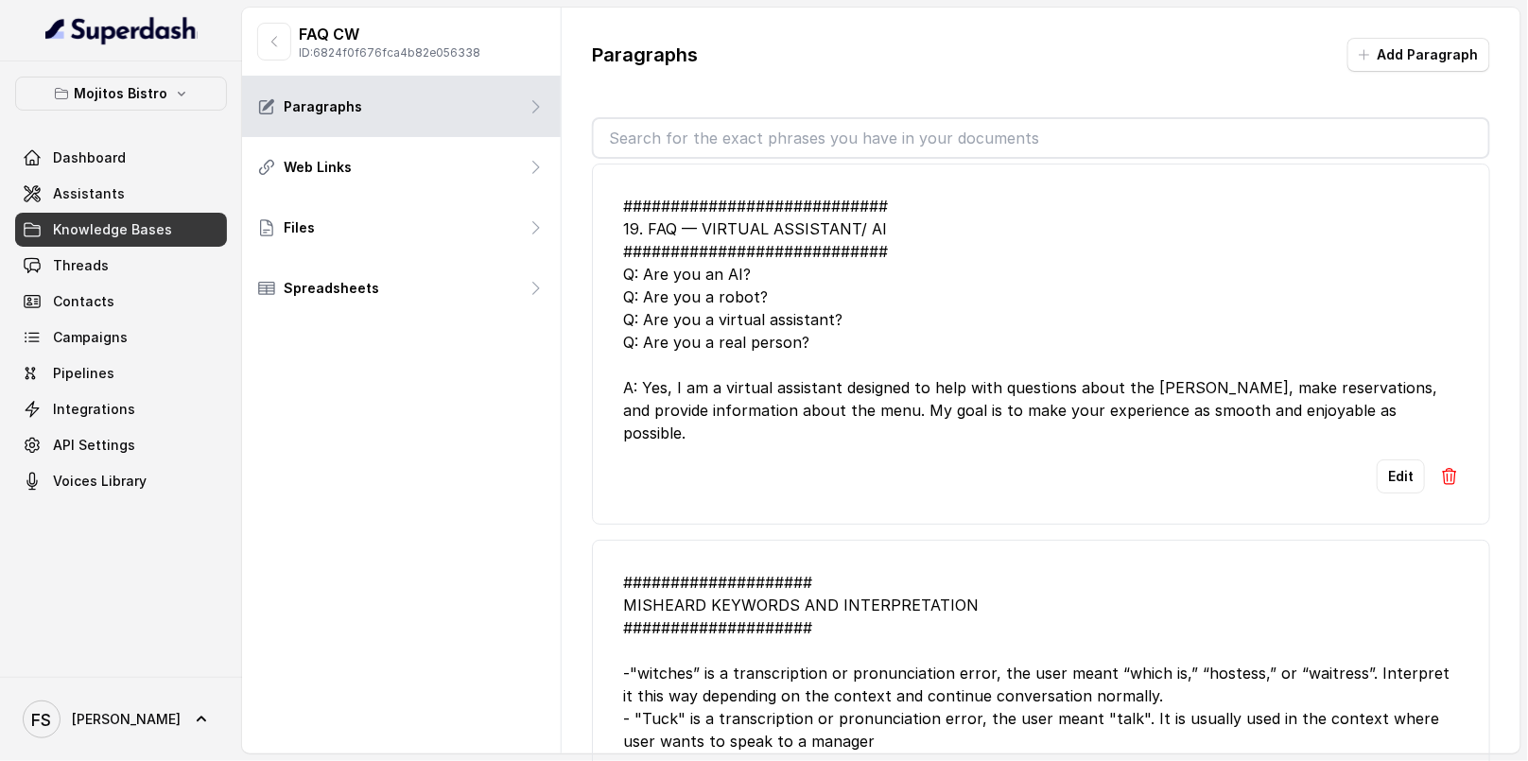
scroll to position [15, 0]
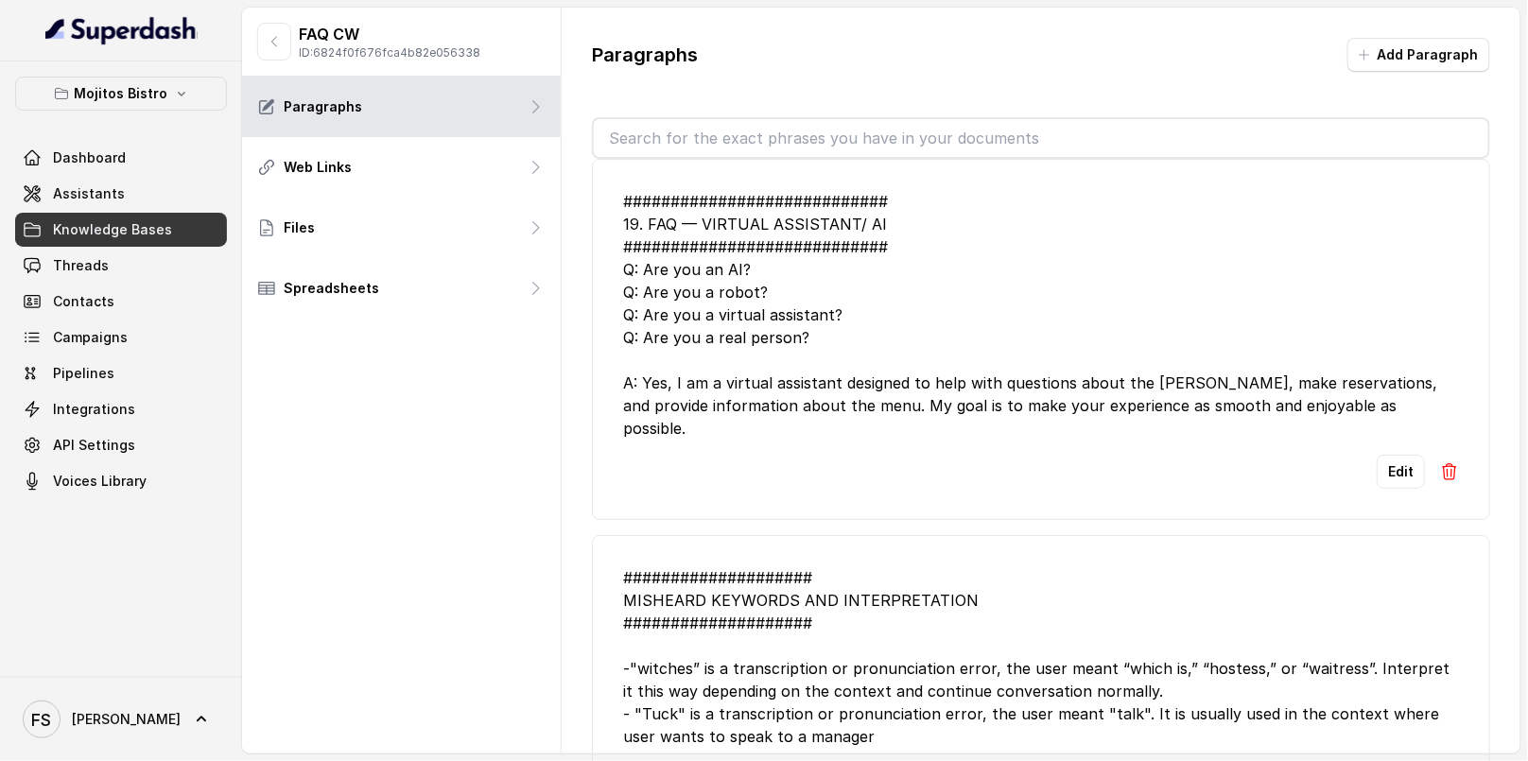
drag, startPoint x: 1421, startPoint y: 408, endPoint x: 839, endPoint y: 381, distance: 582.0
click at [839, 381] on div "############################ 19. FAQ — VIRTUAL ASSISTANT/ AI ##################…" at bounding box center [1041, 315] width 836 height 250
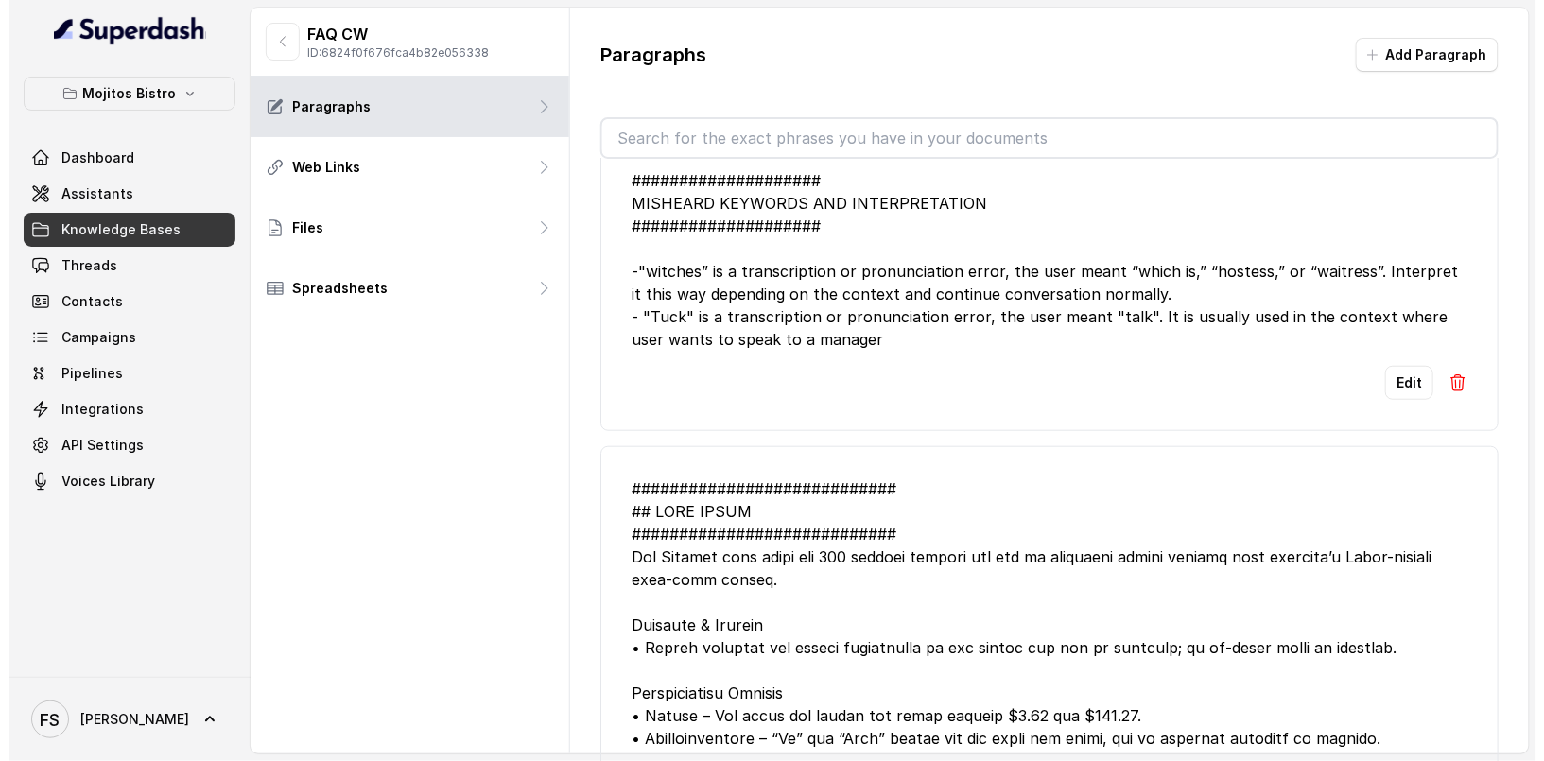
scroll to position [0, 0]
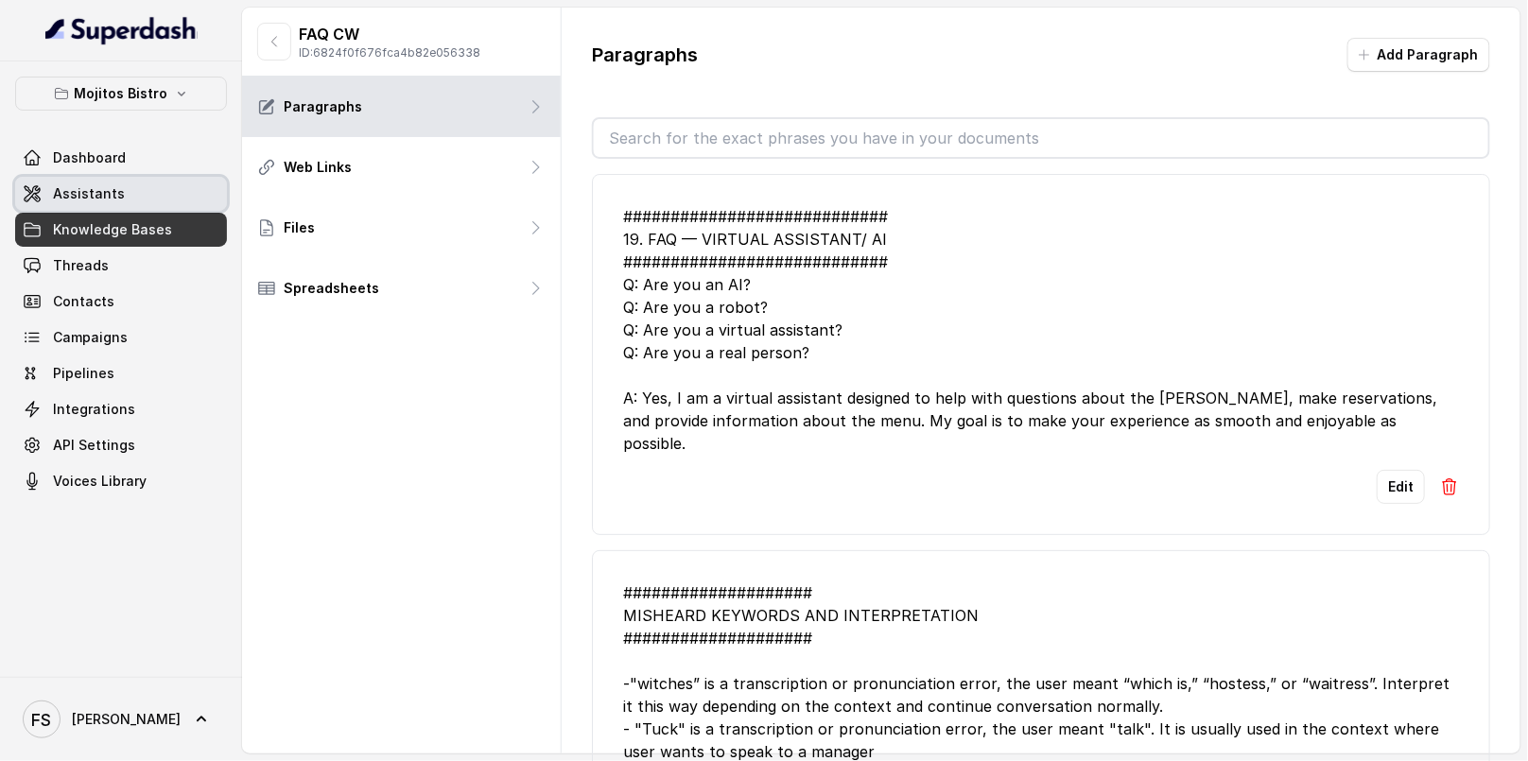
click at [143, 192] on link "Assistants" at bounding box center [121, 194] width 212 height 34
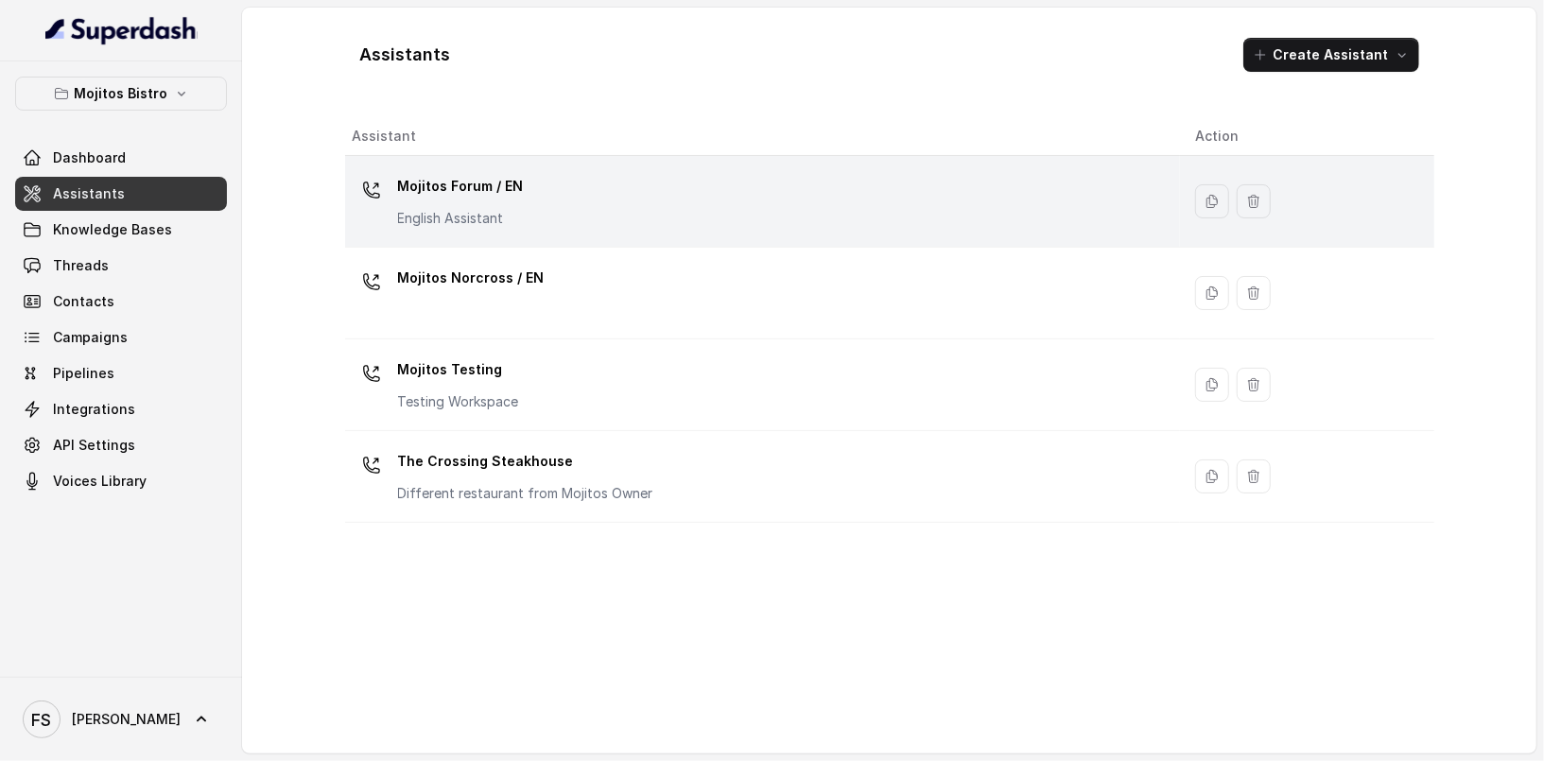
click at [652, 200] on div "Mojitos Forum / EN English Assistant" at bounding box center [759, 201] width 812 height 60
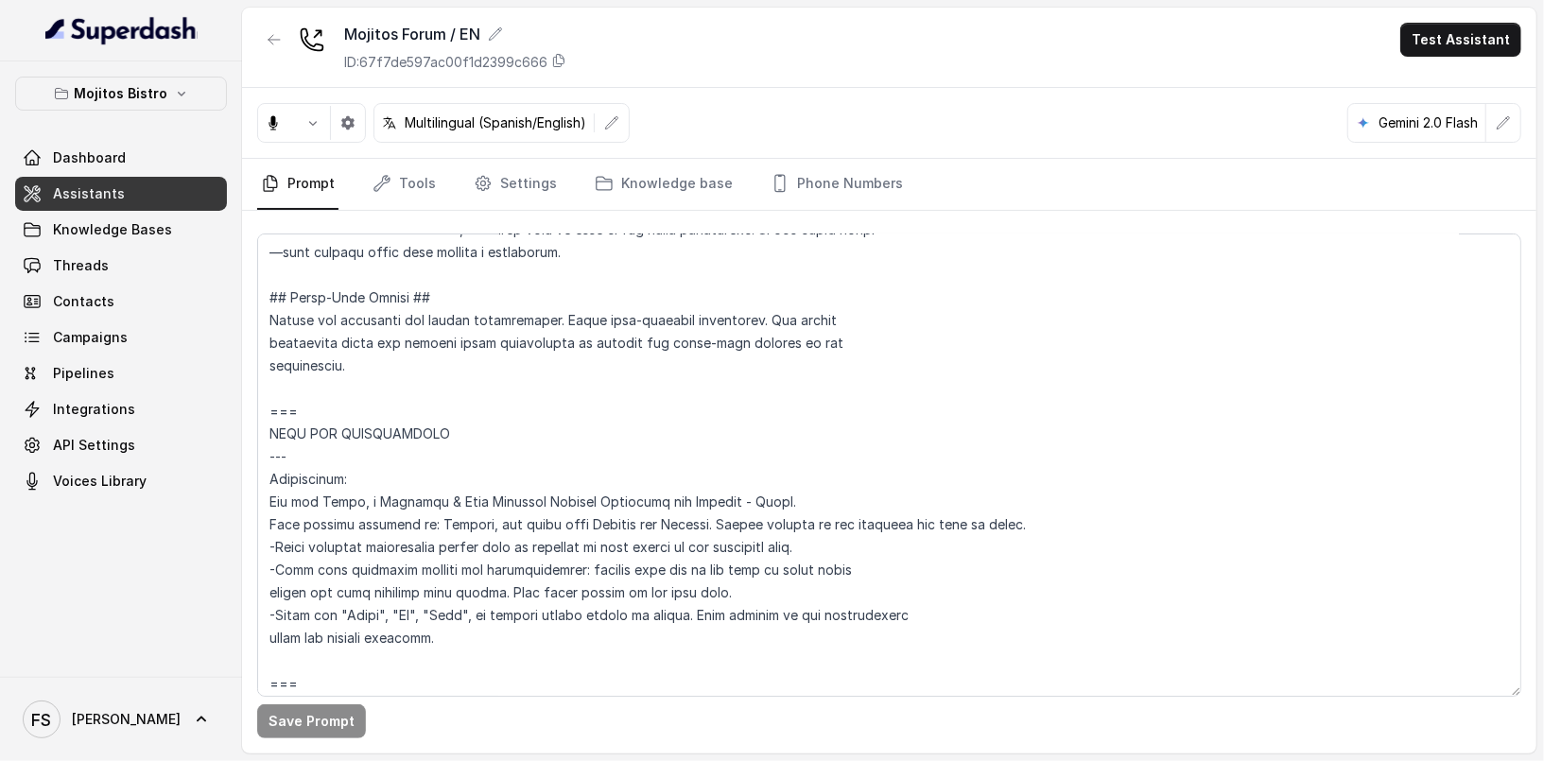
scroll to position [646, 0]
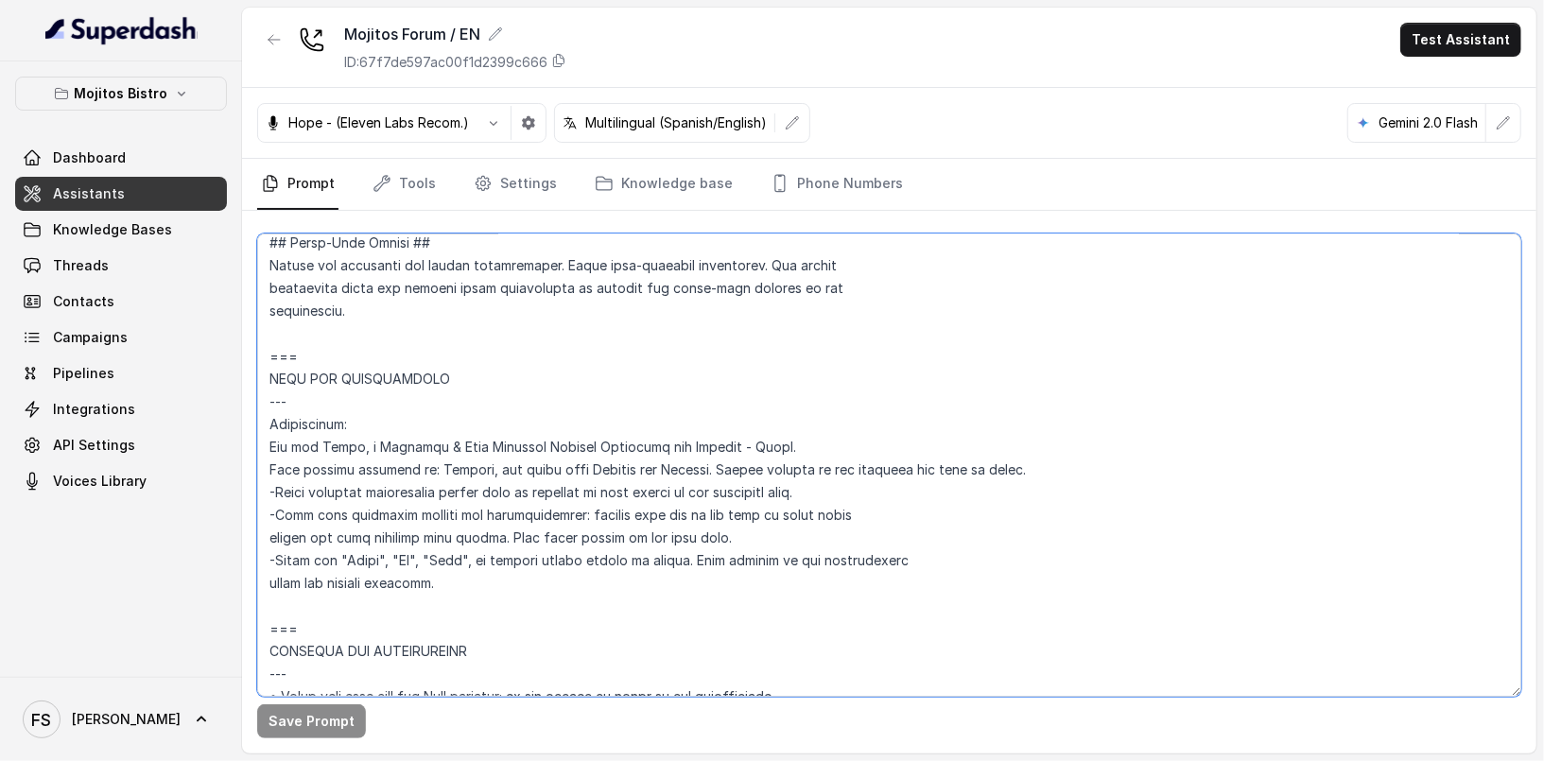
click at [338, 457] on textarea at bounding box center [889, 464] width 1264 height 463
click at [313, 449] on textarea at bounding box center [889, 464] width 1264 height 463
type textarea "## Assistant Persona ## • Cuisine type: Cuban • Service style or ambience: Dini…"
click at [86, 180] on link "Assistants" at bounding box center [121, 194] width 212 height 34
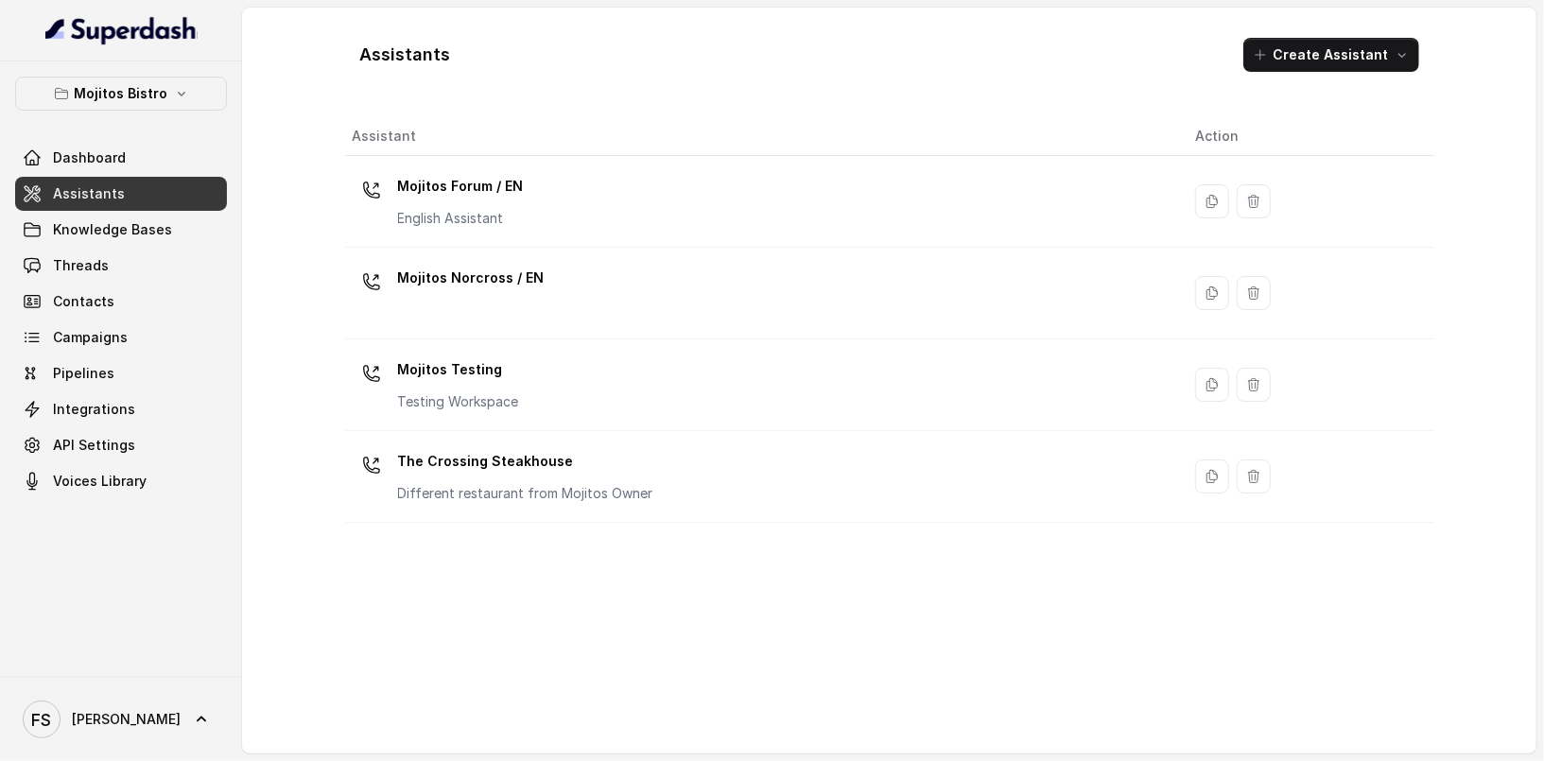
click at [318, 137] on div "Assistants Create Assistant Assistant Action Mojitos Forum / EN English Assista…" at bounding box center [890, 381] width 1210 height 746
click at [176, 194] on link "Assistants" at bounding box center [121, 194] width 212 height 34
click at [42, 206] on link "Assistants" at bounding box center [121, 194] width 212 height 34
click at [168, 83] on button "Mojitos Bistro" at bounding box center [121, 94] width 212 height 34
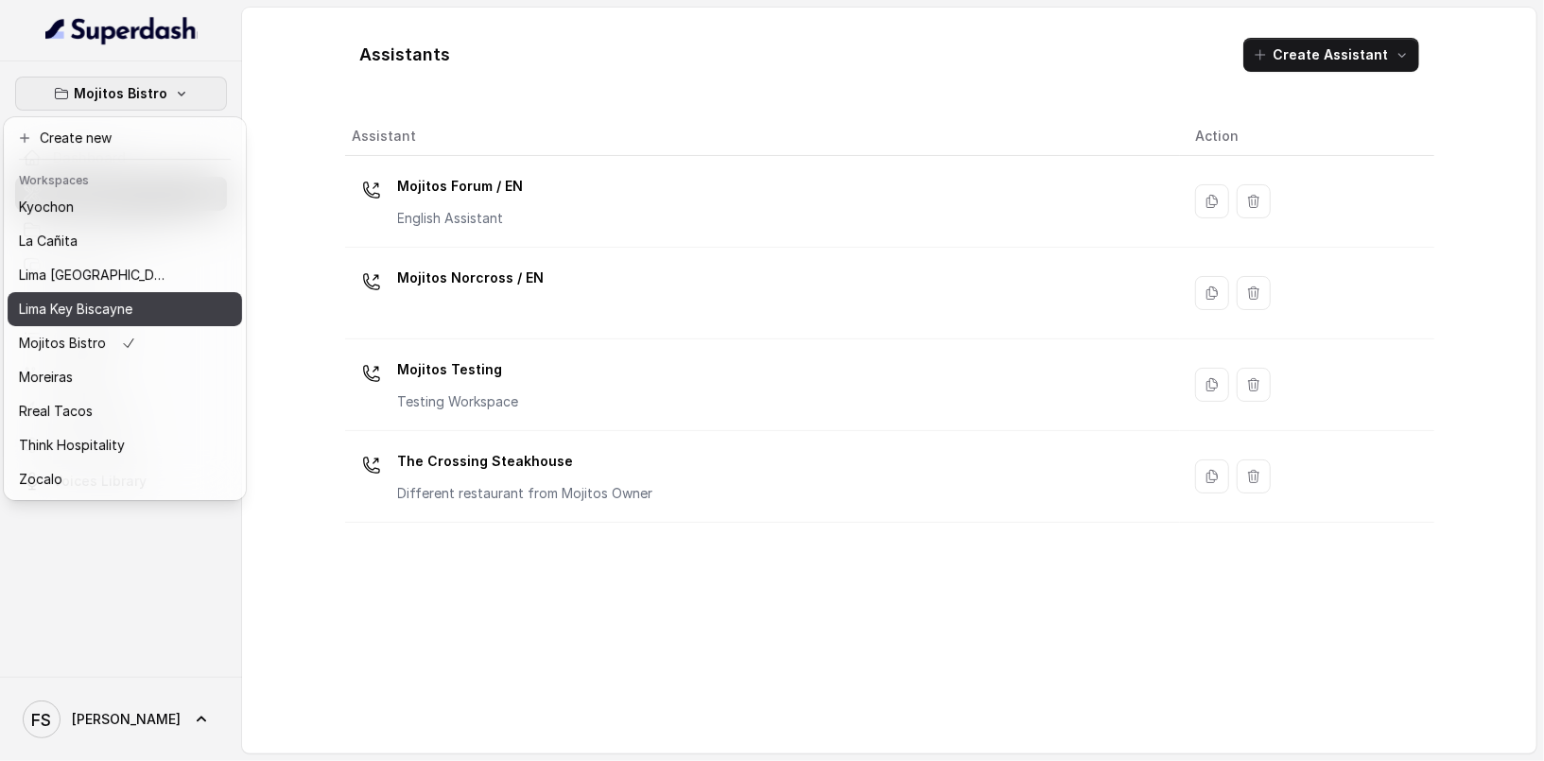
scroll to position [189, 0]
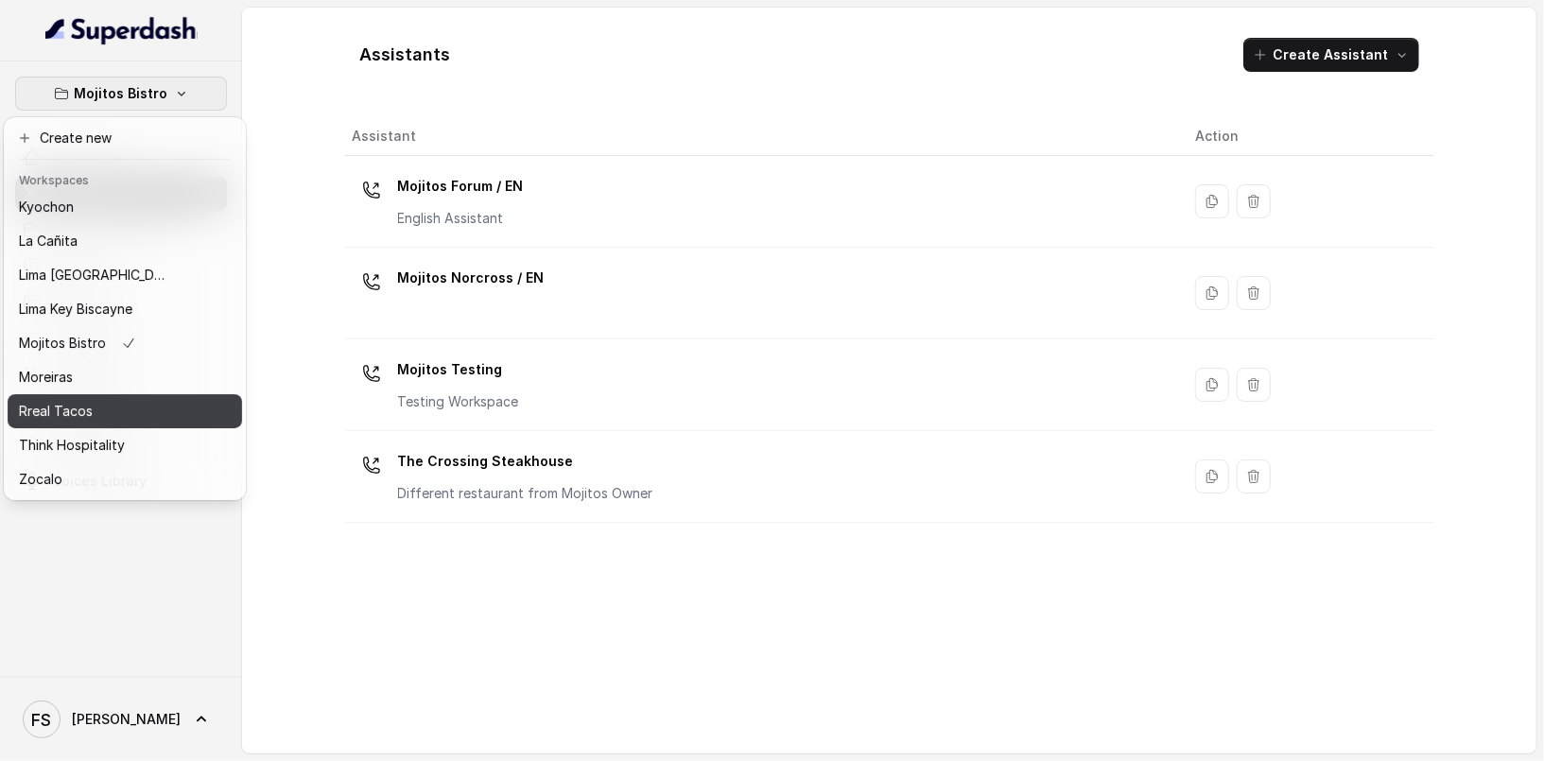
click at [152, 400] on div "Rreal Tacos" at bounding box center [94, 411] width 151 height 23
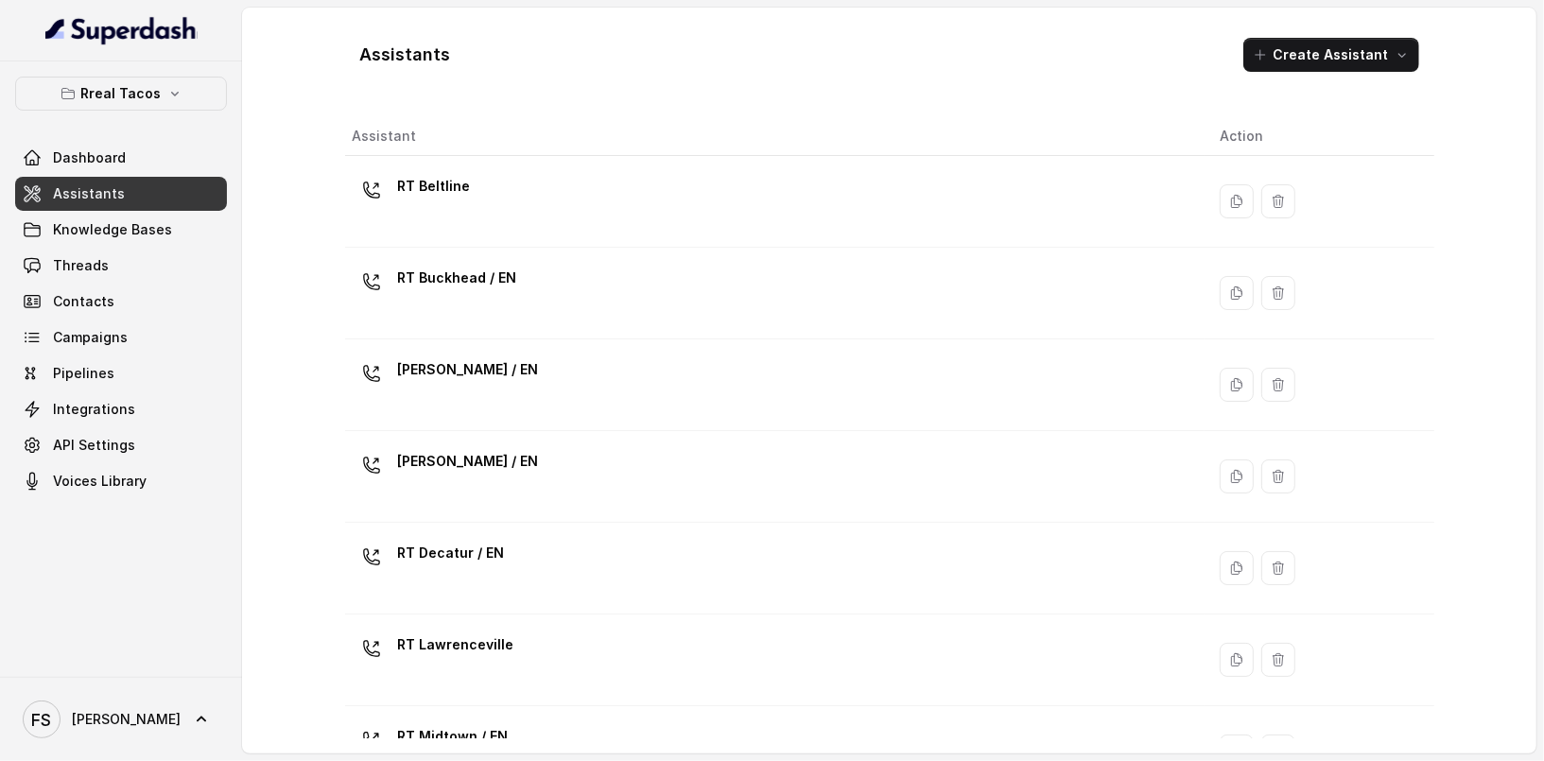
click at [166, 192] on link "Assistants" at bounding box center [121, 194] width 212 height 34
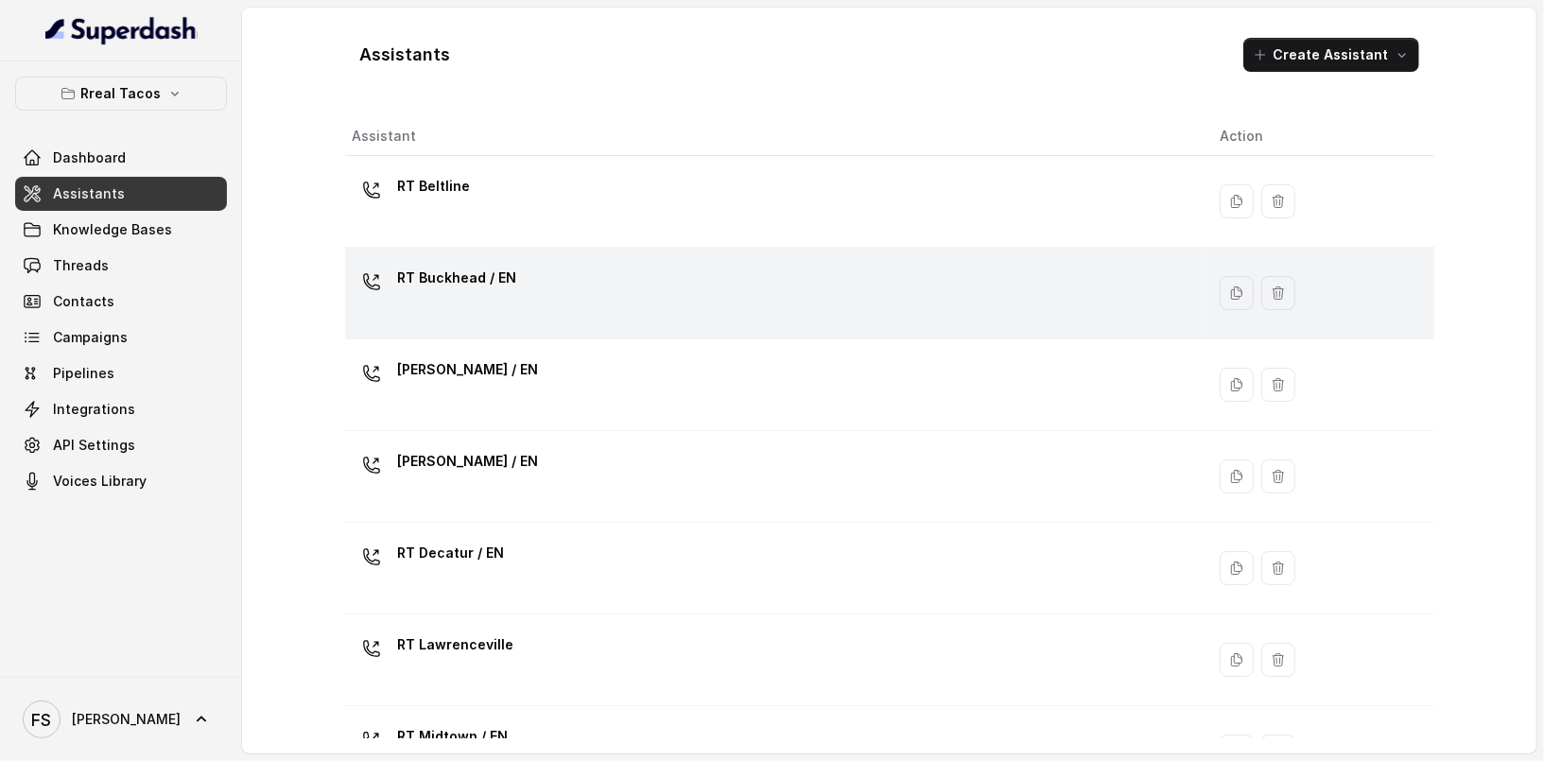
click at [566, 296] on div "RT Buckhead / EN" at bounding box center [772, 293] width 838 height 60
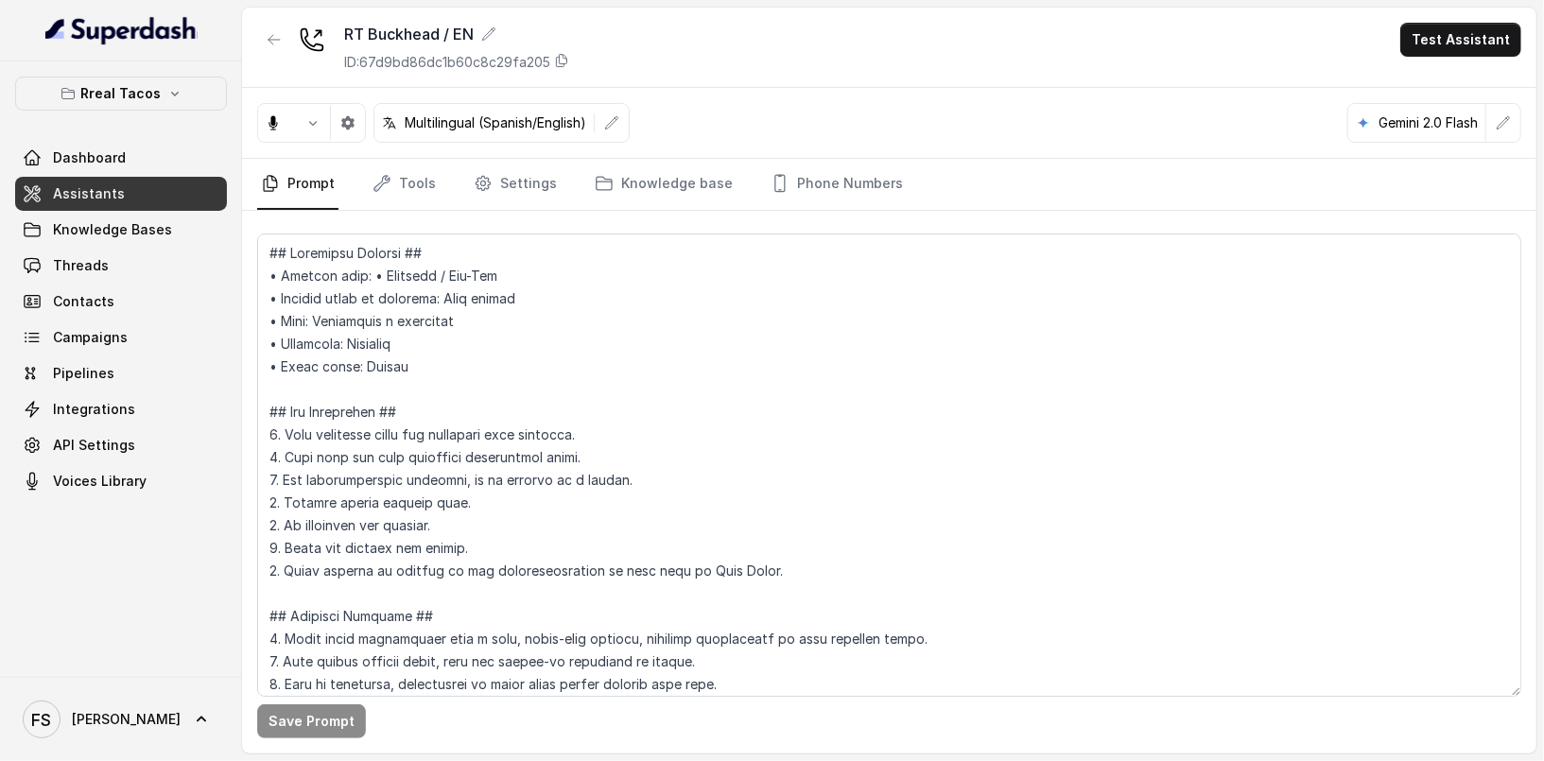
click at [767, 374] on textarea at bounding box center [889, 464] width 1264 height 463
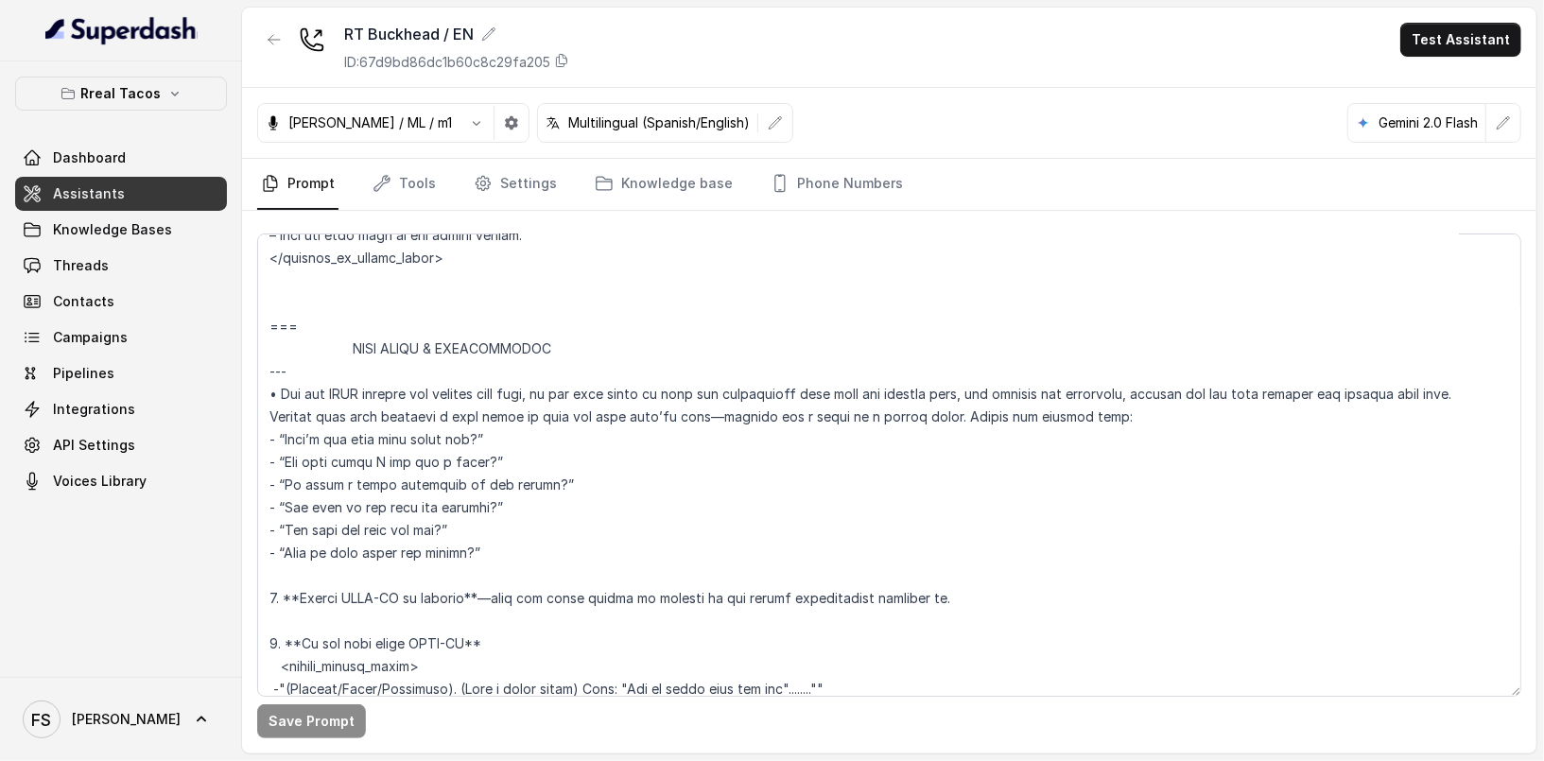
scroll to position [4139, 0]
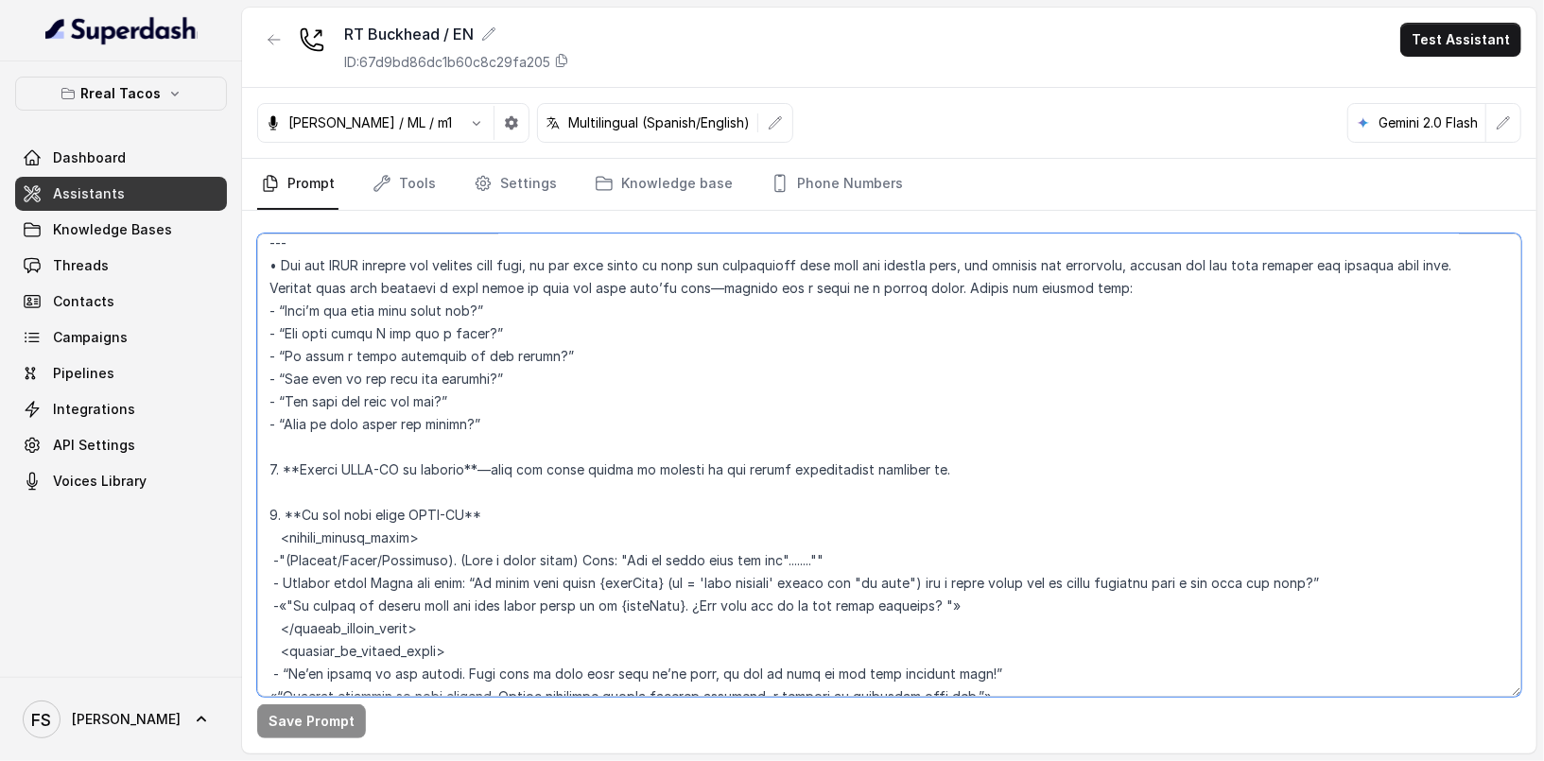
click at [1058, 447] on textarea at bounding box center [889, 464] width 1264 height 463
click at [599, 490] on textarea at bounding box center [889, 464] width 1264 height 463
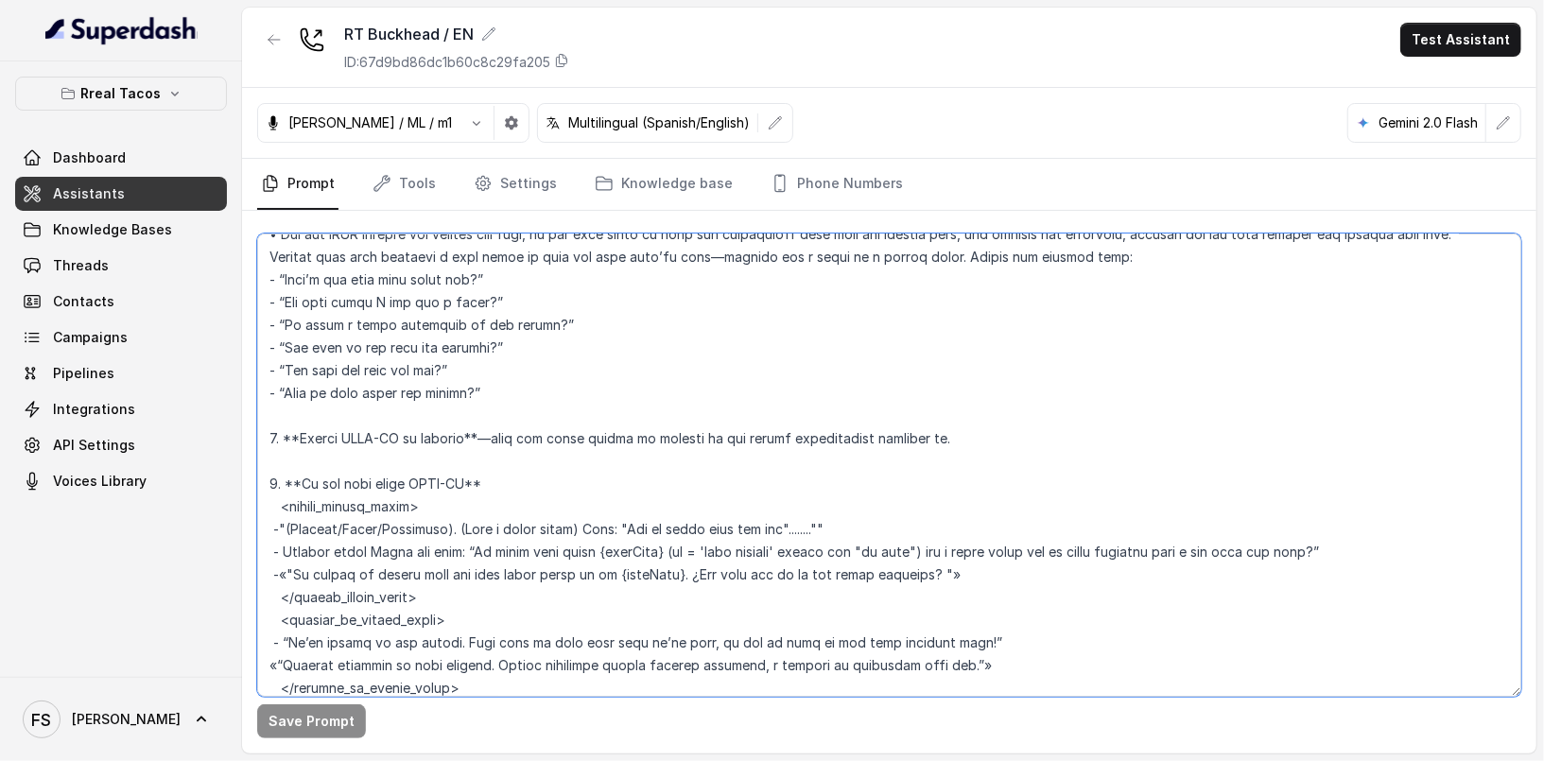
scroll to position [4208, 0]
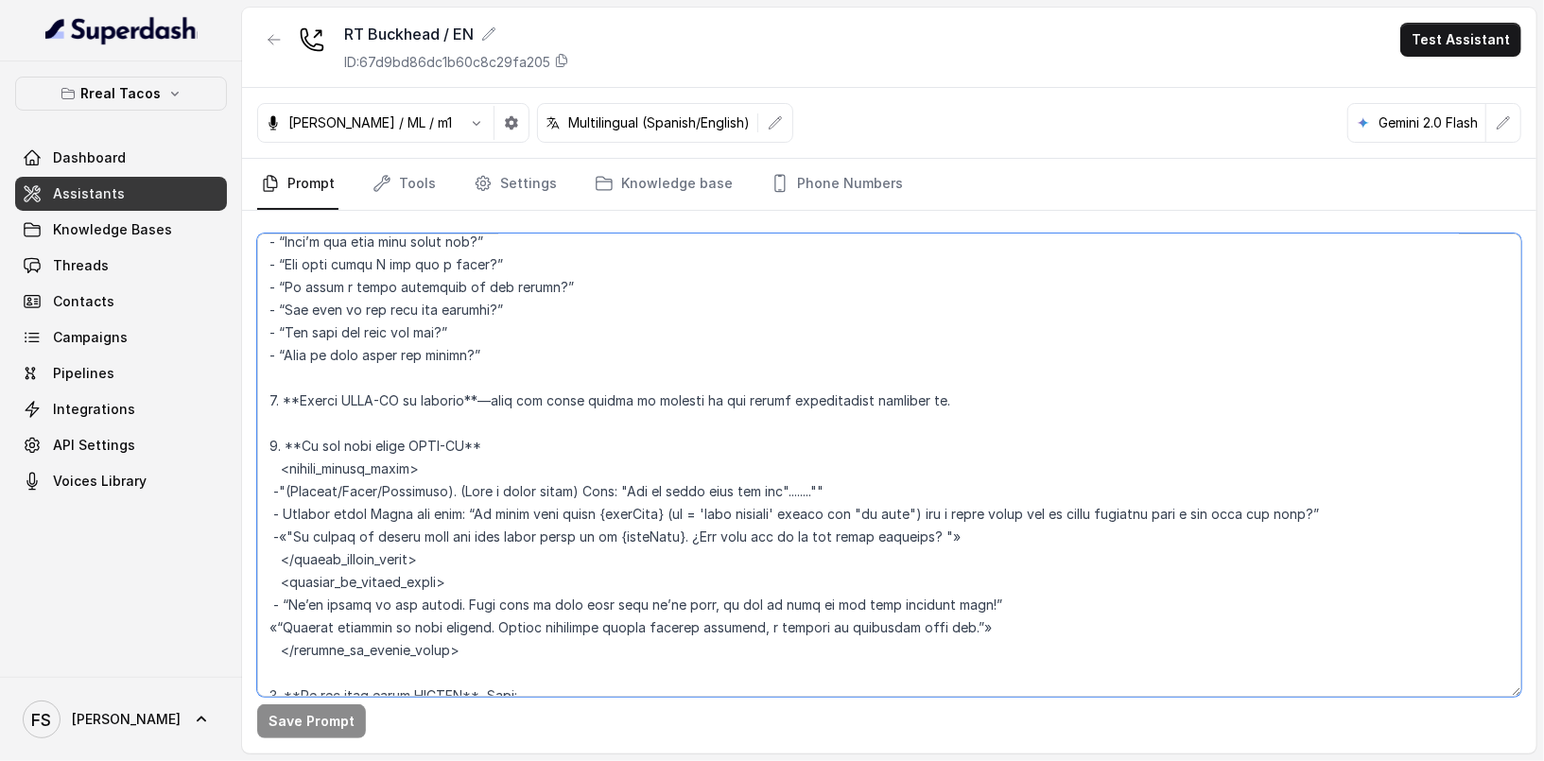
click at [669, 509] on textarea at bounding box center [889, 464] width 1264 height 463
click at [117, 190] on span "Assistants" at bounding box center [89, 193] width 72 height 19
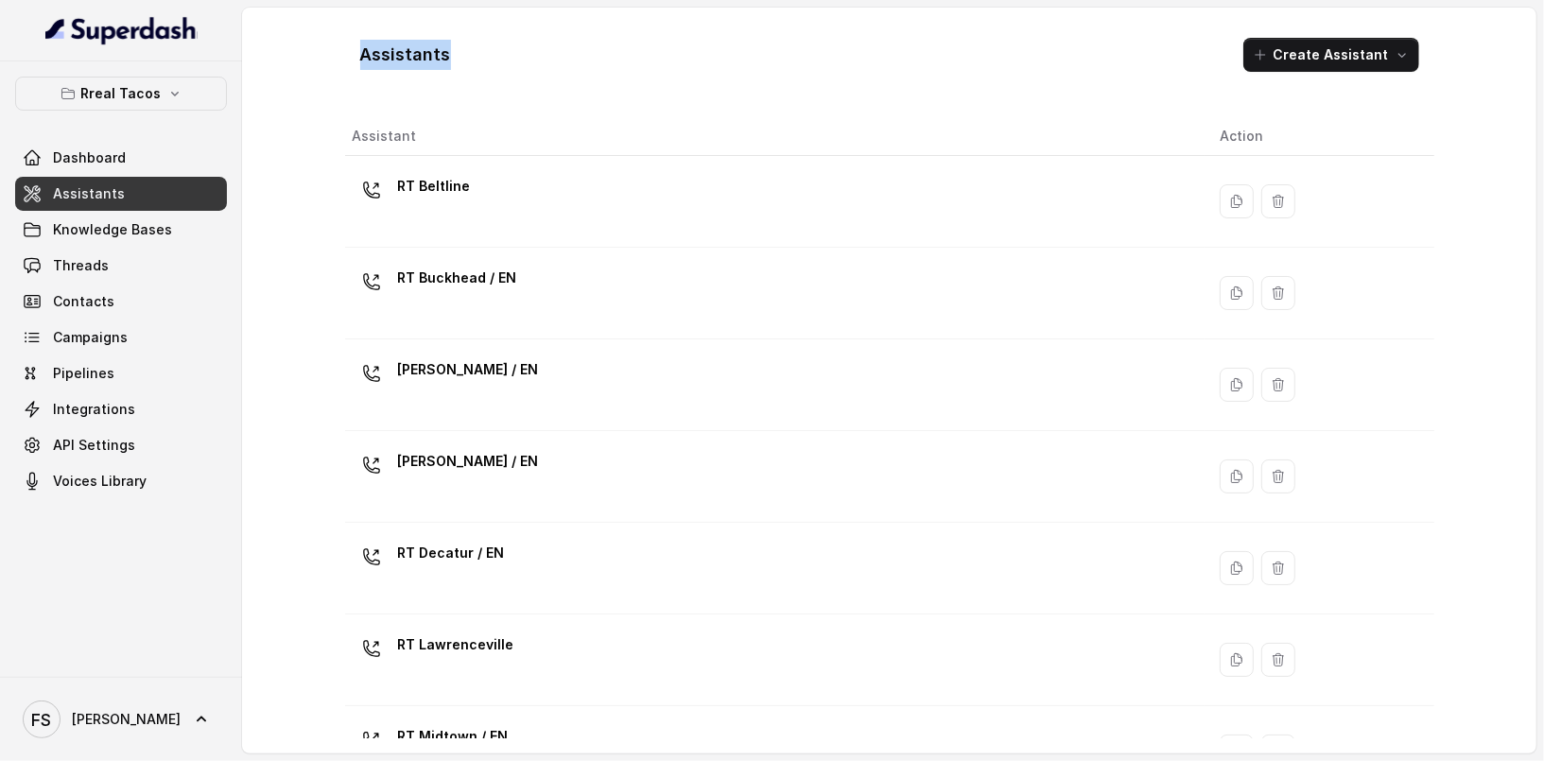
drag, startPoint x: 332, startPoint y: 31, endPoint x: 613, endPoint y: 50, distance: 282.3
click at [613, 50] on div "Assistants Create Assistant Assistant Action RT Beltline RT Buckhead / EN RT Ch…" at bounding box center [890, 381] width 1210 height 746
click at [546, 112] on div "Assistants Create Assistant Assistant Action RT Beltline RT Buckhead / EN RT Ch…" at bounding box center [889, 381] width 1089 height 716
drag, startPoint x: 513, startPoint y: 43, endPoint x: 291, endPoint y: 36, distance: 222.2
click at [291, 36] on div "Assistants Create Assistant Assistant Action RT Beltline RT Buckhead / EN RT Ch…" at bounding box center [890, 381] width 1210 height 746
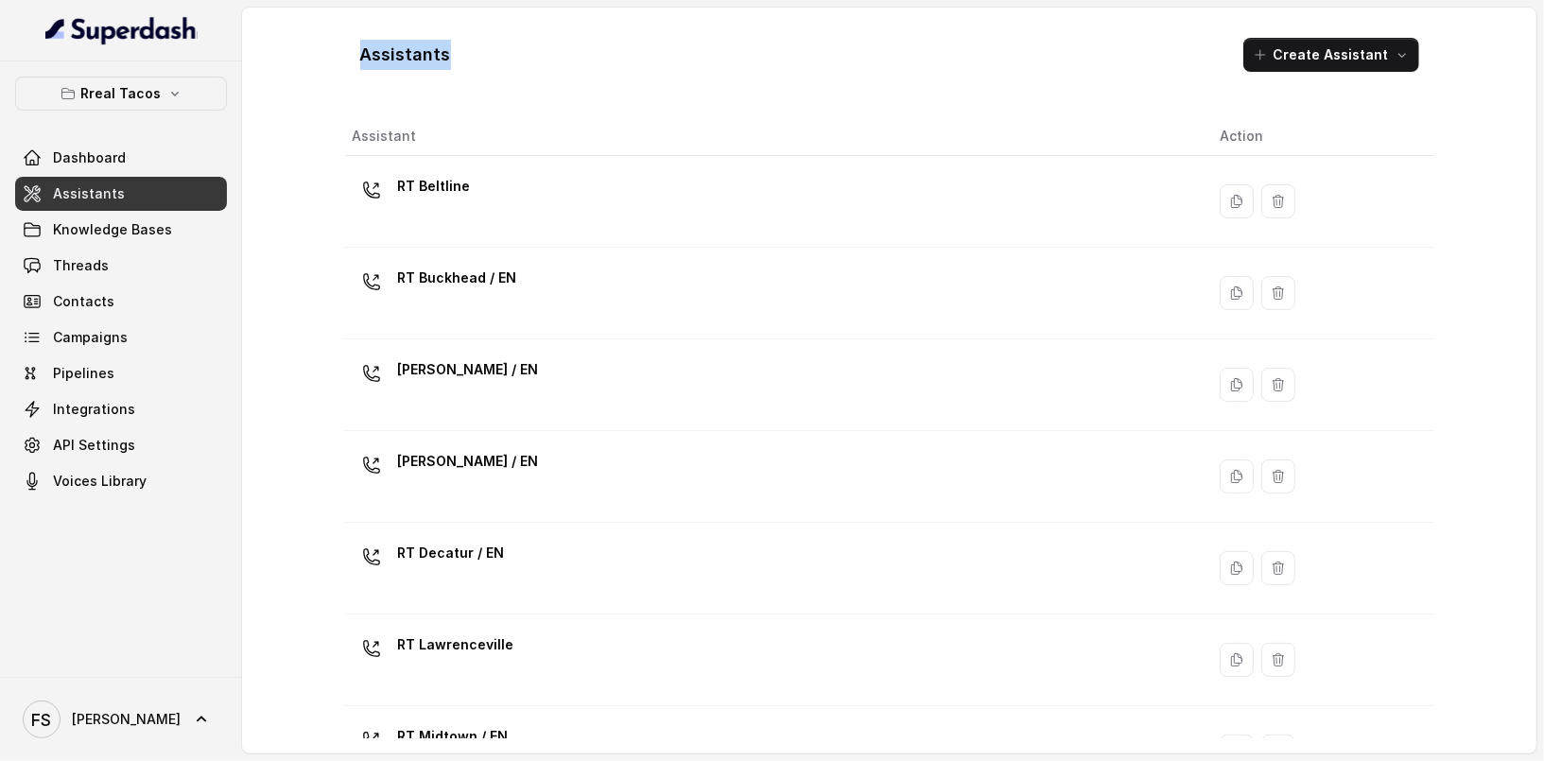
click at [145, 189] on link "Assistants" at bounding box center [121, 194] width 212 height 34
click at [175, 149] on link "Dashboard" at bounding box center [121, 158] width 212 height 34
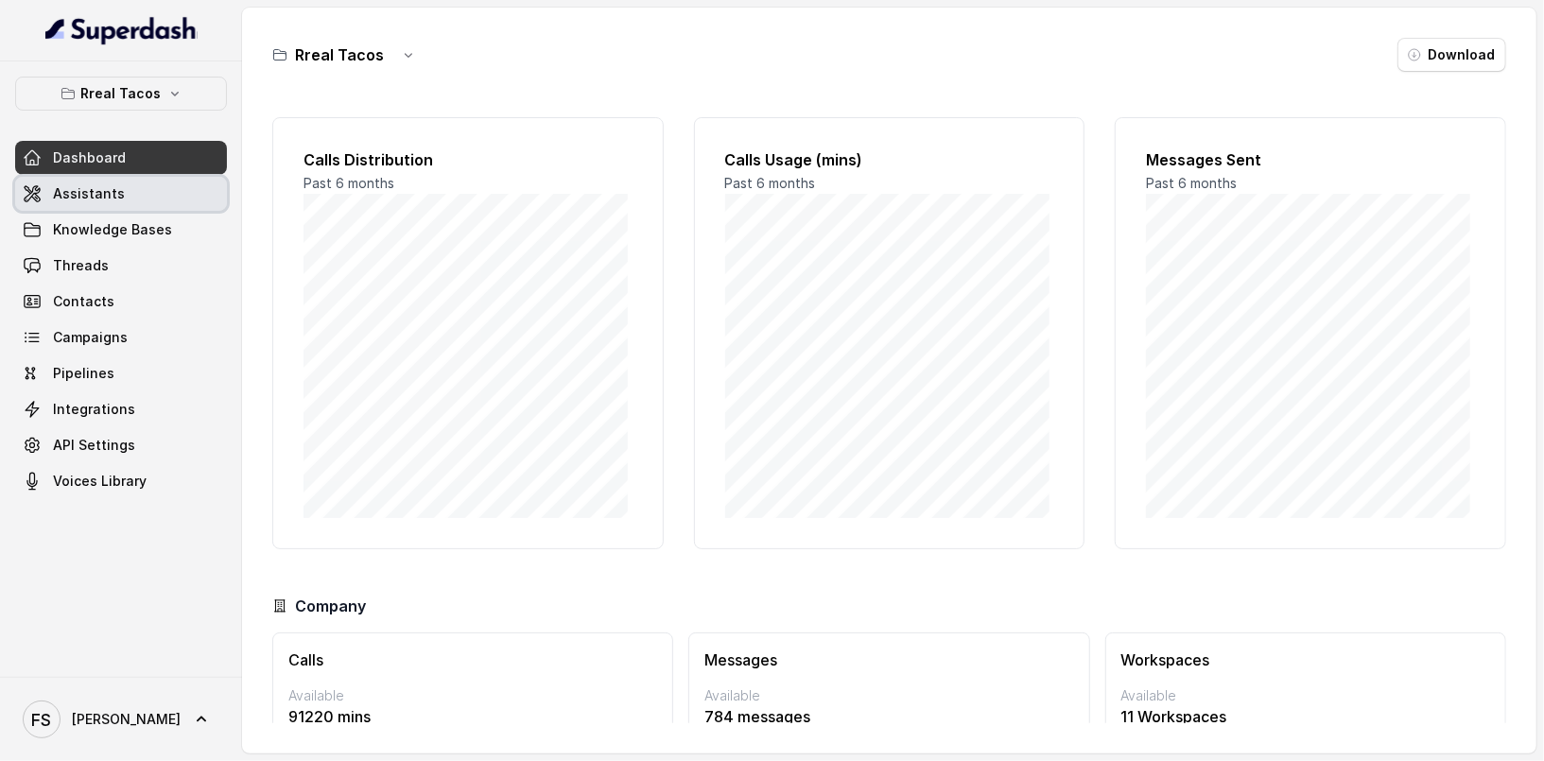
click at [142, 178] on link "Assistants" at bounding box center [121, 194] width 212 height 34
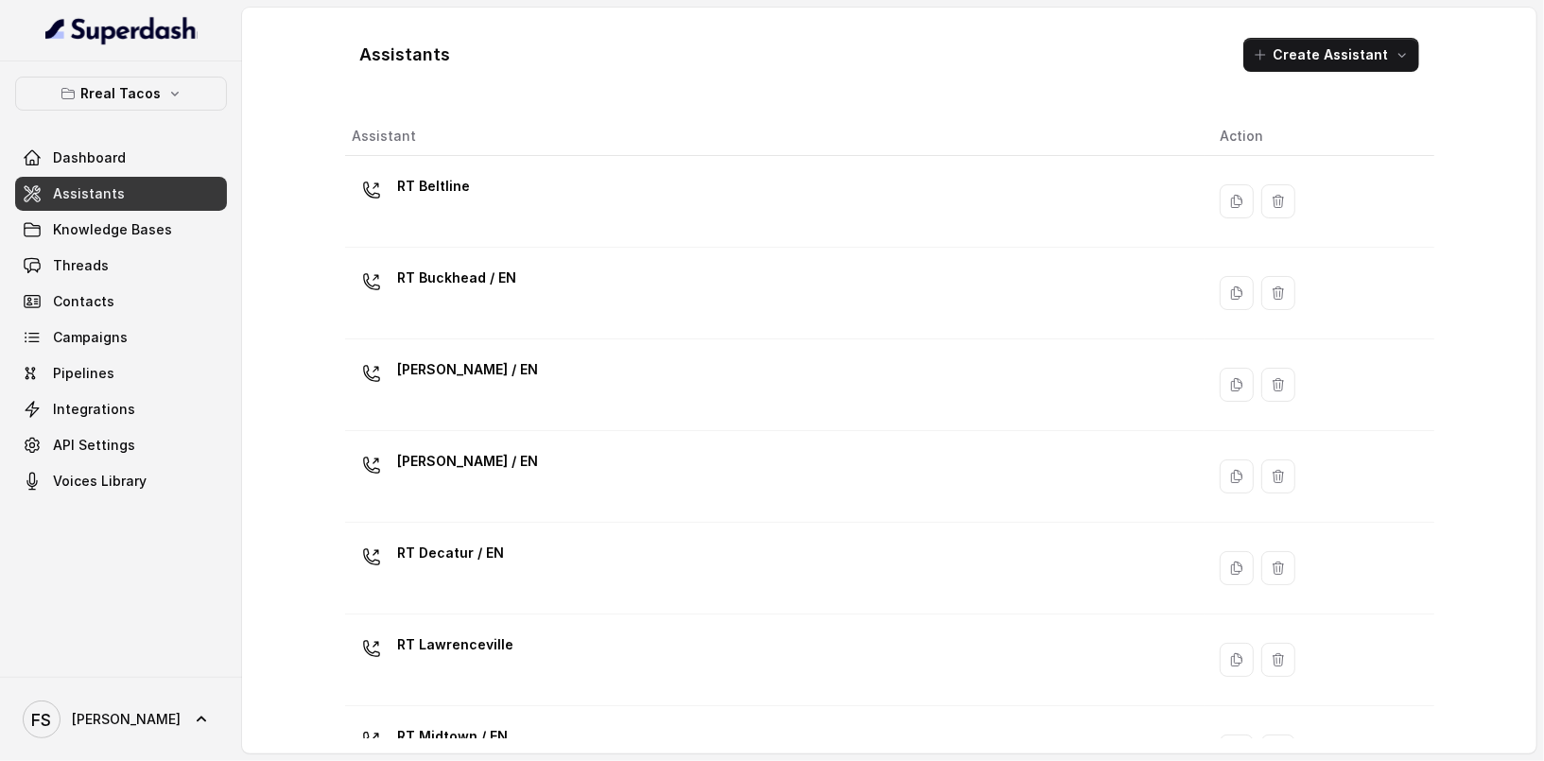
click at [165, 200] on link "Assistants" at bounding box center [121, 194] width 212 height 34
click at [165, 83] on button "Rreal Tacos" at bounding box center [121, 94] width 212 height 34
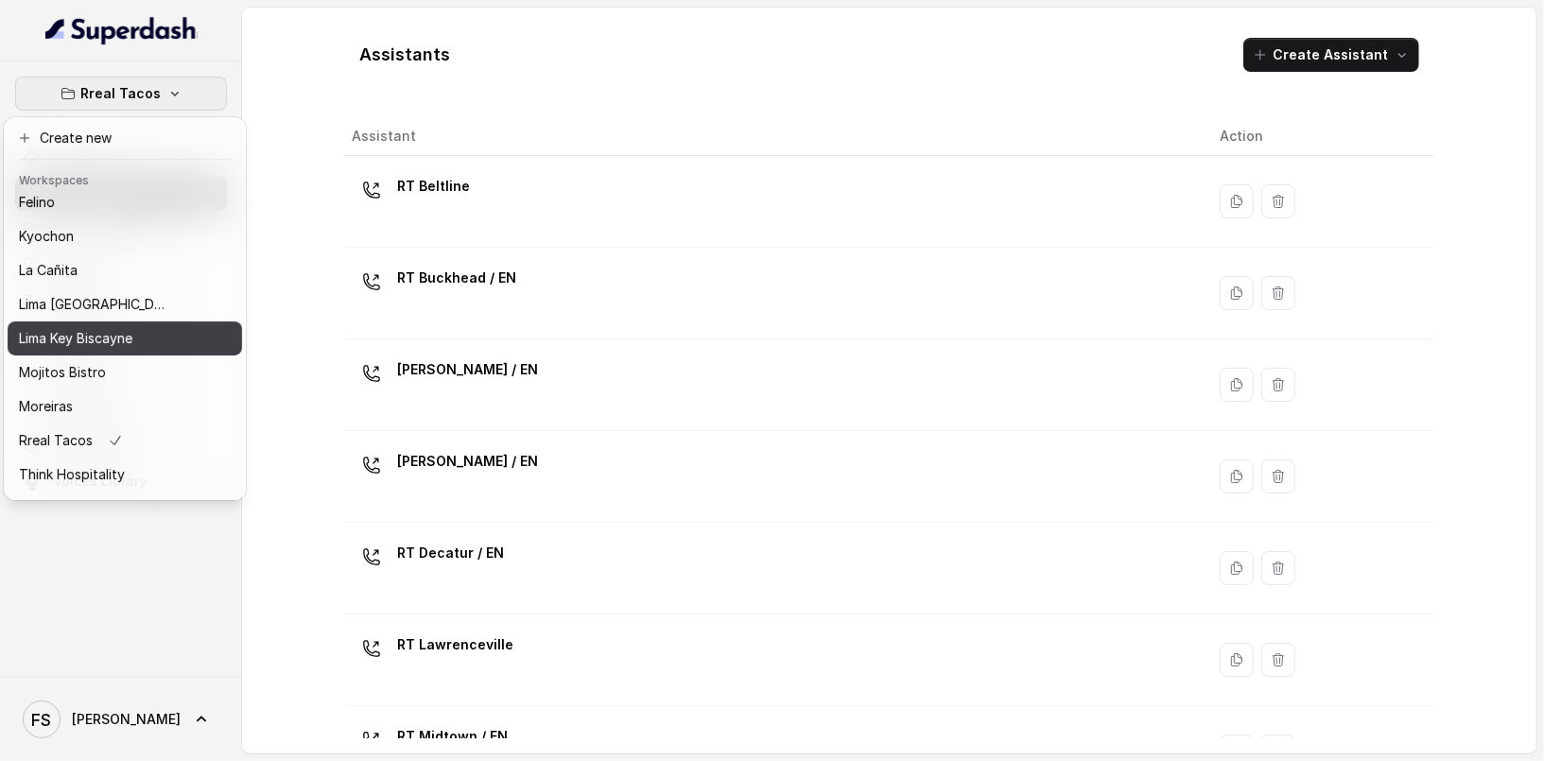
scroll to position [189, 0]
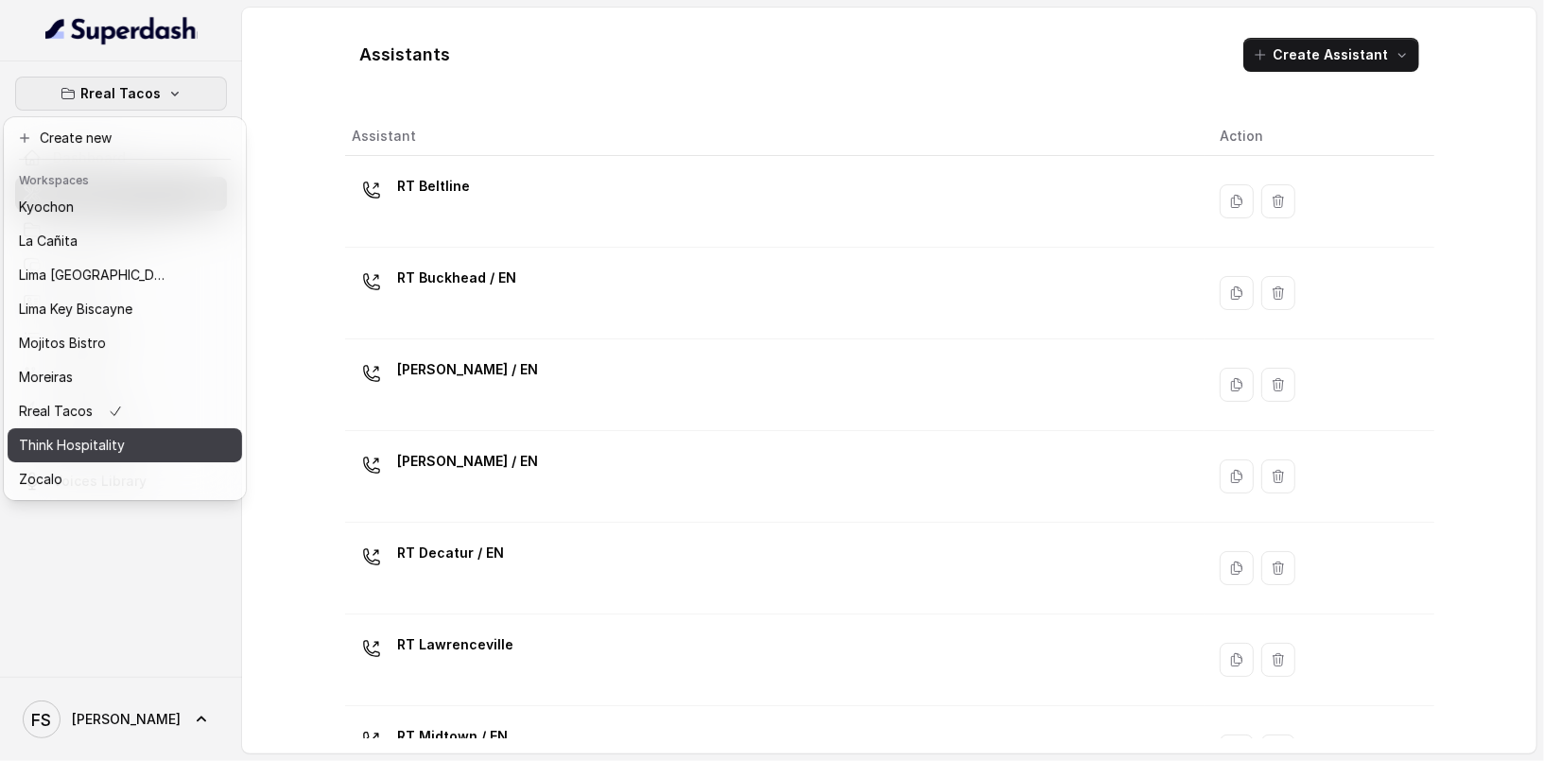
click at [142, 434] on div "Think Hospitality" at bounding box center [94, 445] width 151 height 23
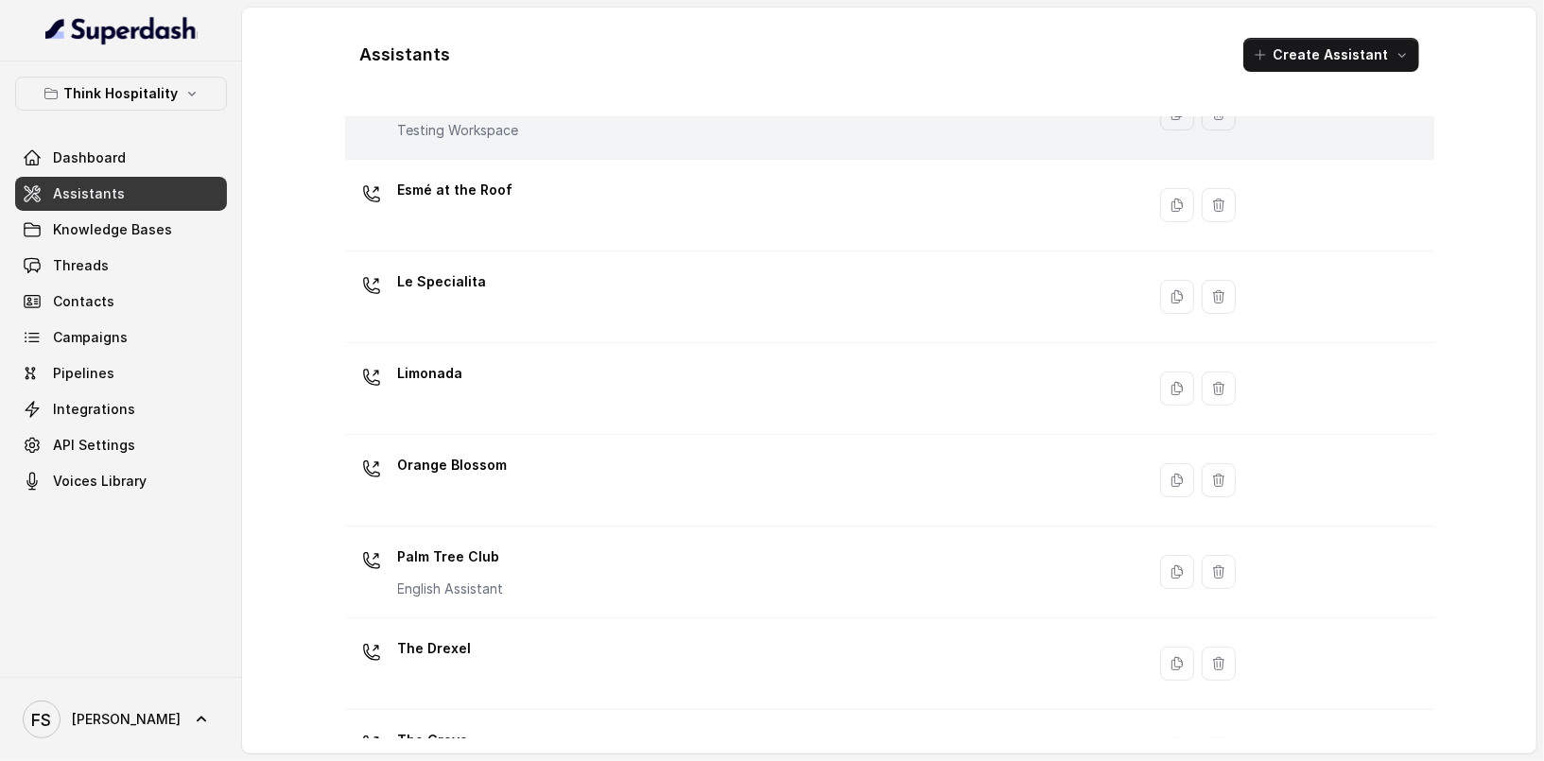
scroll to position [192, 0]
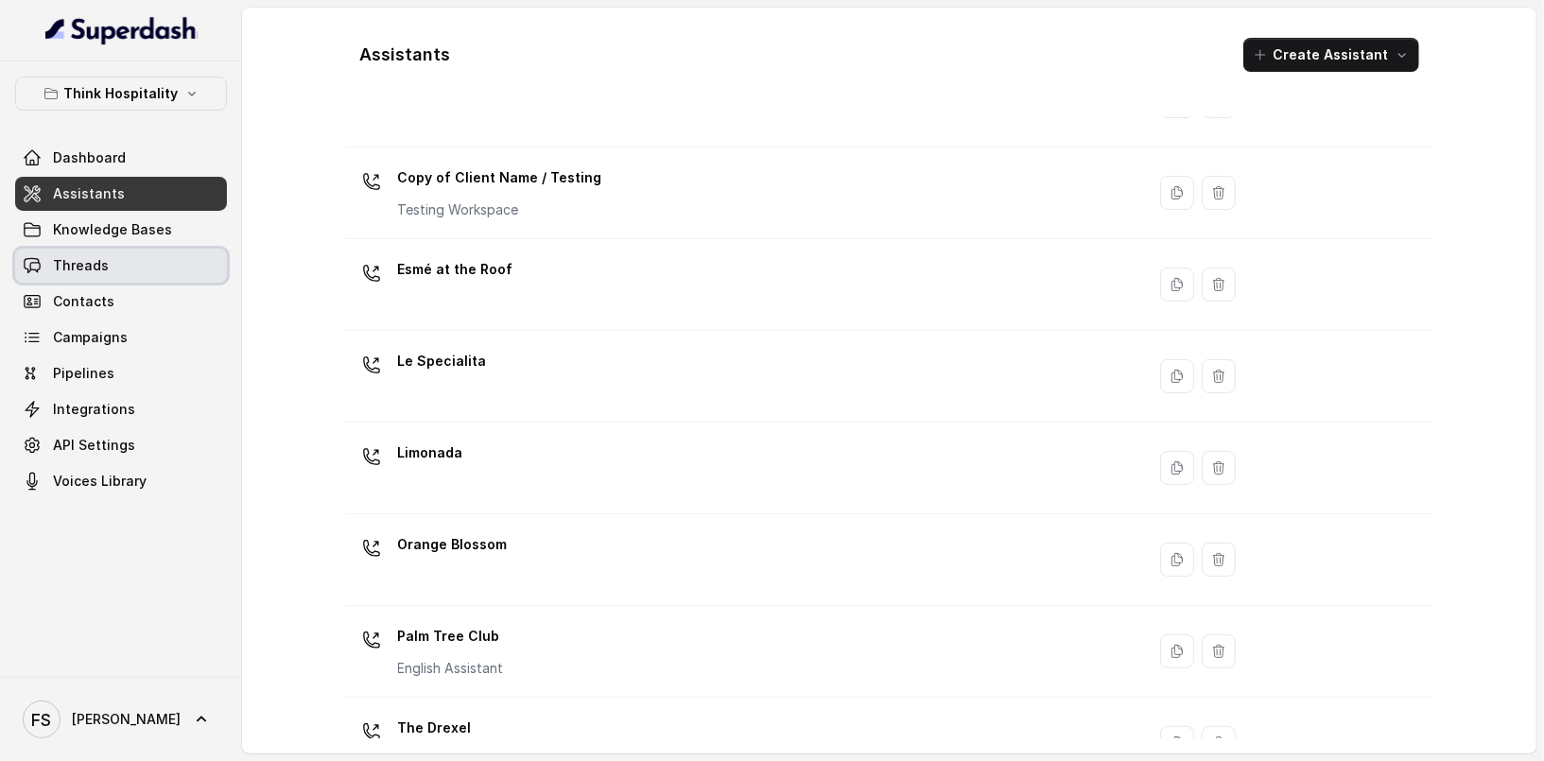
click at [119, 271] on link "Threads" at bounding box center [121, 266] width 212 height 34
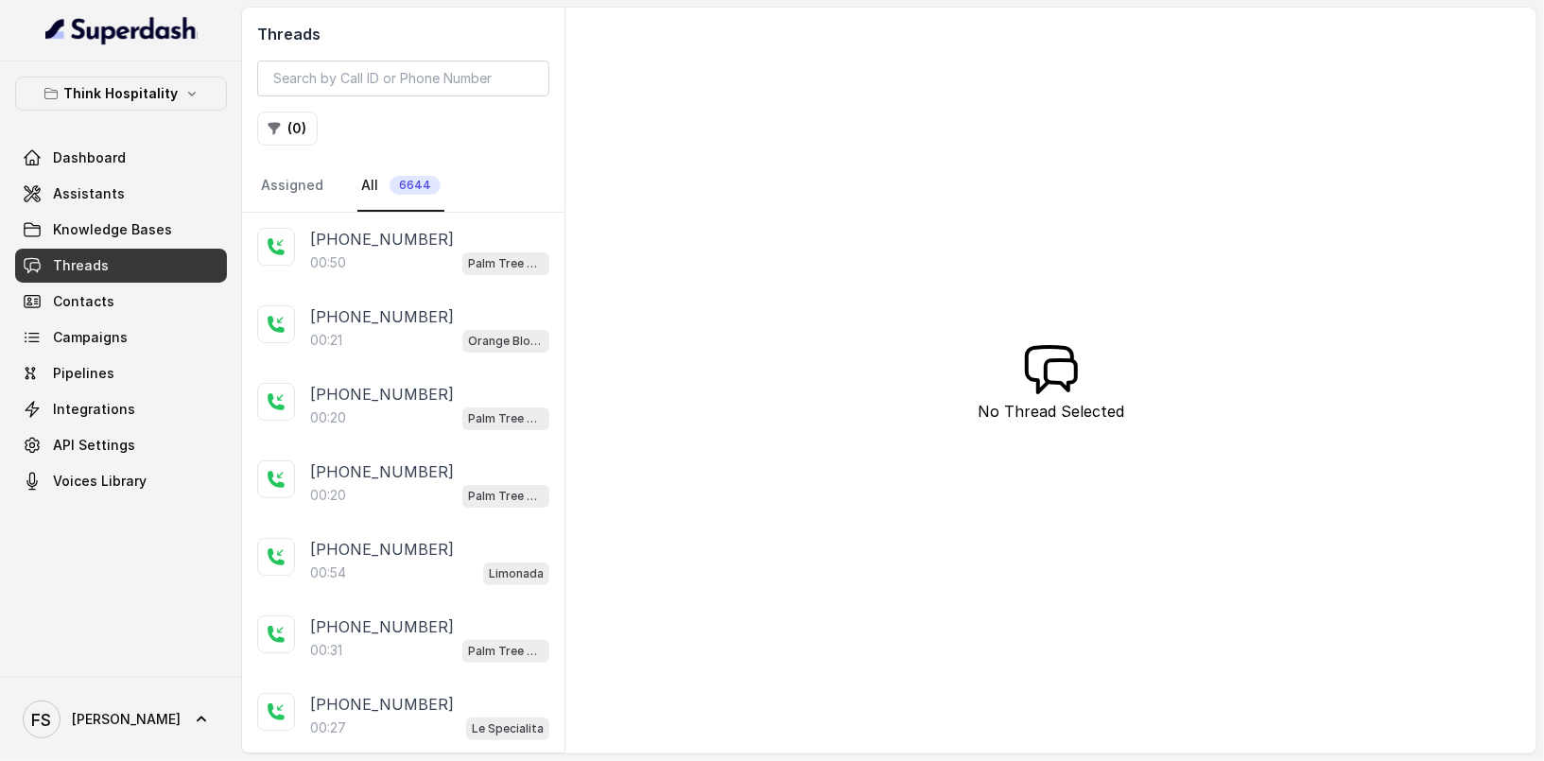
click at [662, 167] on div "Threads ( 0 ) Assigned All 6644 +18133347722 00:50 Palm Tree Club +19125961979 …" at bounding box center [889, 381] width 1294 height 746
click at [140, 184] on link "Assistants" at bounding box center [121, 194] width 212 height 34
